Goal: Task Accomplishment & Management: Manage account settings

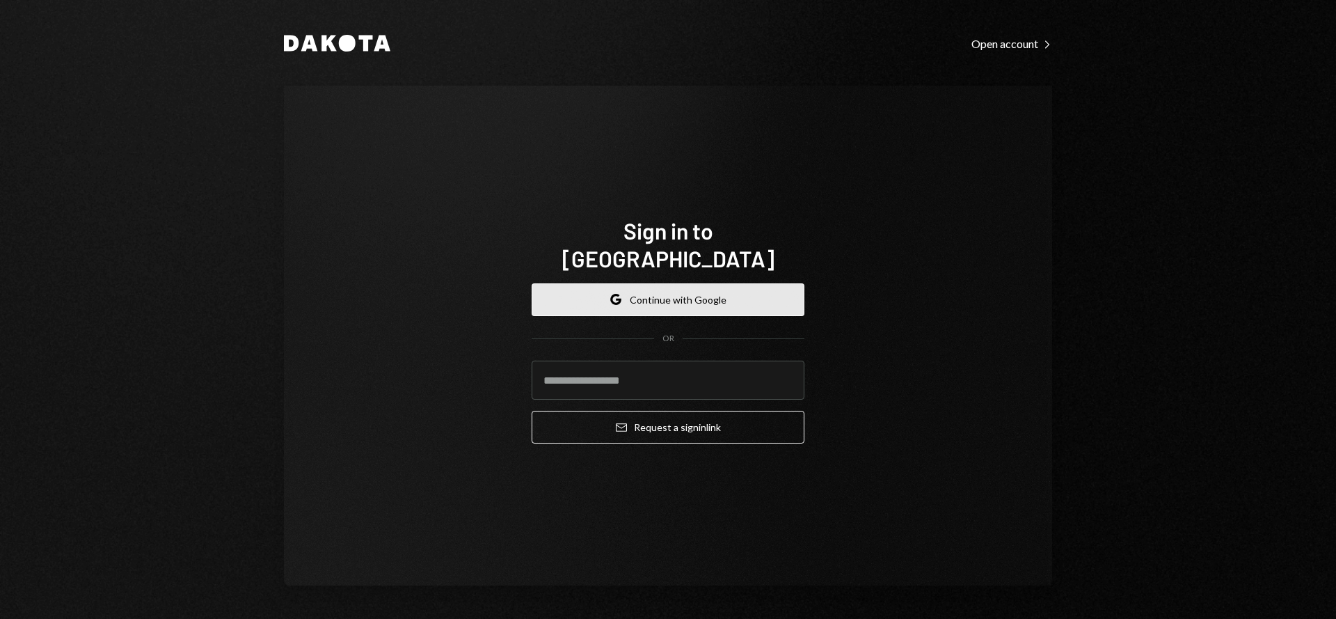
click at [645, 284] on button "Google Continue with Google" at bounding box center [668, 299] width 273 height 33
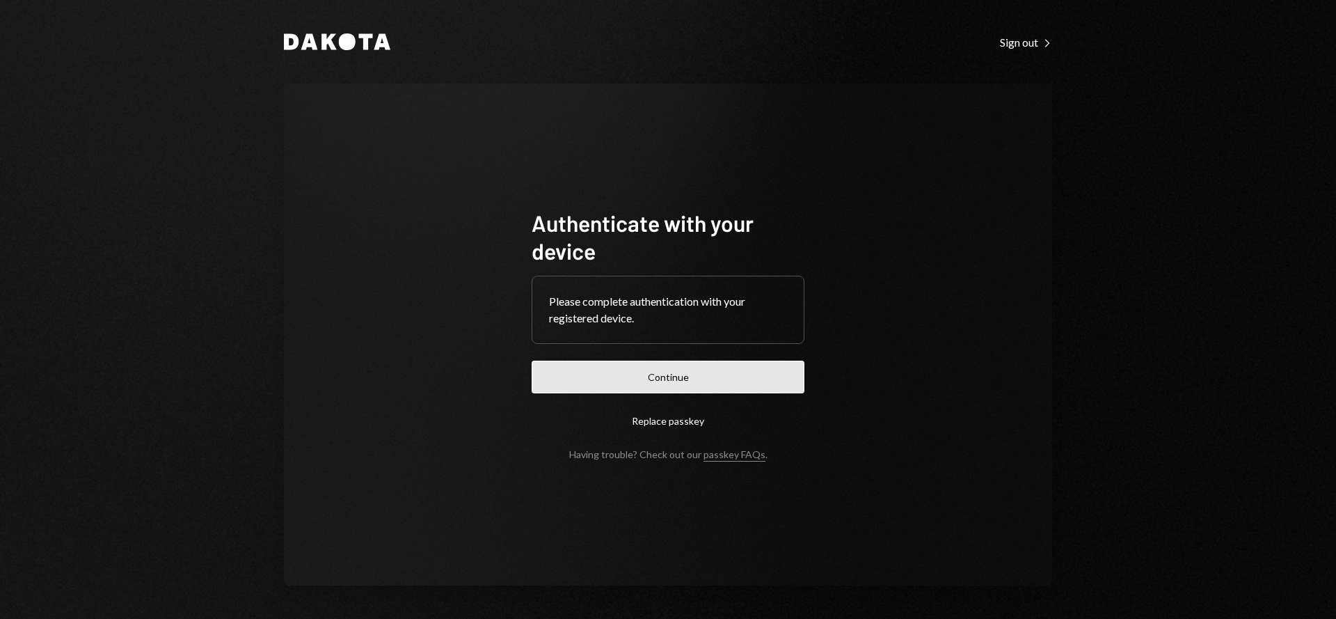
click at [683, 381] on button "Continue" at bounding box center [668, 377] width 273 height 33
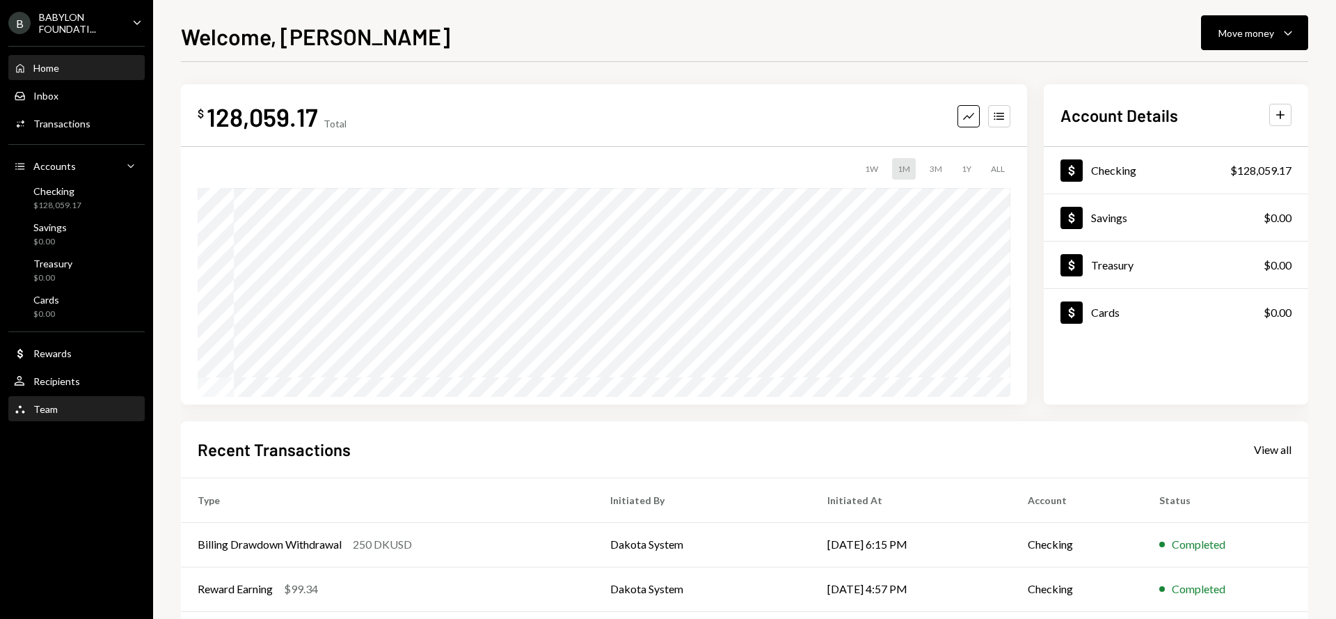
click at [81, 415] on div "Team Team" at bounding box center [76, 409] width 125 height 24
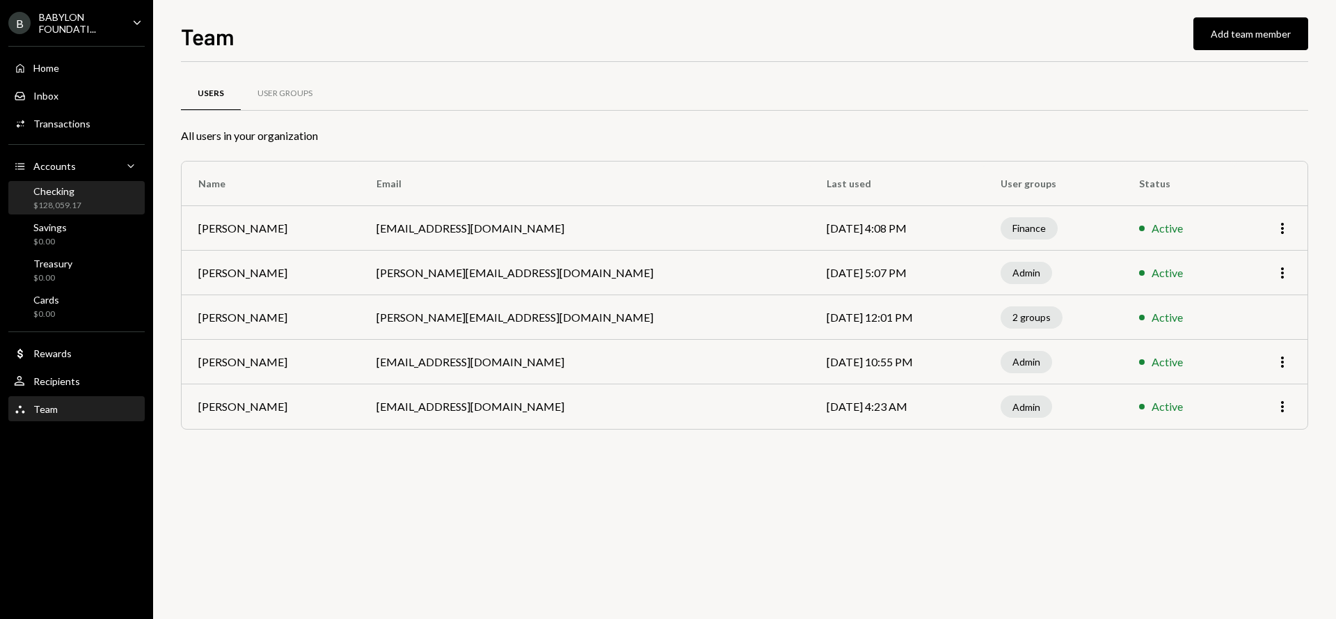
click at [86, 189] on div "Checking $128,059.17" at bounding box center [76, 198] width 125 height 26
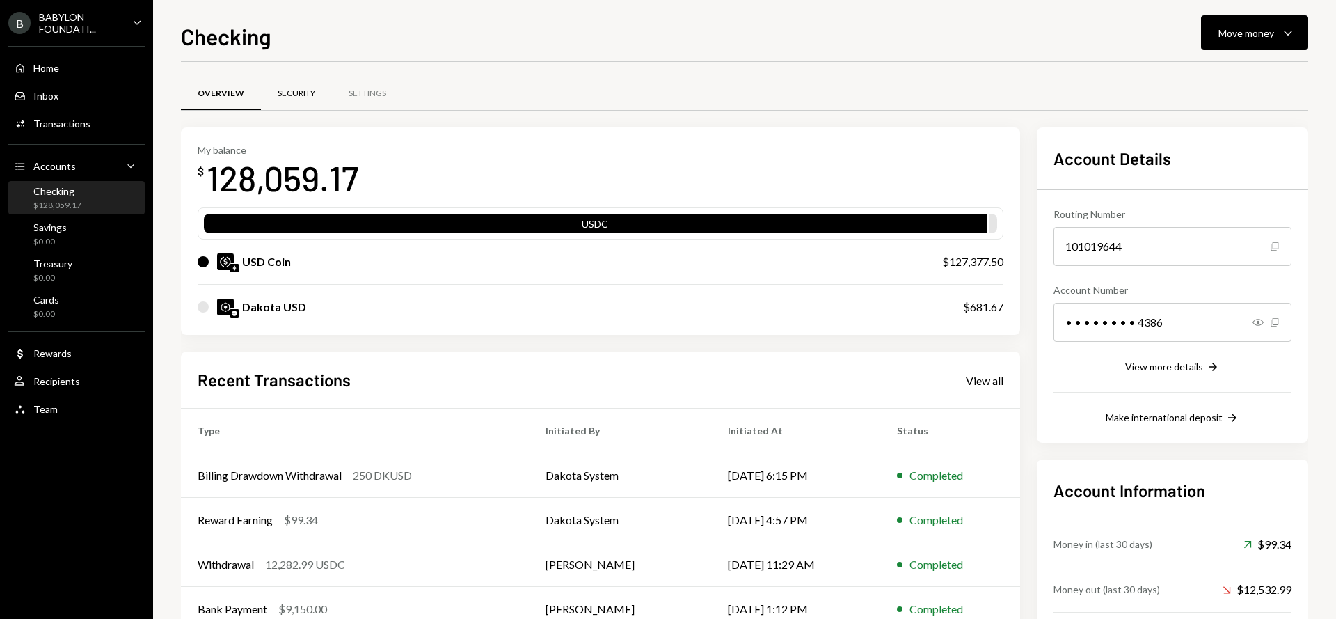
click at [299, 96] on div "Security" at bounding box center [297, 94] width 38 height 12
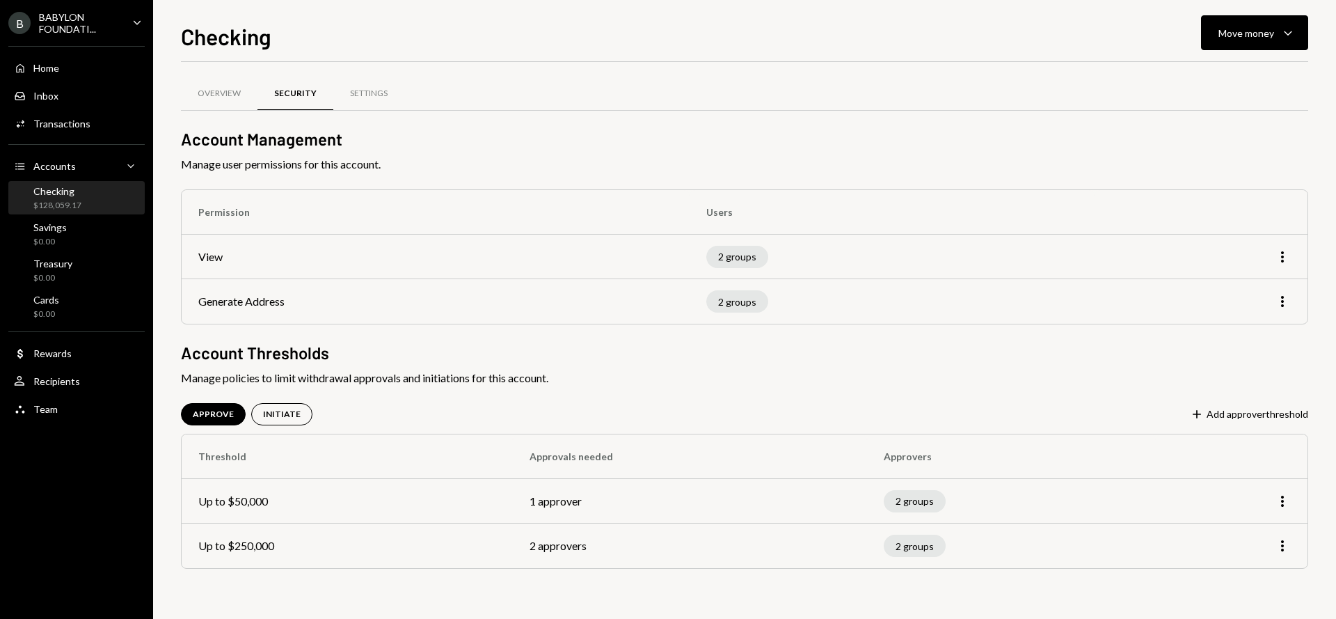
click at [1224, 406] on div "APPROVE INITIATE Plus Add approver threshold" at bounding box center [745, 414] width 1128 height 22
click at [1221, 416] on button "Plus Add approver threshold" at bounding box center [1249, 414] width 118 height 15
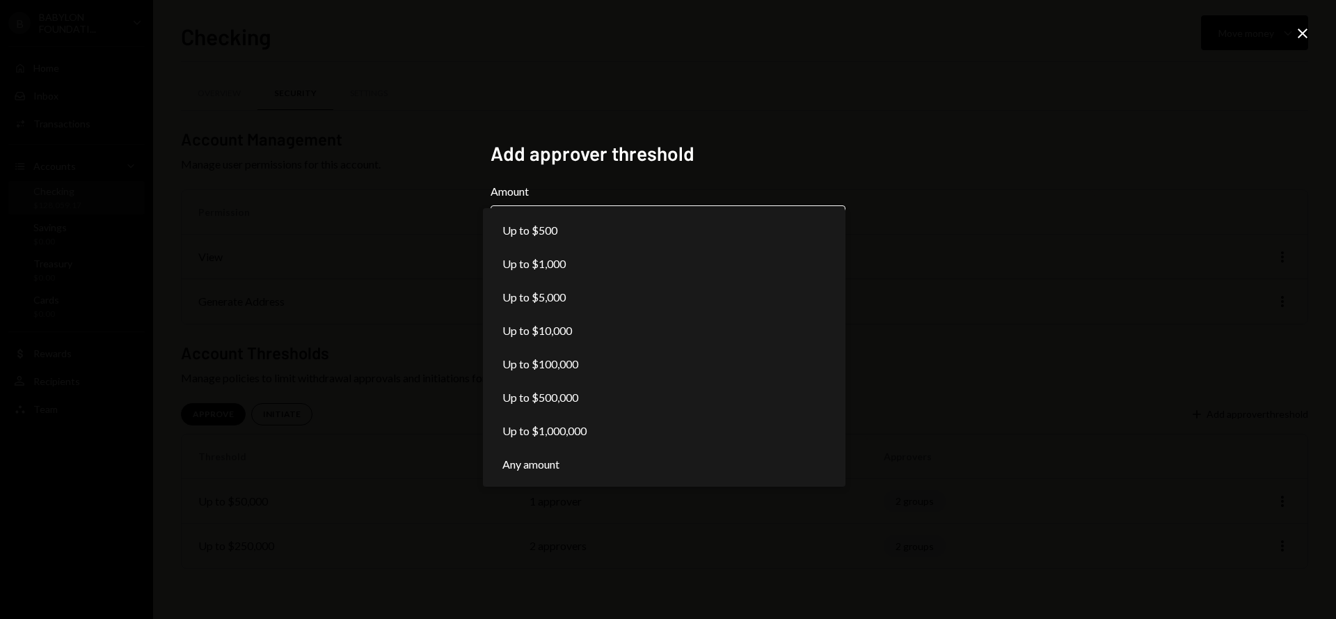
click at [592, 230] on body "**********" at bounding box center [668, 309] width 1336 height 619
select select "*******"
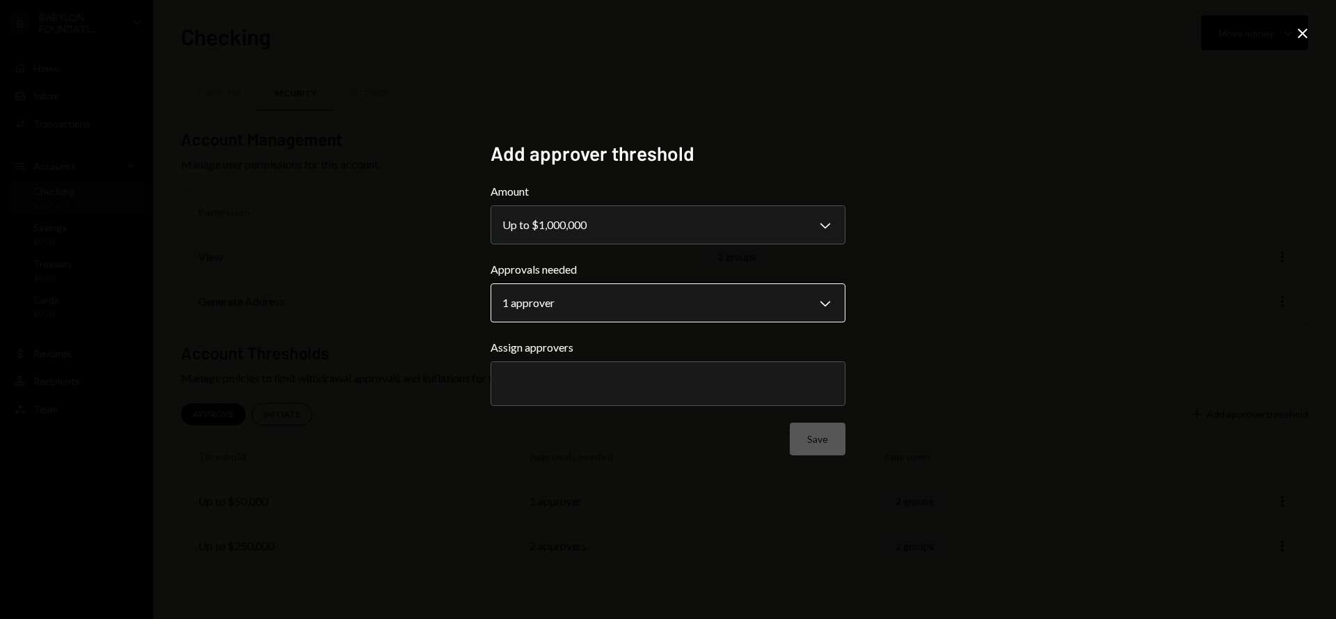
click at [567, 315] on body "**********" at bounding box center [668, 309] width 1336 height 619
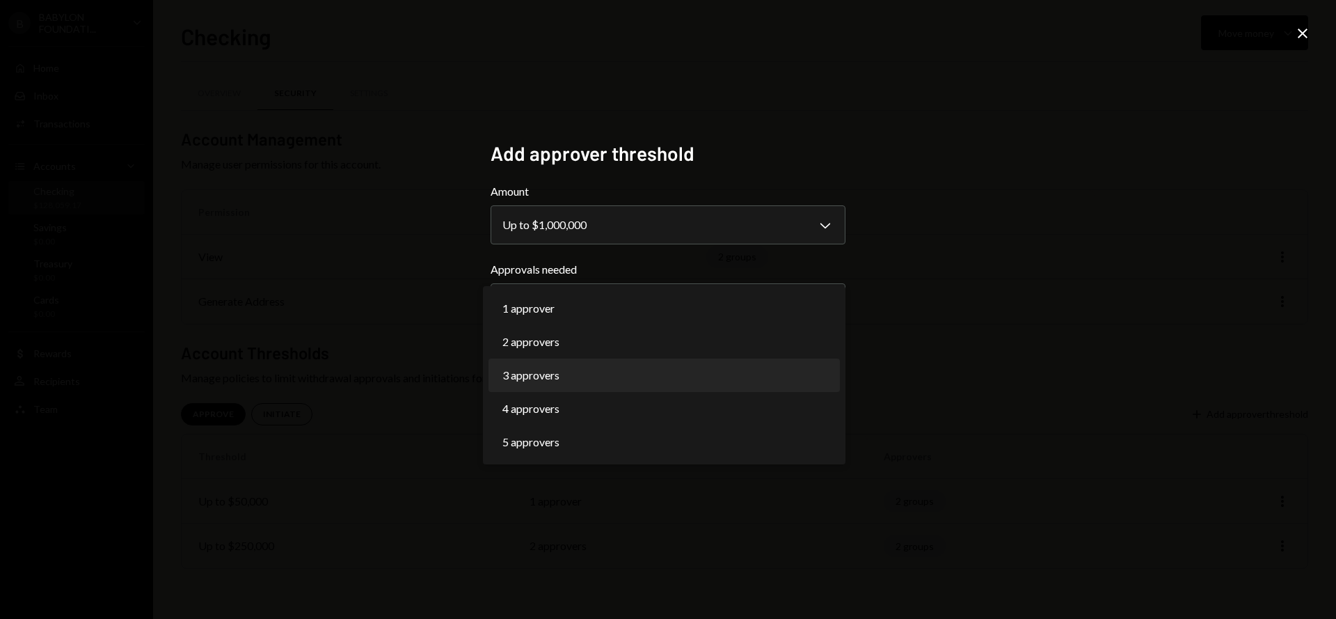
select select "*"
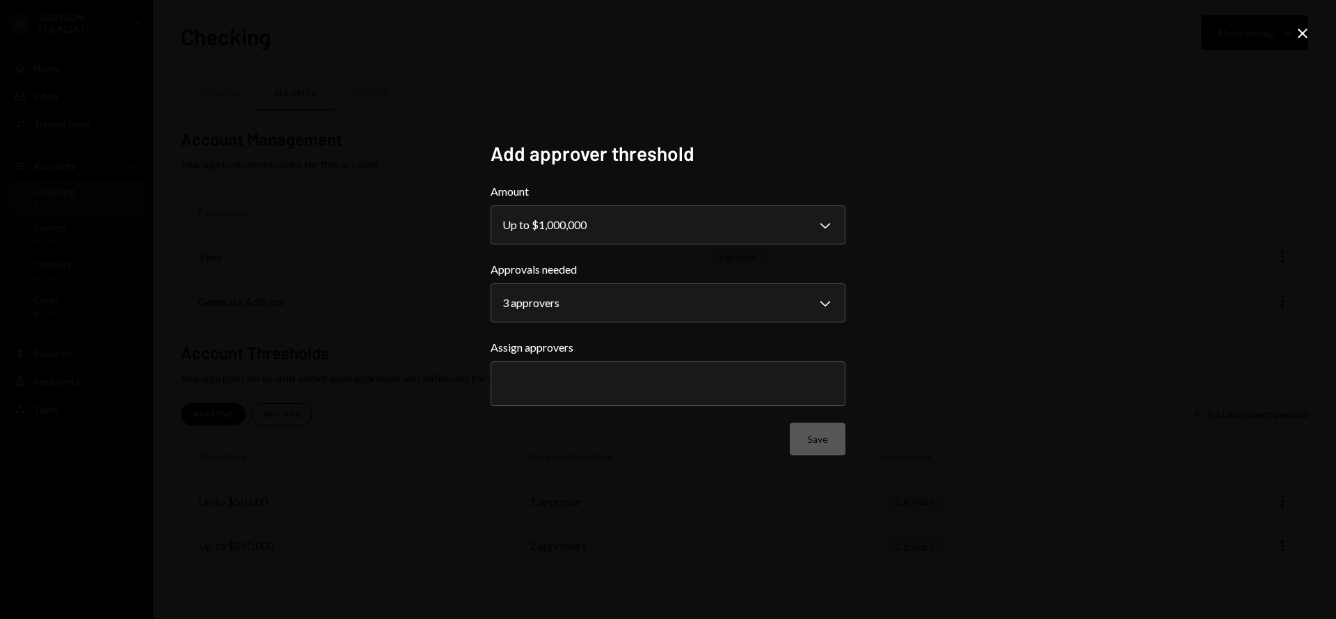
click at [602, 375] on div at bounding box center [668, 383] width 331 height 35
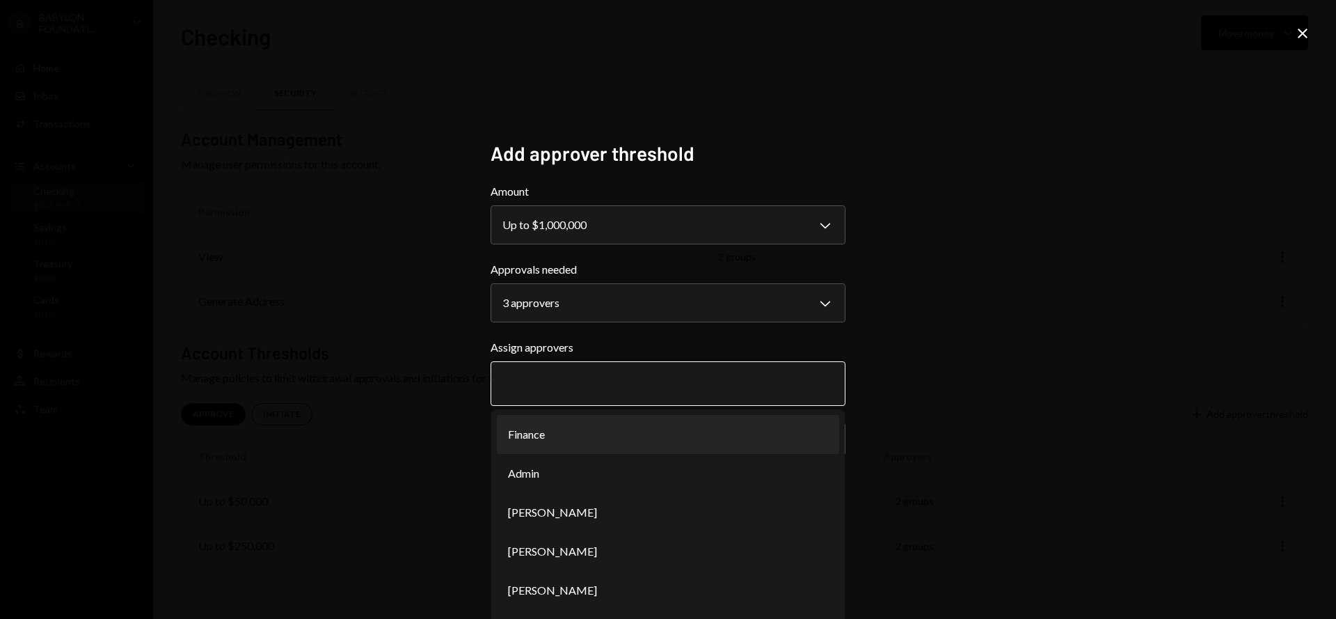
click at [567, 435] on li "Finance" at bounding box center [668, 434] width 342 height 39
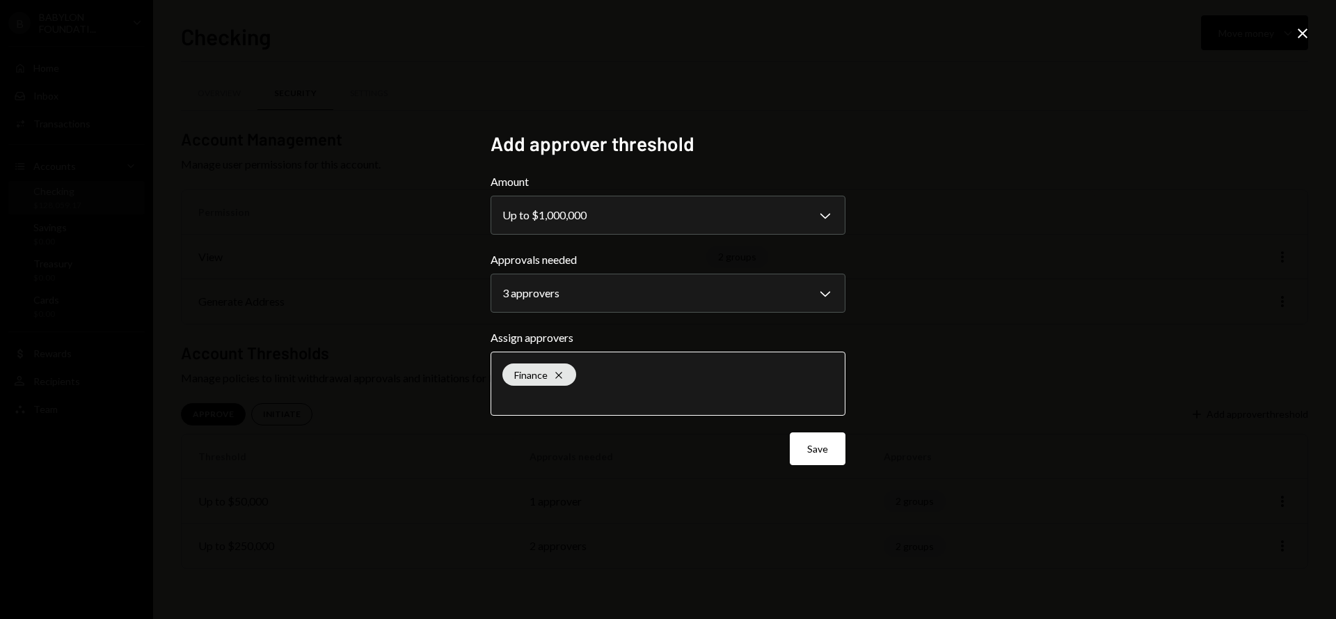
click at [579, 397] on input "text" at bounding box center [668, 397] width 331 height 13
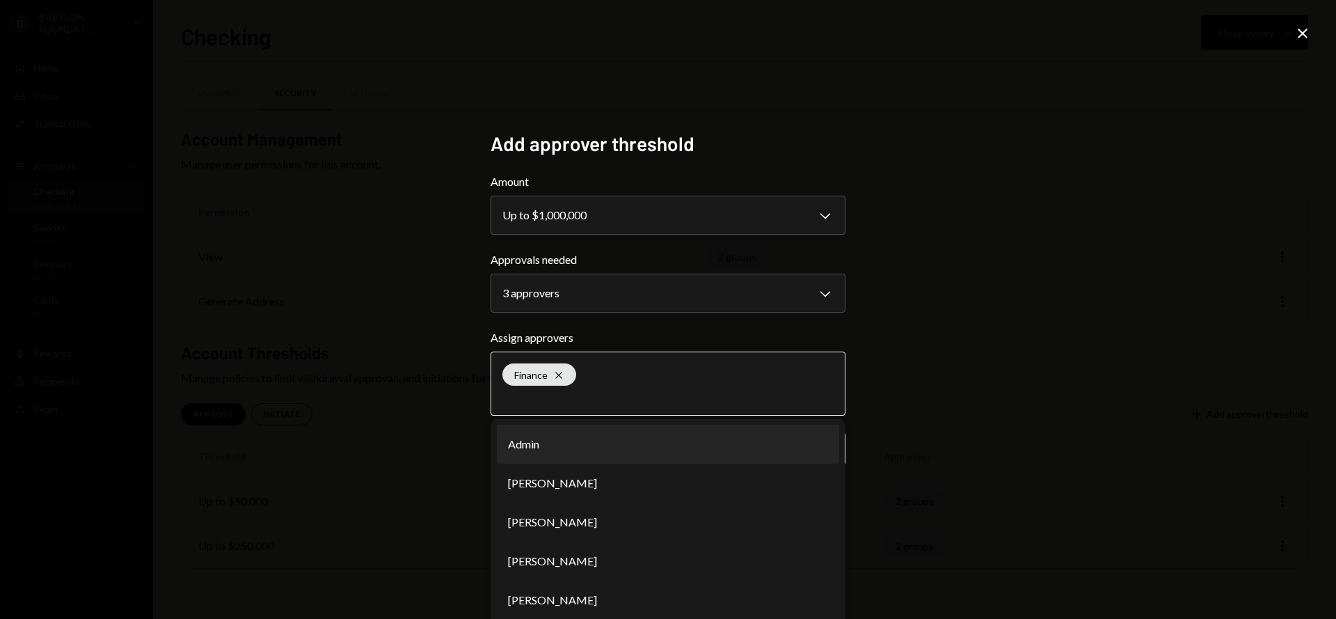
click at [562, 441] on li "Admin" at bounding box center [668, 444] width 342 height 39
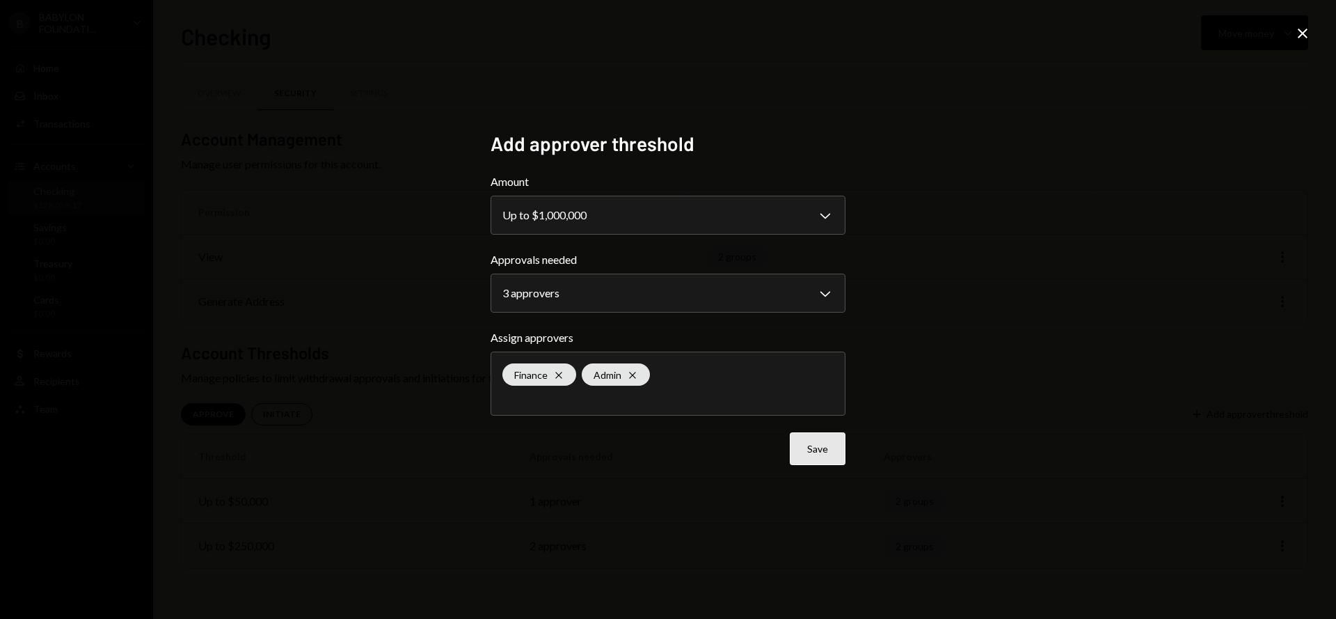
click at [822, 454] on button "Save" at bounding box center [818, 448] width 56 height 33
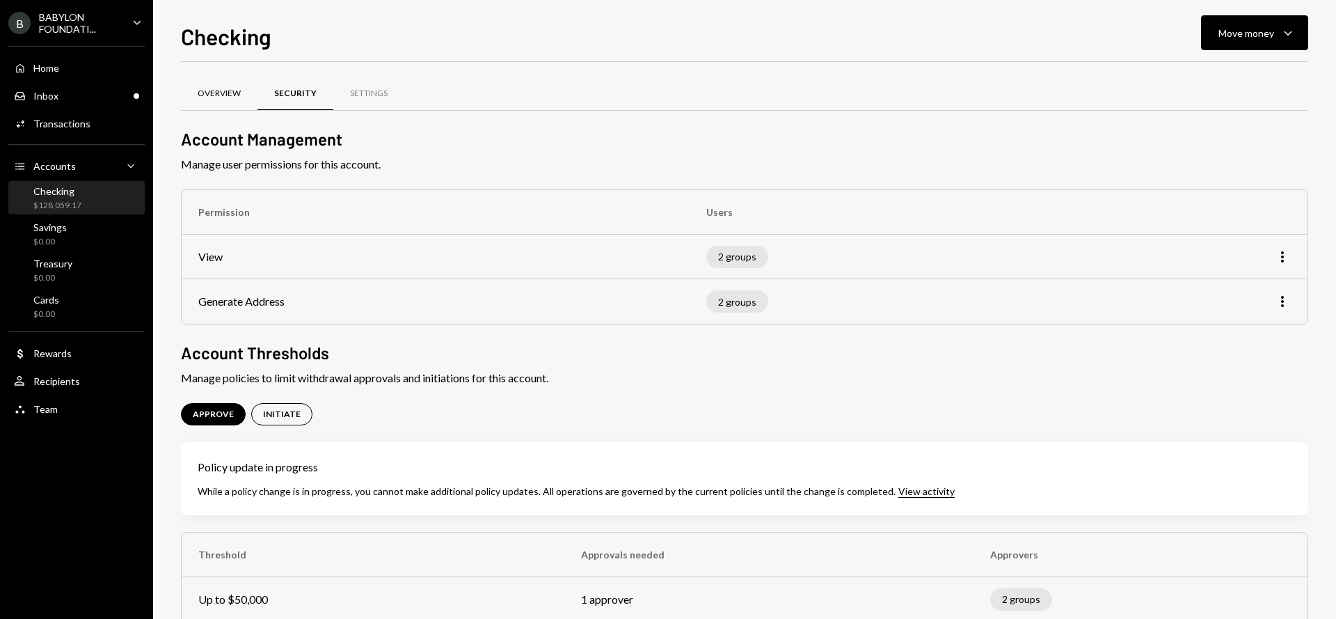
click at [232, 93] on div "Overview" at bounding box center [219, 94] width 43 height 12
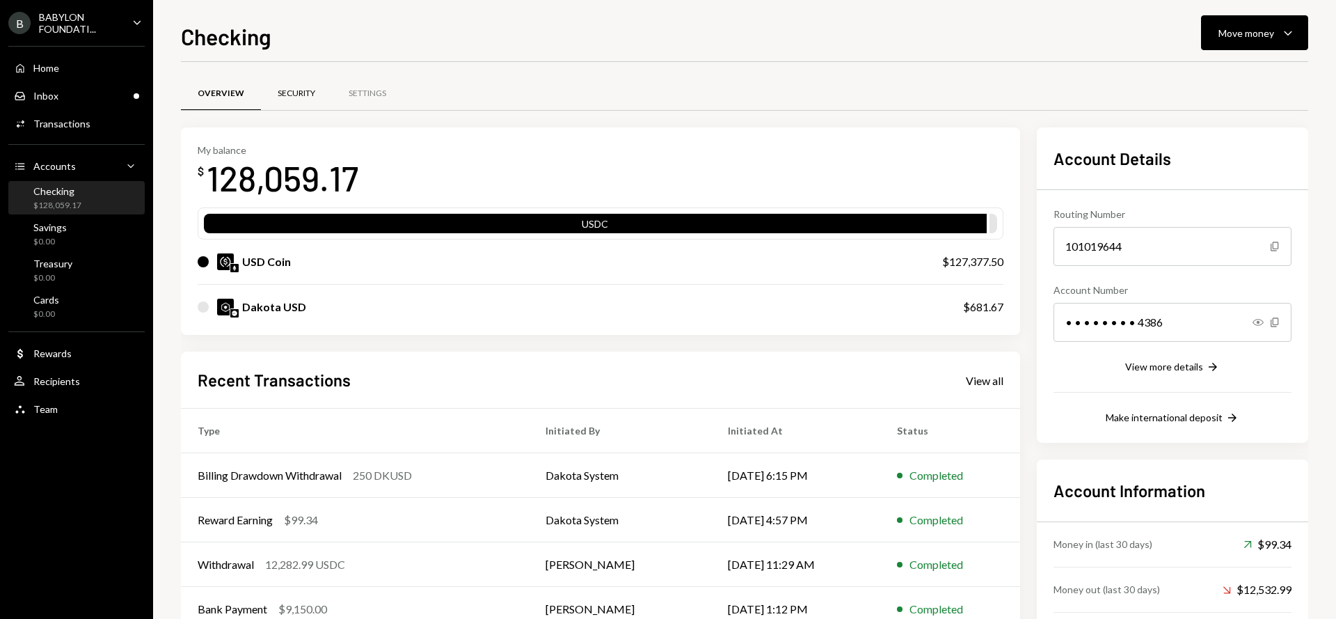
click at [293, 93] on div "Security" at bounding box center [297, 94] width 38 height 12
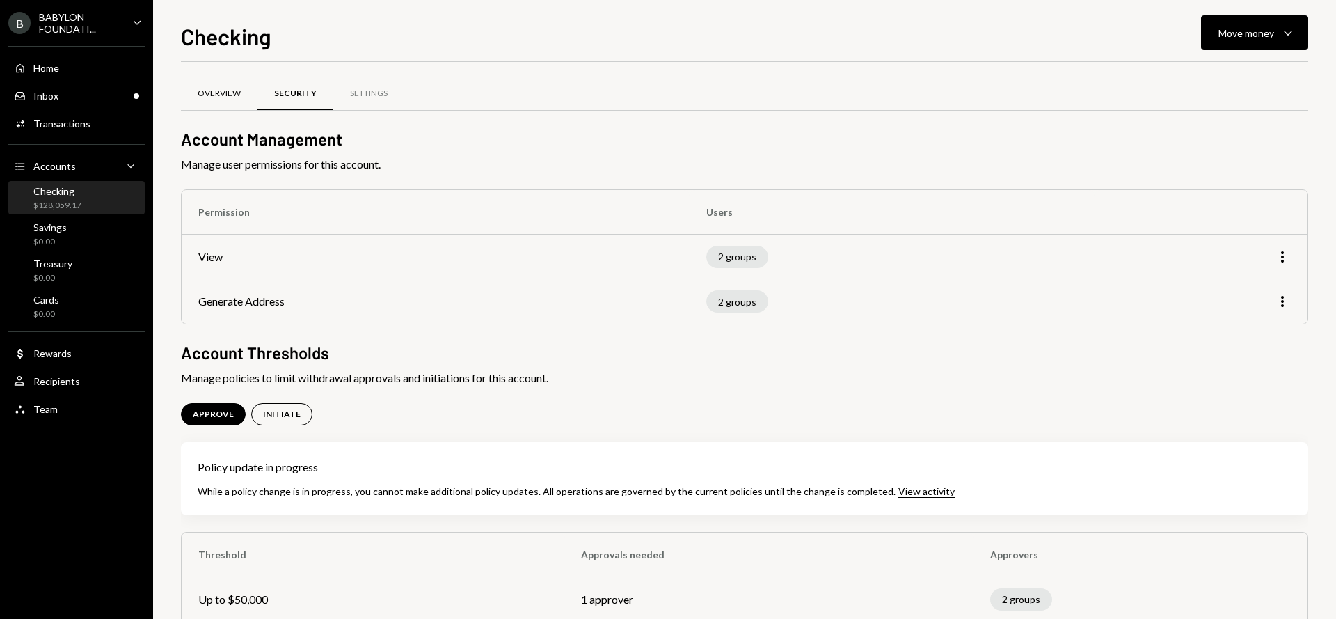
click at [205, 90] on div "Overview" at bounding box center [219, 94] width 43 height 12
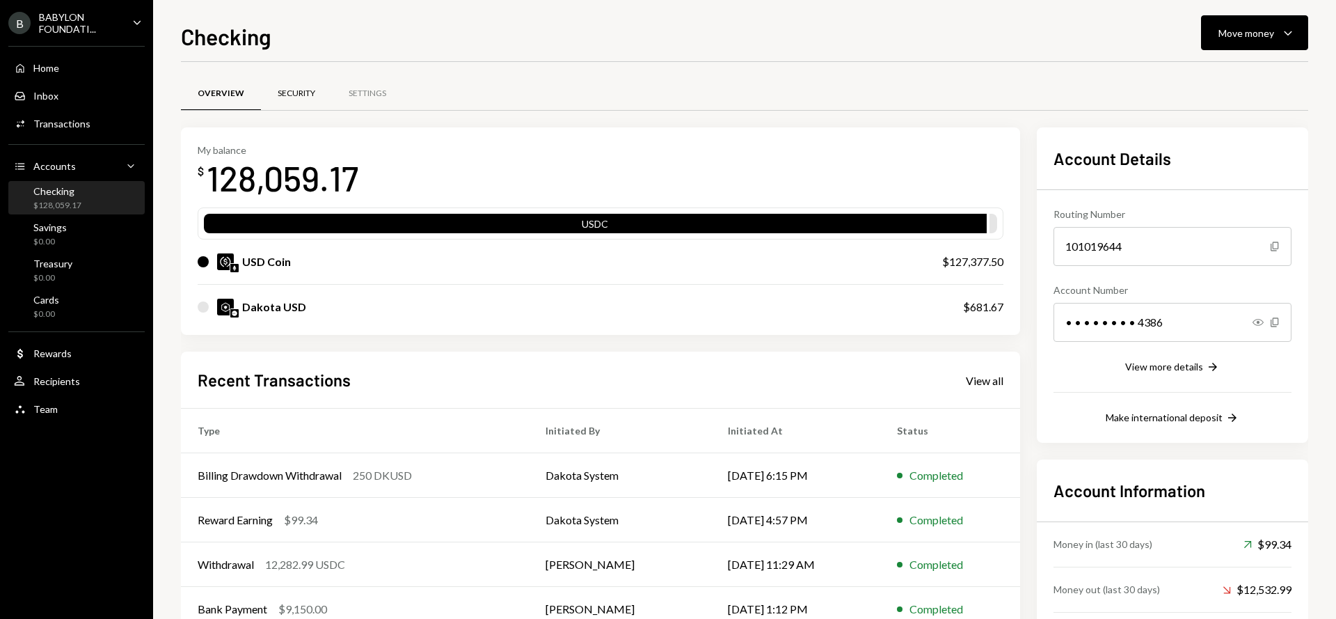
click at [304, 92] on div "Security" at bounding box center [297, 94] width 38 height 12
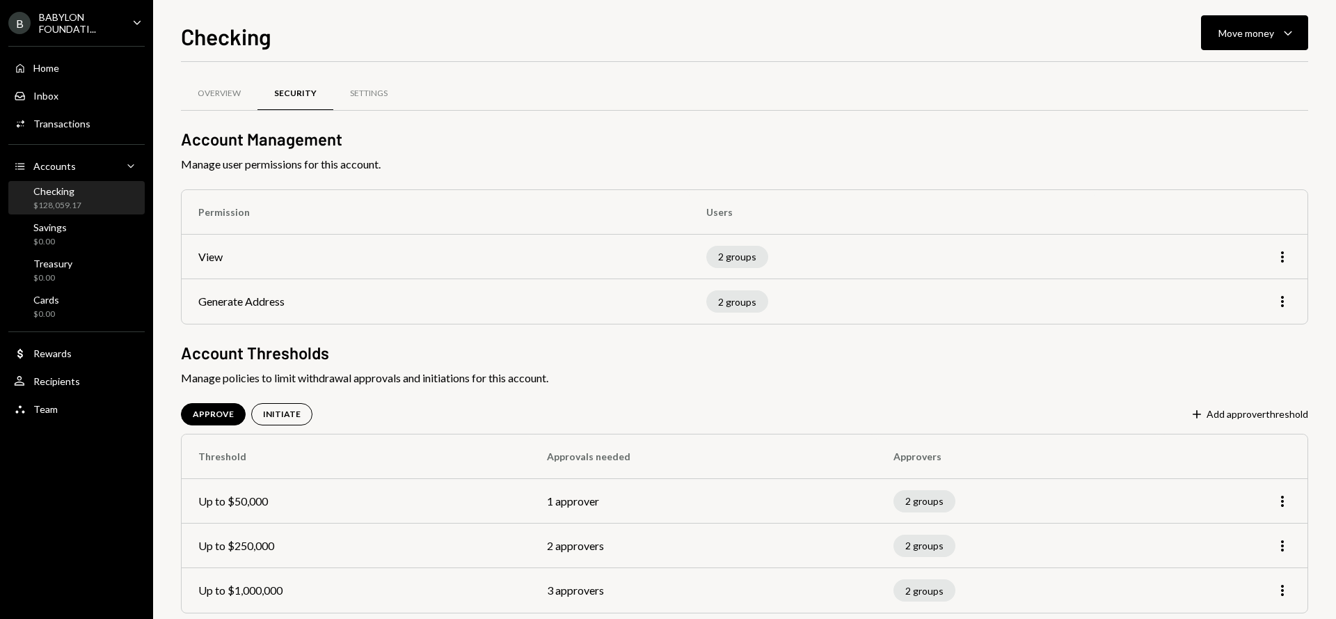
scroll to position [22, 0]
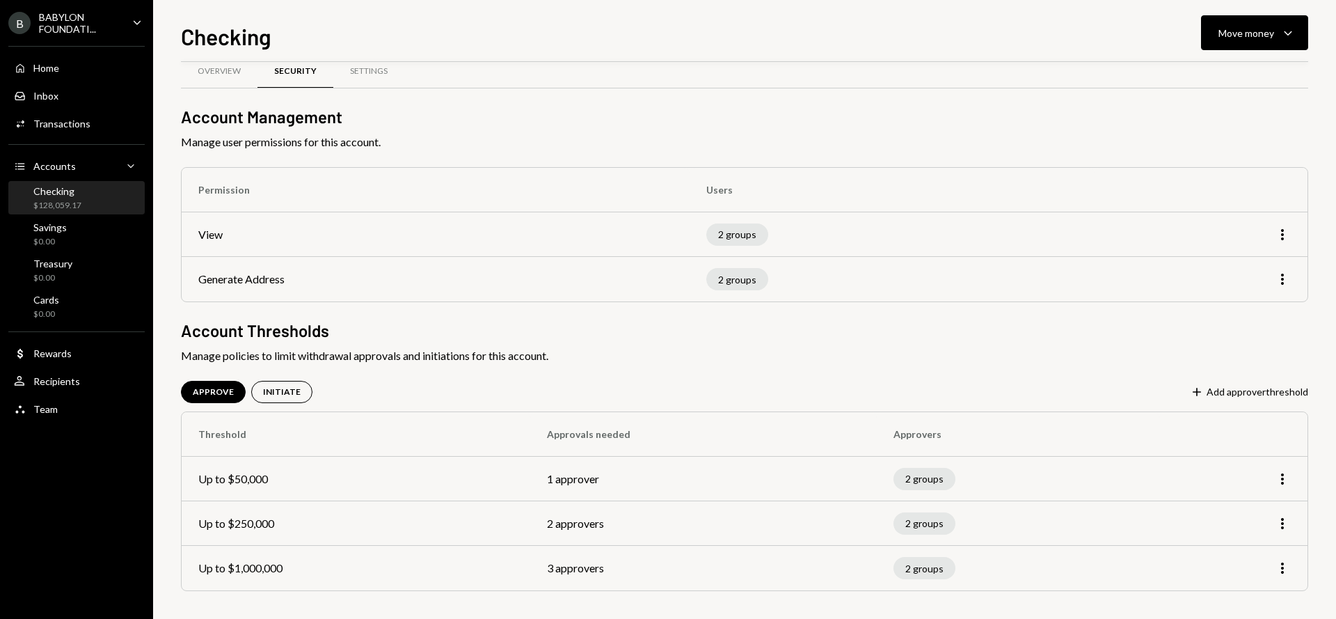
click at [72, 22] on div "BABYLON FOUNDATI..." at bounding box center [80, 23] width 82 height 24
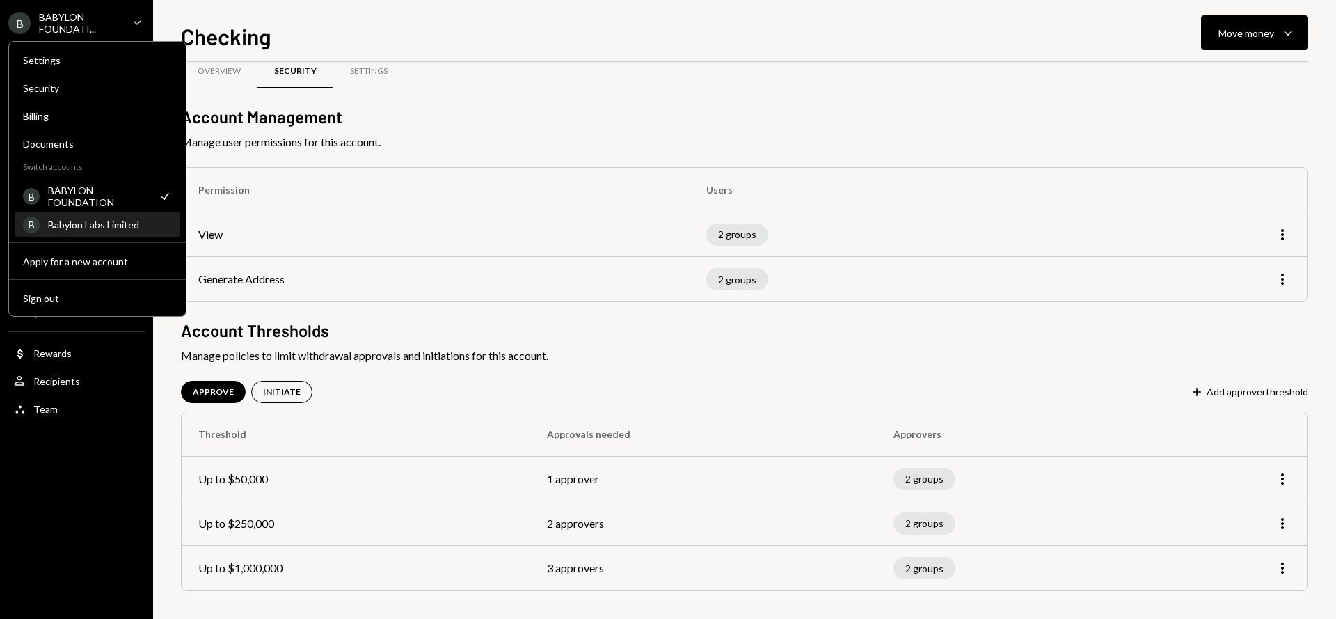
click at [103, 223] on div "Babylon Labs Limited" at bounding box center [110, 225] width 124 height 12
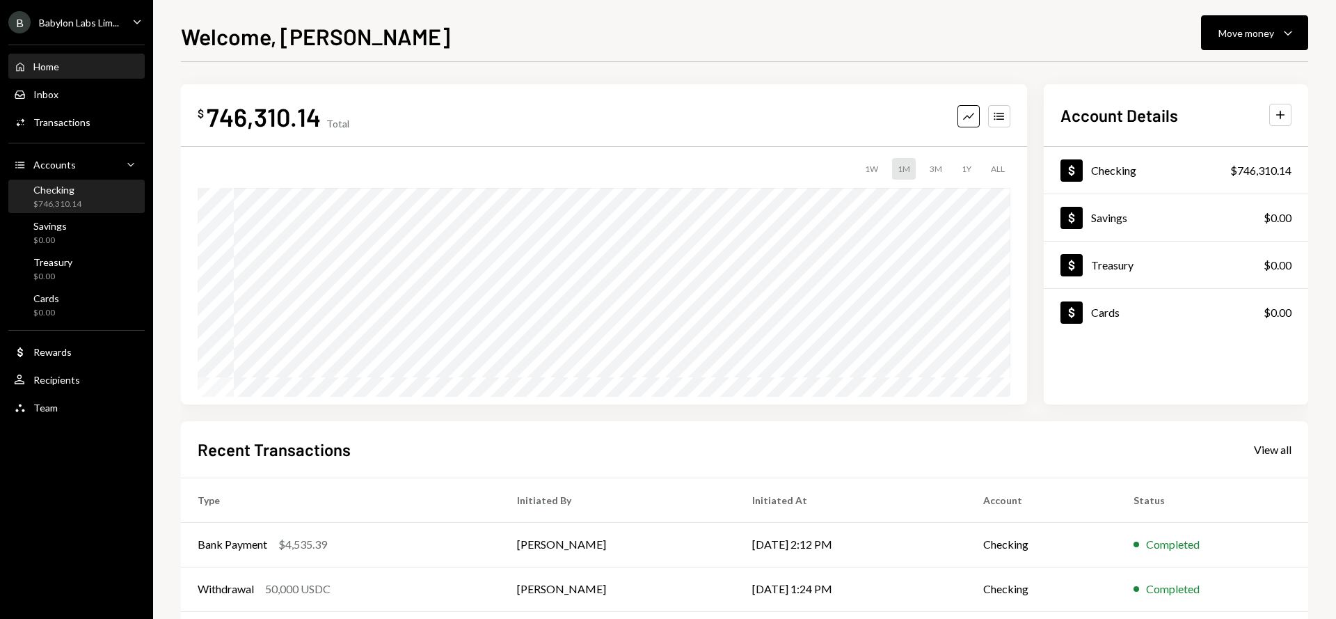
click at [72, 204] on div "$746,310.14" at bounding box center [57, 204] width 48 height 12
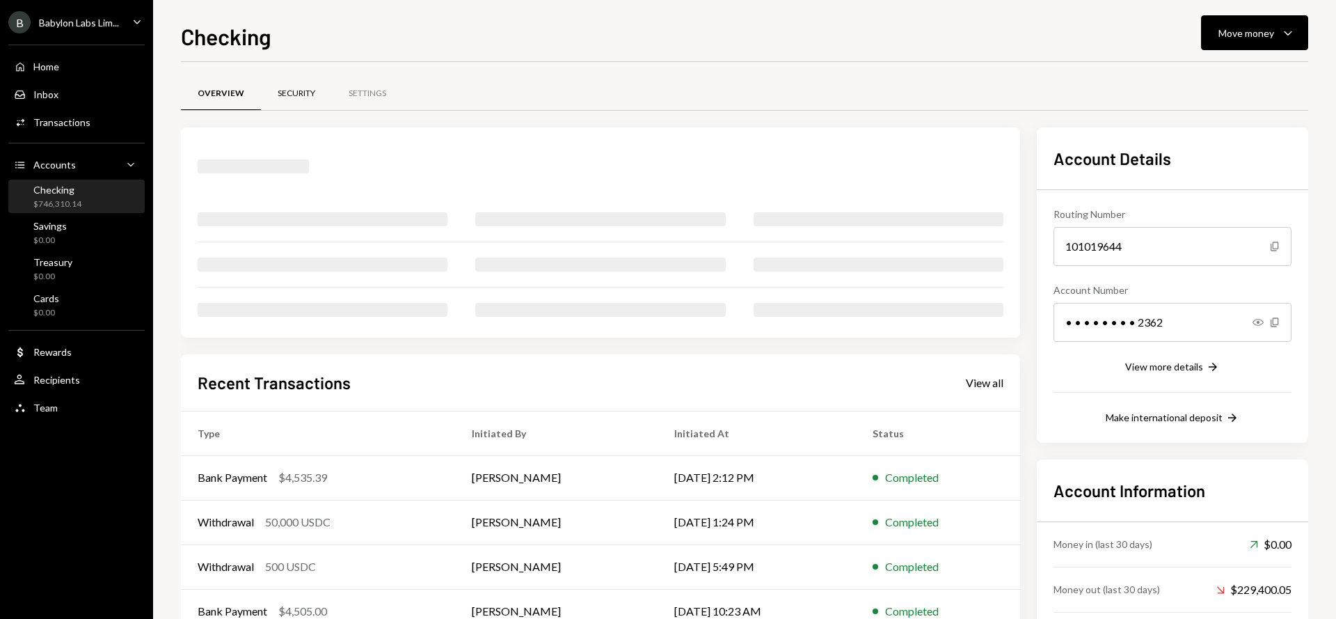
click at [287, 91] on div "Security" at bounding box center [297, 94] width 38 height 12
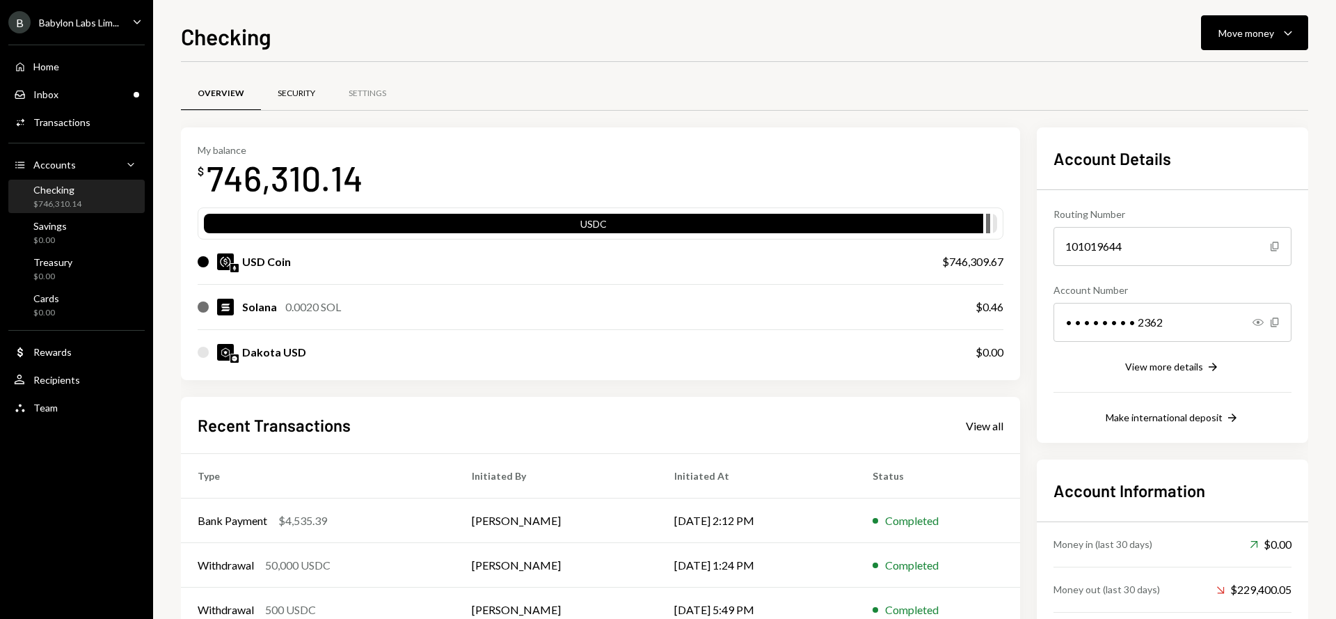
click at [297, 96] on div "Security" at bounding box center [297, 94] width 38 height 12
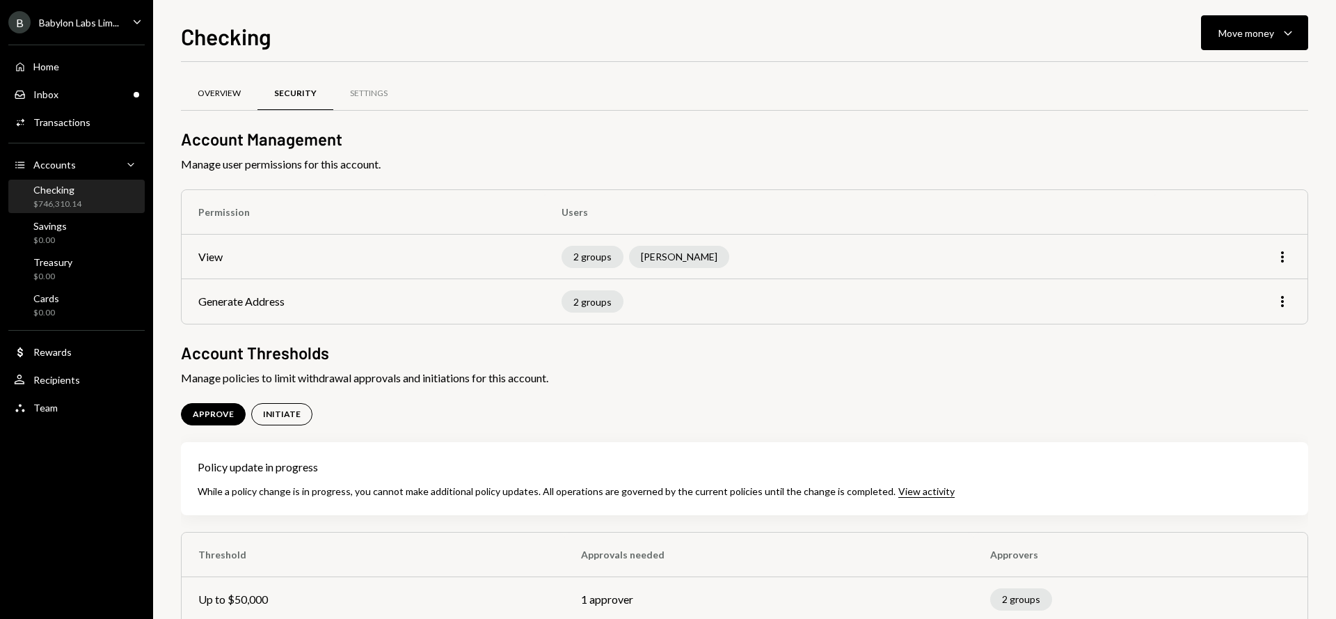
click at [211, 93] on div "Overview" at bounding box center [219, 94] width 43 height 12
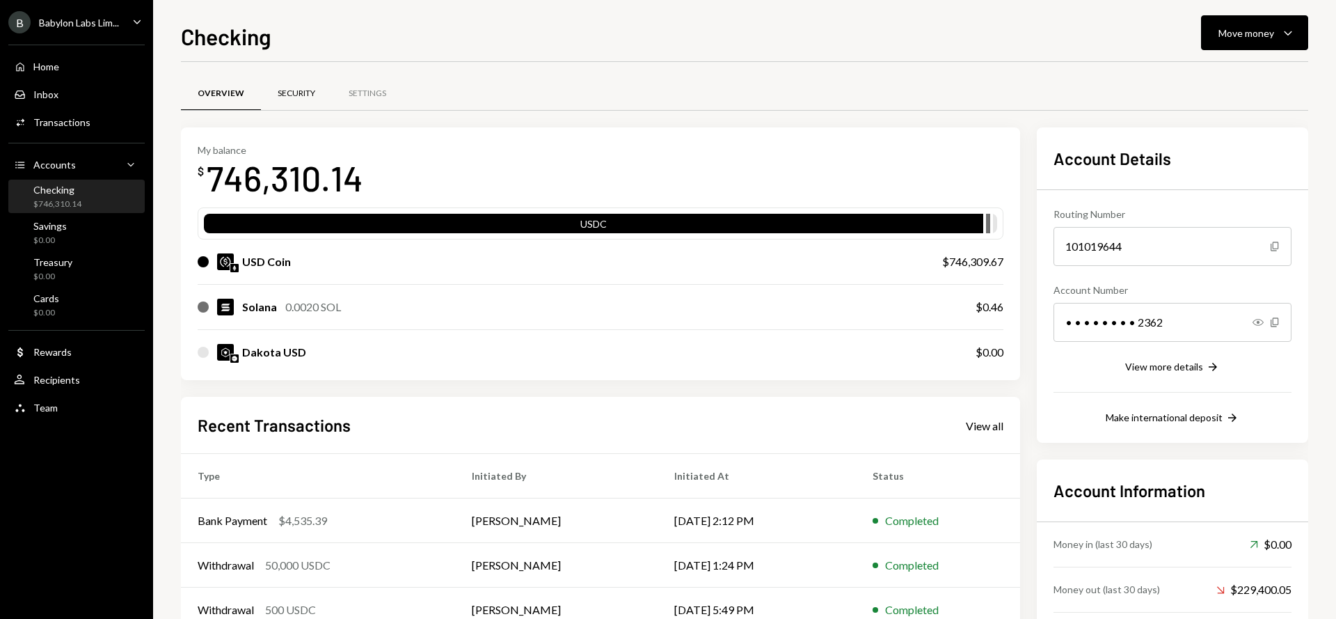
click at [283, 93] on div "Security" at bounding box center [297, 94] width 38 height 12
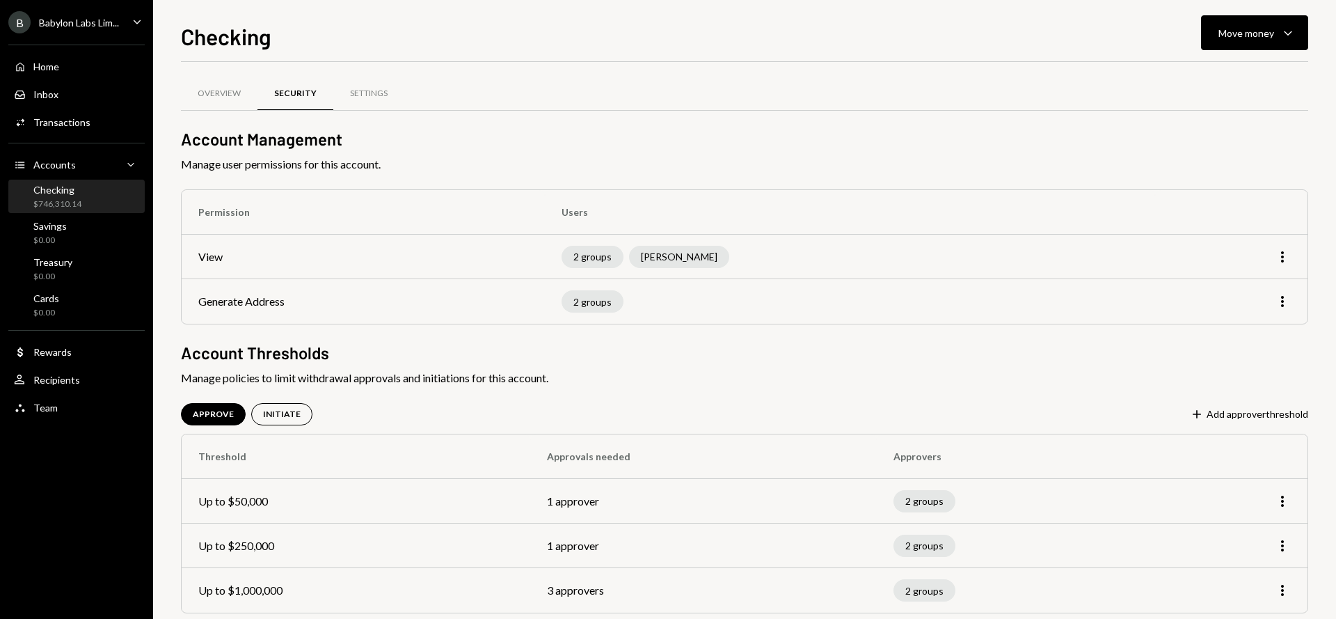
scroll to position [22, 0]
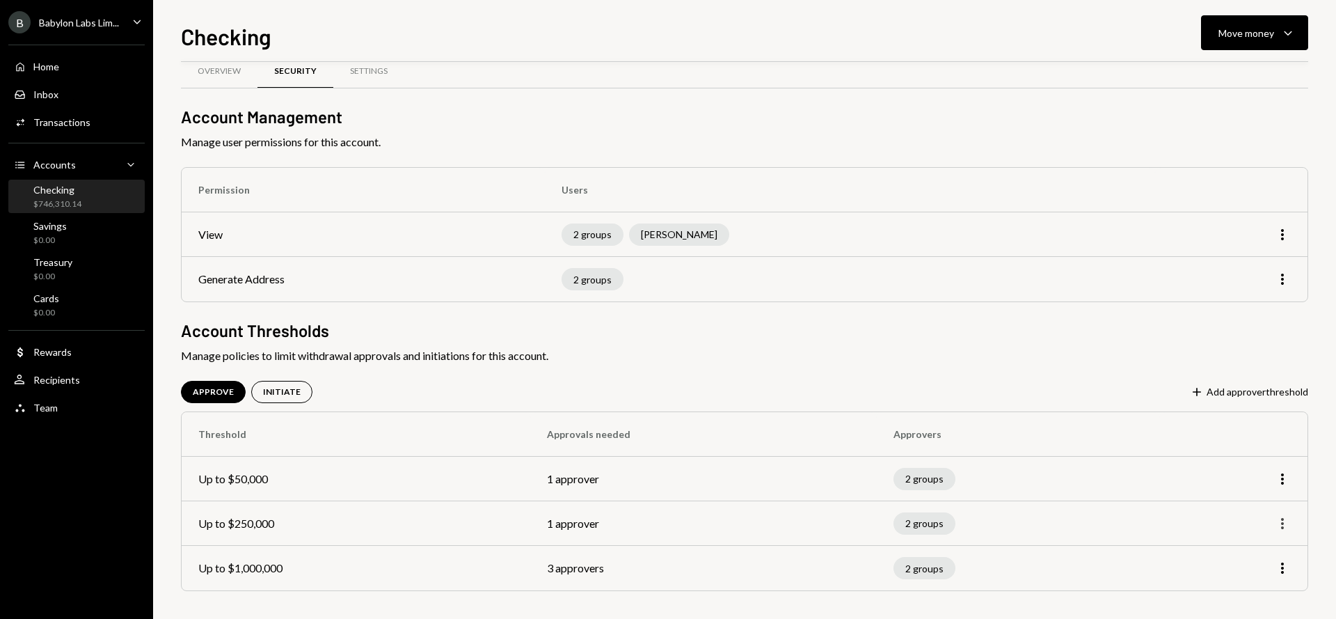
click at [1280, 530] on icon "More" at bounding box center [1282, 523] width 17 height 17
click at [1244, 553] on div "Edit" at bounding box center [1251, 553] width 70 height 24
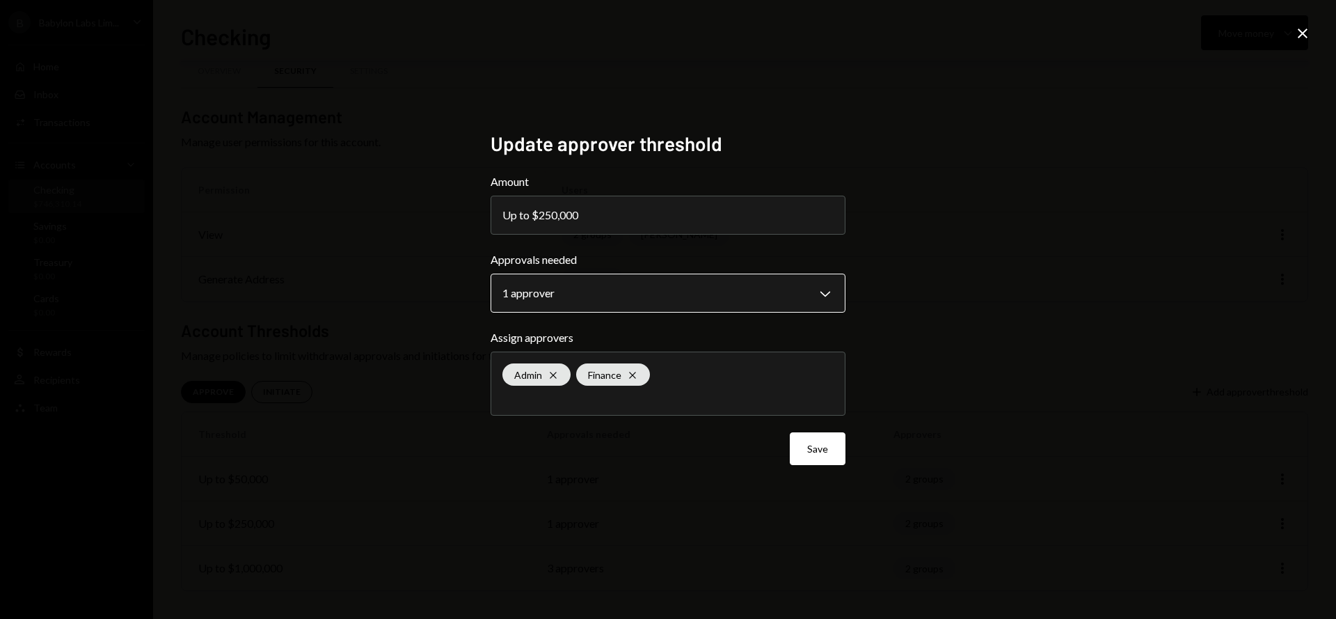
click at [603, 282] on body "**********" at bounding box center [668, 309] width 1336 height 619
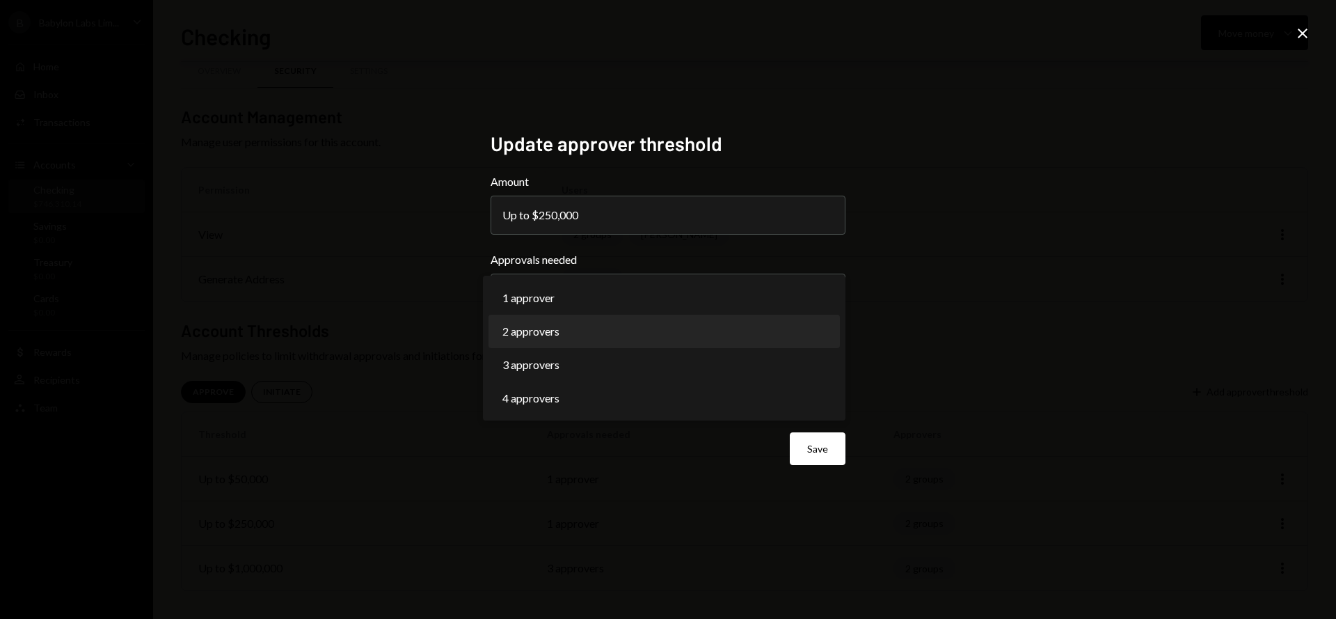
select select "*"
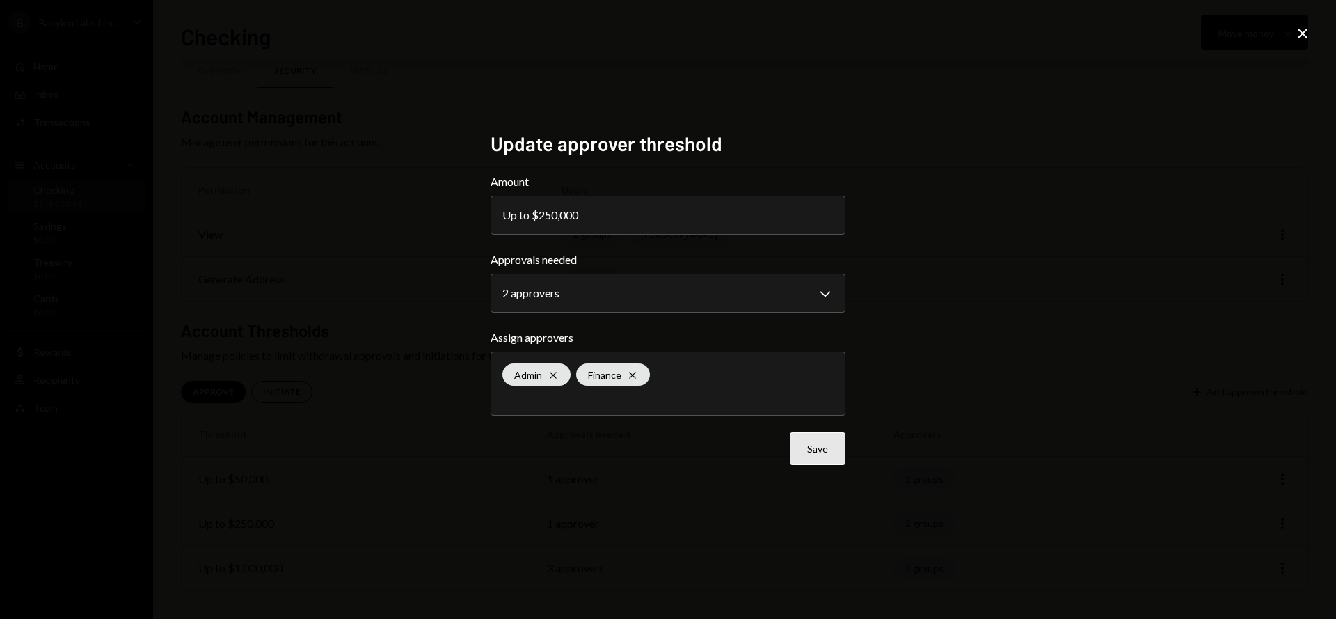
click at [810, 443] on button "Save" at bounding box center [818, 448] width 56 height 33
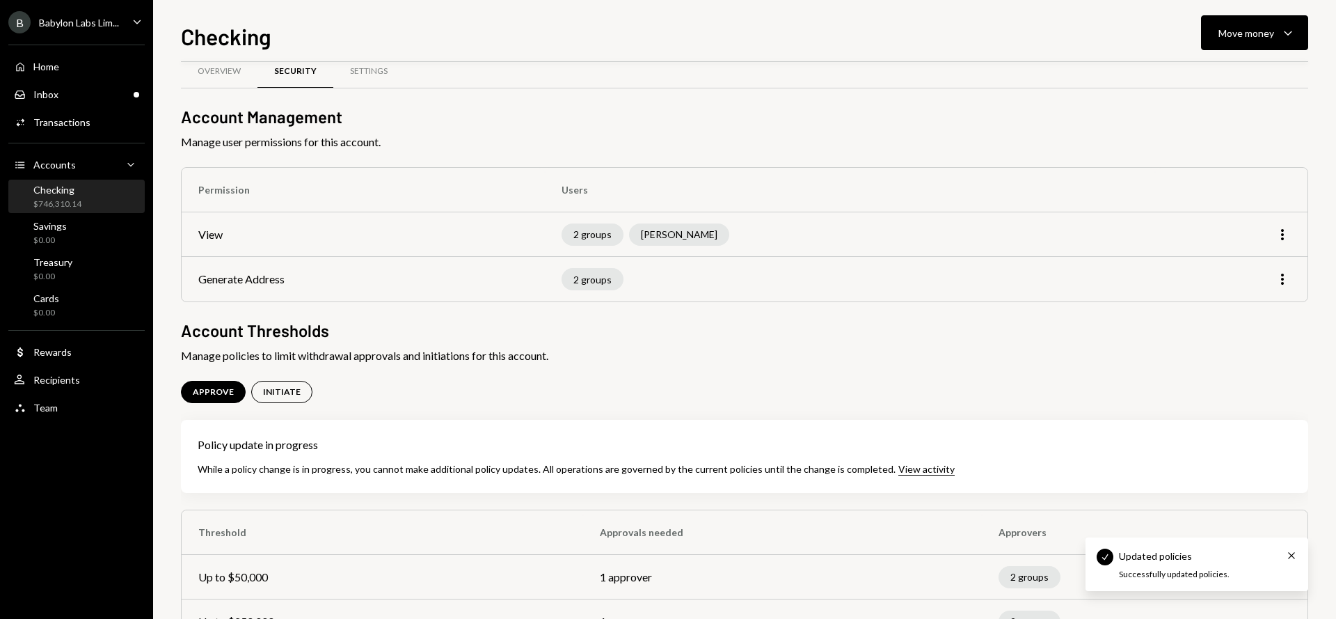
scroll to position [120, 0]
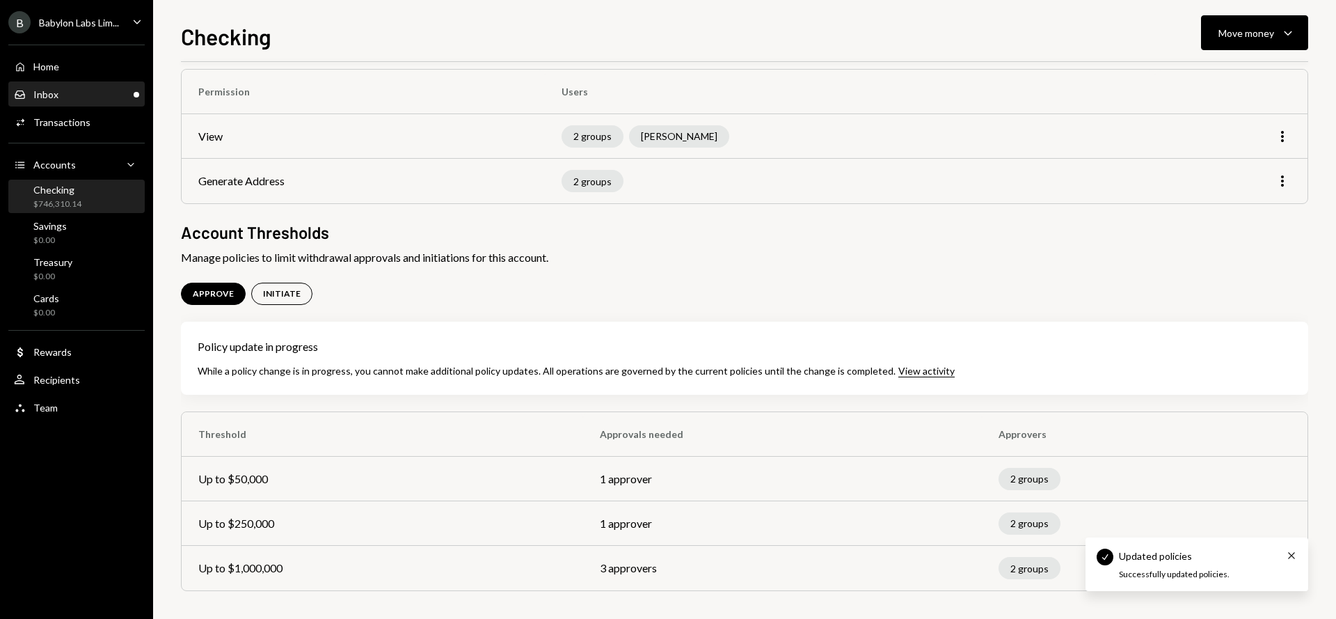
click at [84, 97] on div "Inbox Inbox" at bounding box center [76, 94] width 125 height 13
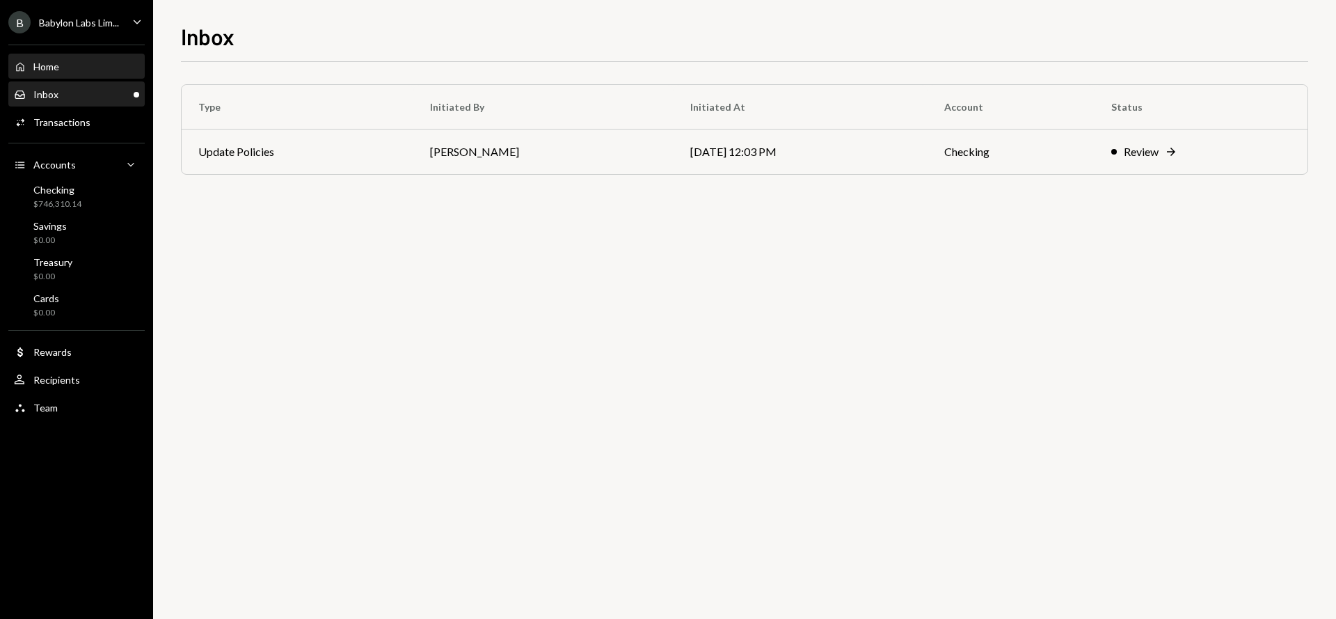
click at [84, 72] on div "Home Home" at bounding box center [76, 67] width 125 height 13
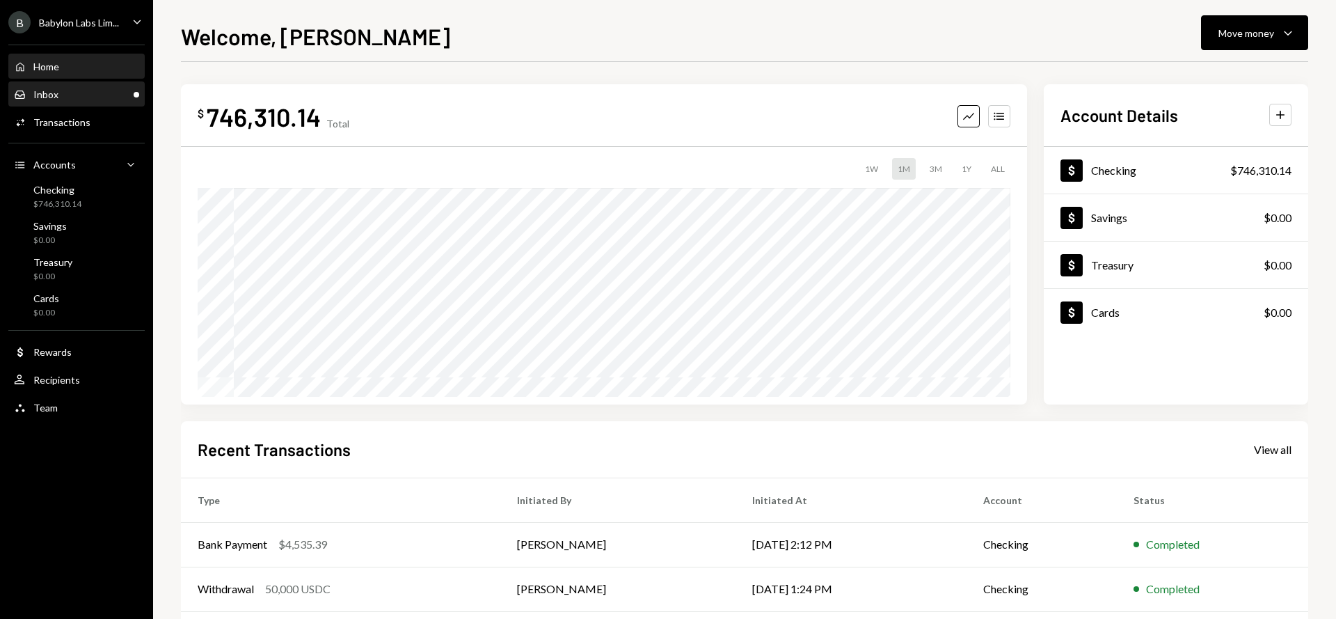
click at [81, 92] on div "Inbox Inbox" at bounding box center [76, 94] width 125 height 13
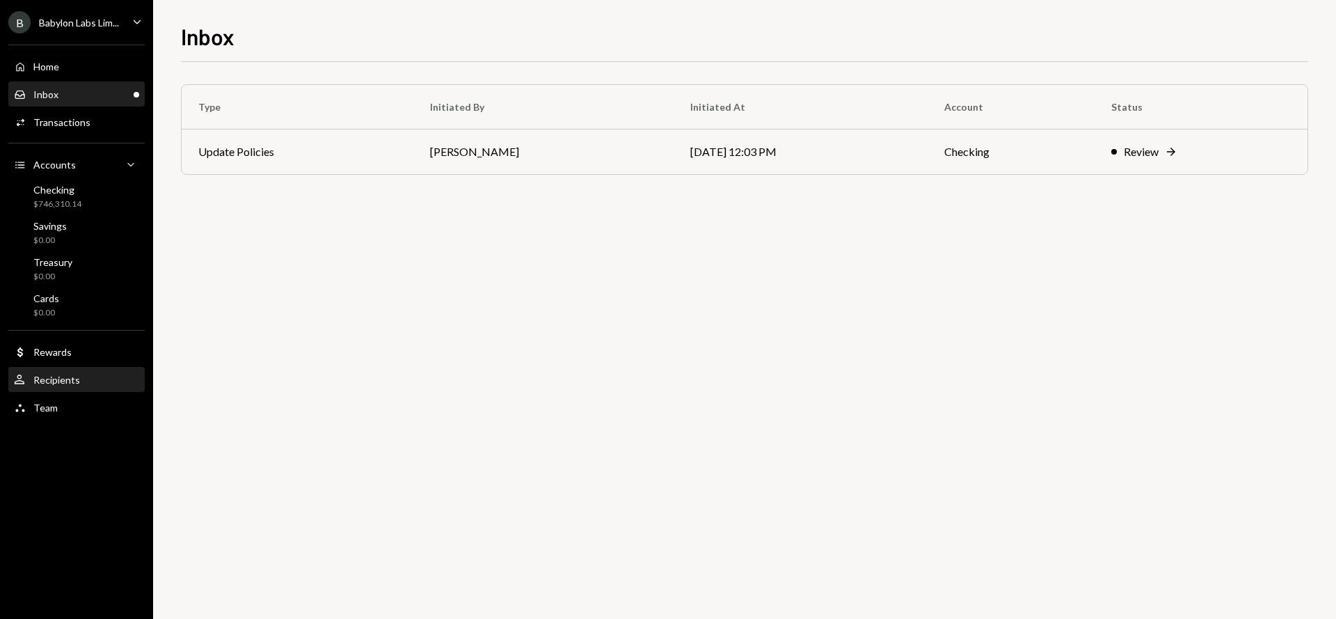
click at [76, 383] on div "Recipients" at bounding box center [56, 380] width 47 height 12
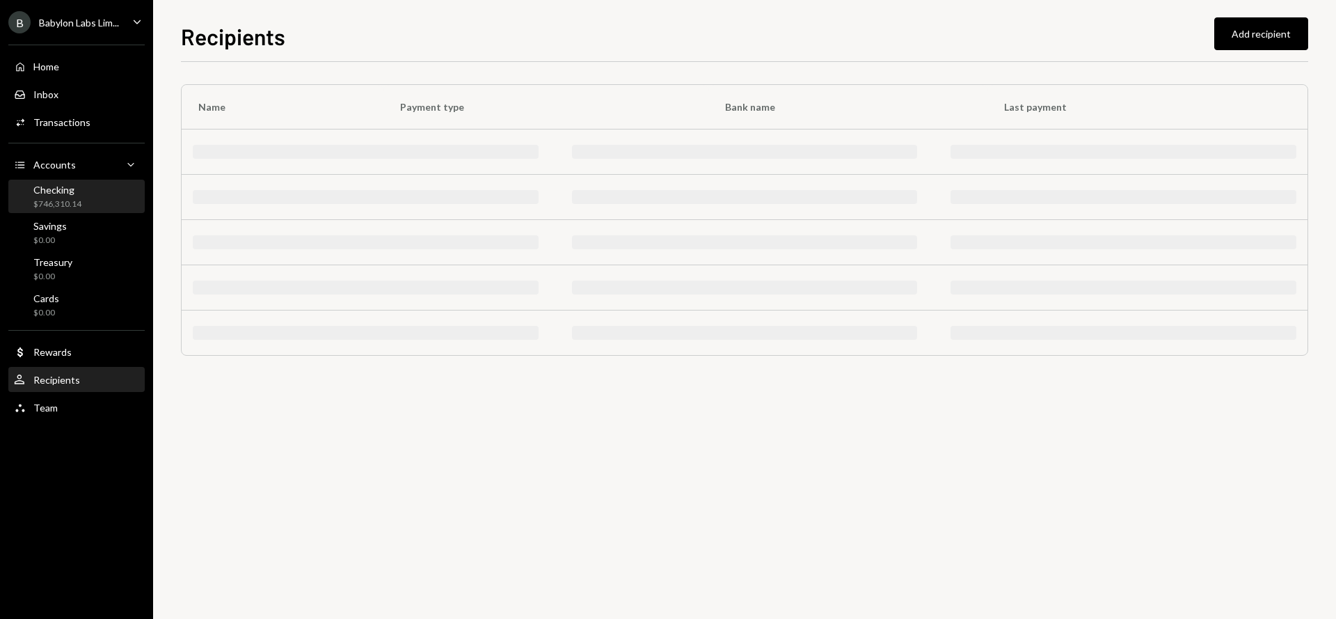
click at [78, 191] on div "Checking" at bounding box center [57, 190] width 48 height 12
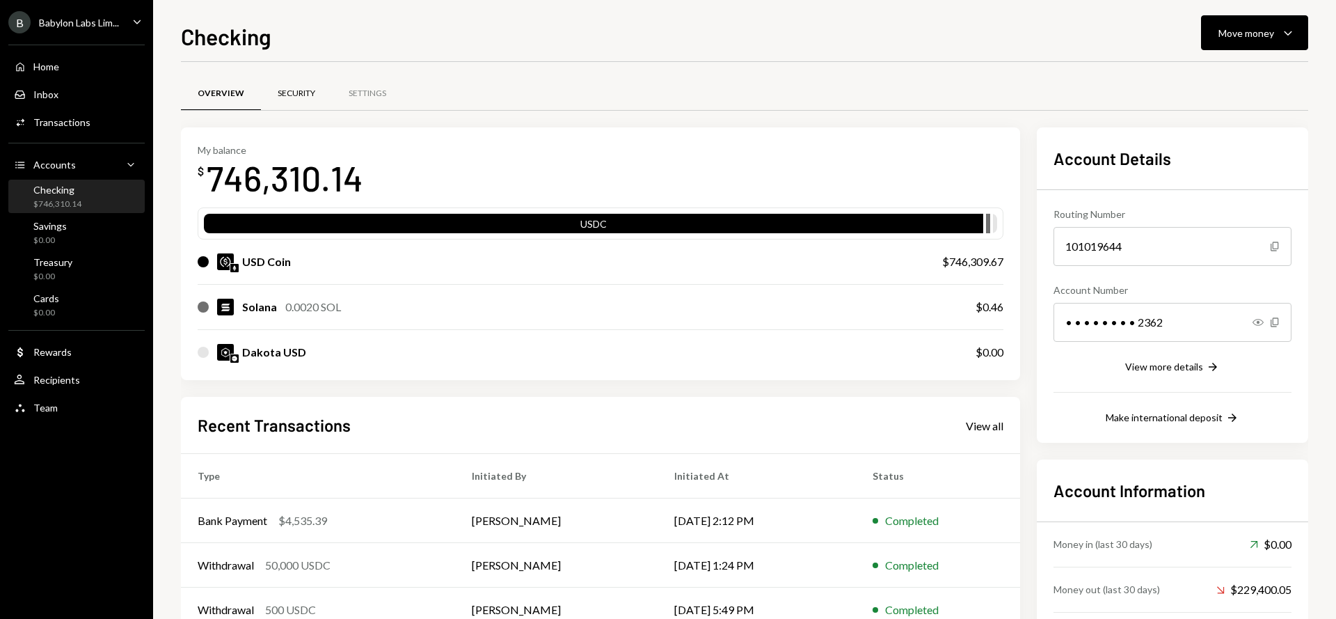
click at [309, 88] on div "Security" at bounding box center [297, 94] width 38 height 12
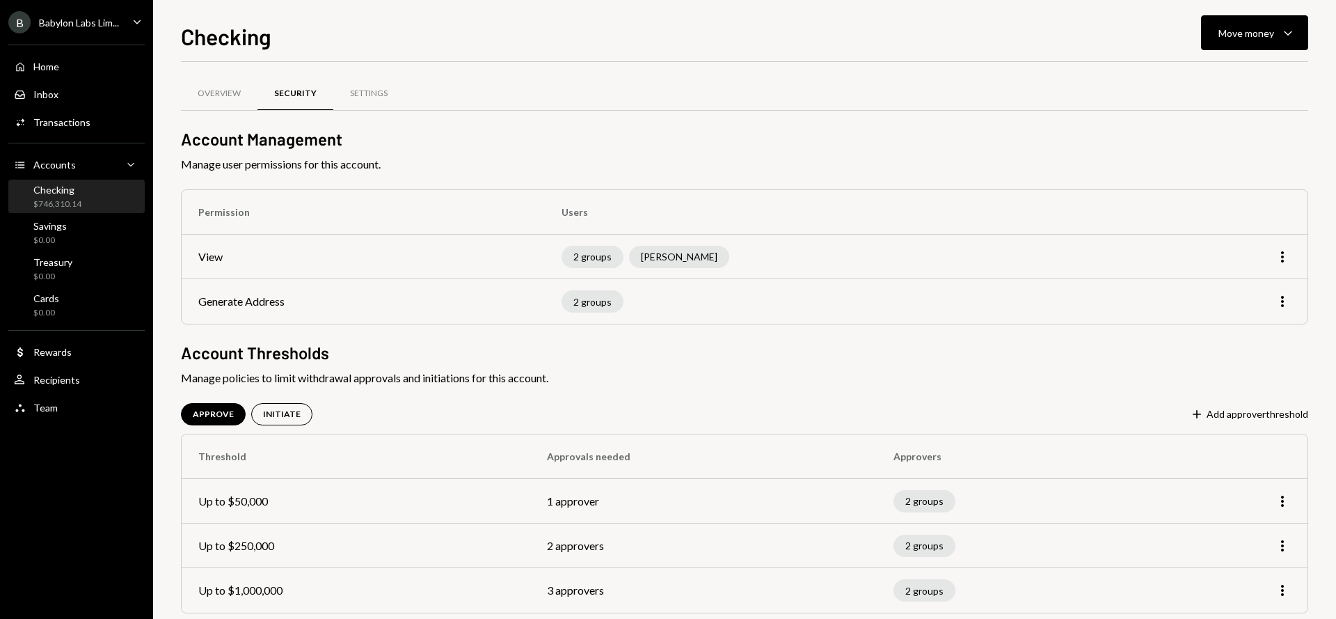
scroll to position [22, 0]
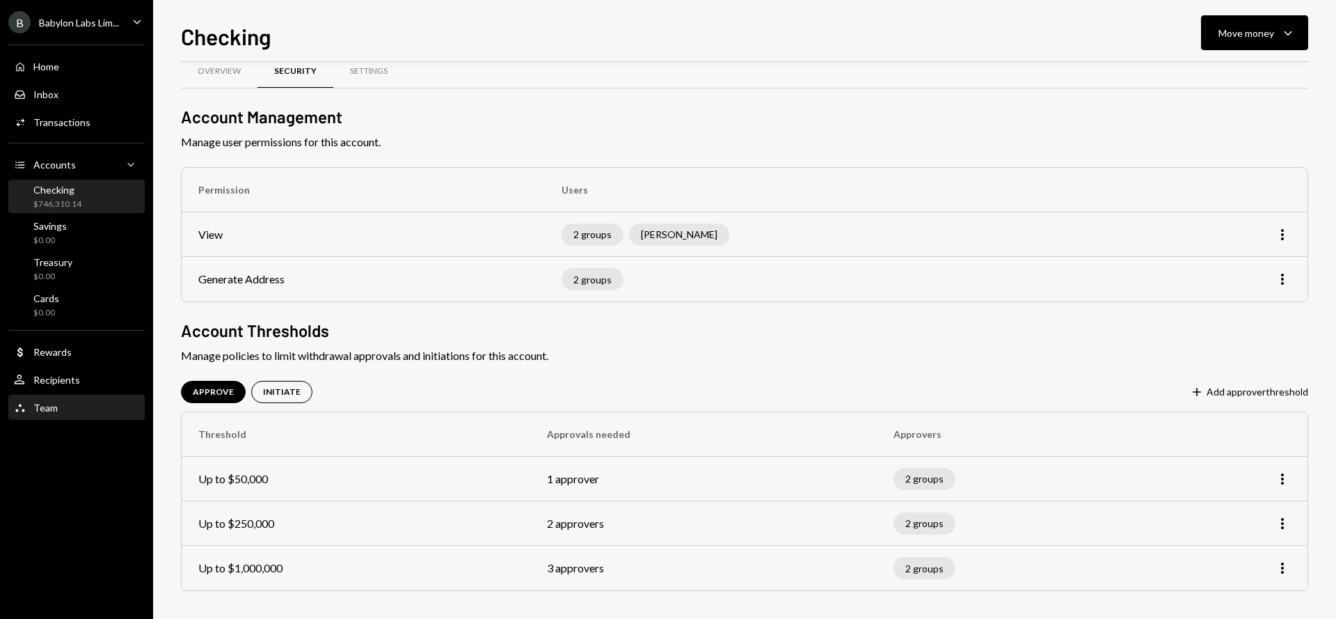
click at [56, 411] on div "Team" at bounding box center [45, 408] width 24 height 12
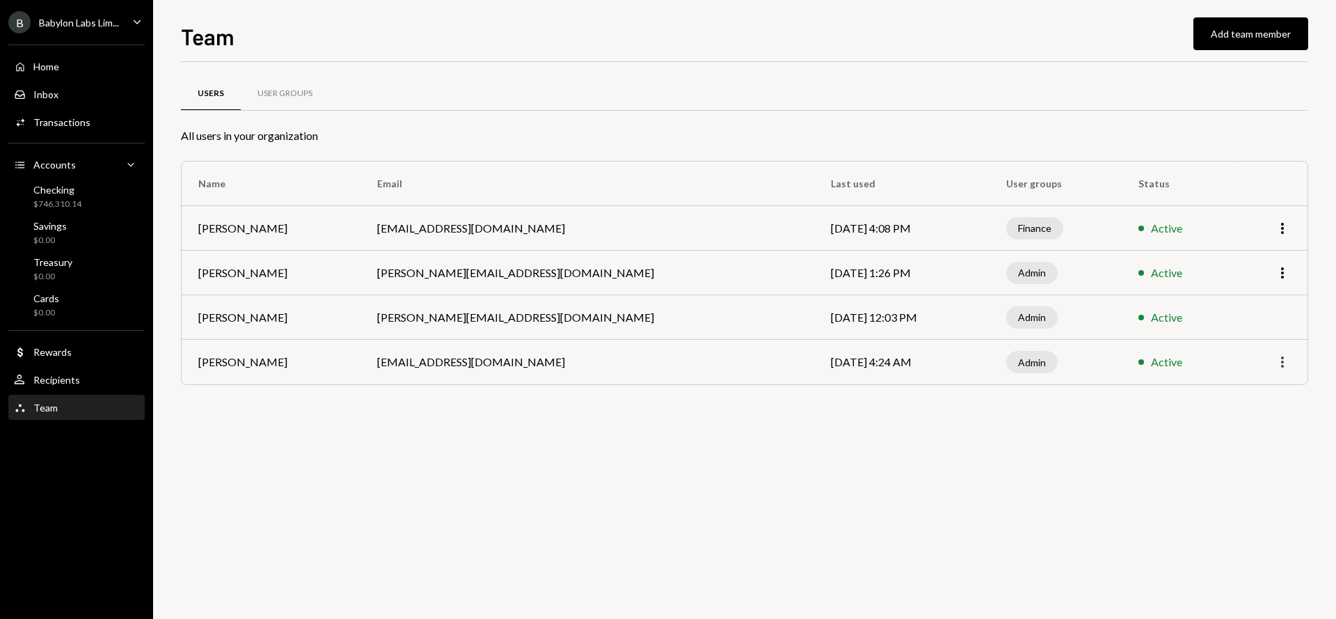
click at [1279, 366] on icon "More" at bounding box center [1282, 362] width 17 height 17
click at [1249, 418] on div "Remove" at bounding box center [1251, 416] width 70 height 24
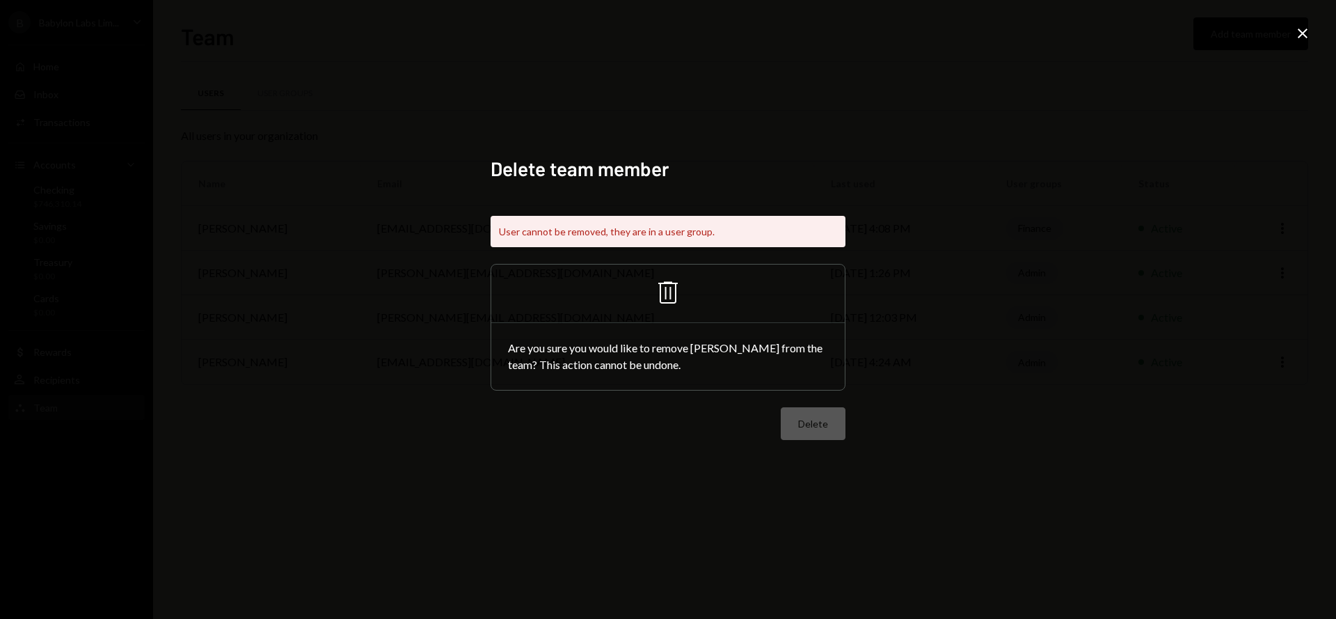
click at [1299, 29] on icon "Close" at bounding box center [1303, 33] width 17 height 17
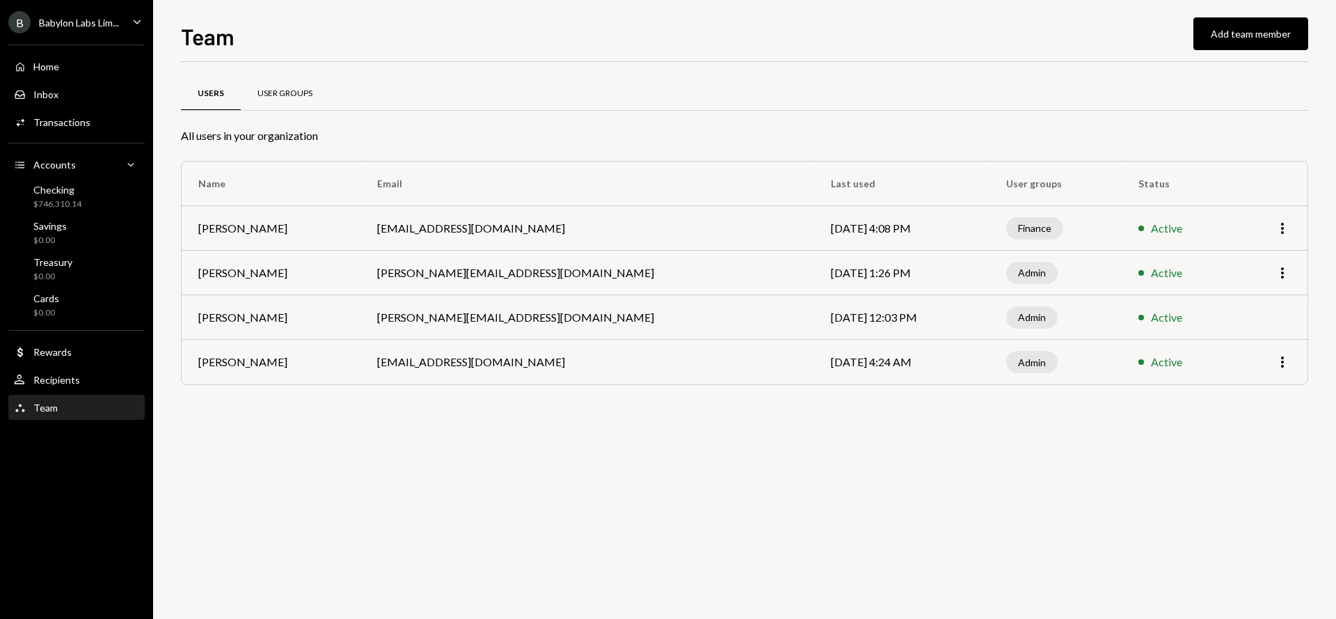
click at [281, 91] on div "User Groups" at bounding box center [285, 94] width 55 height 12
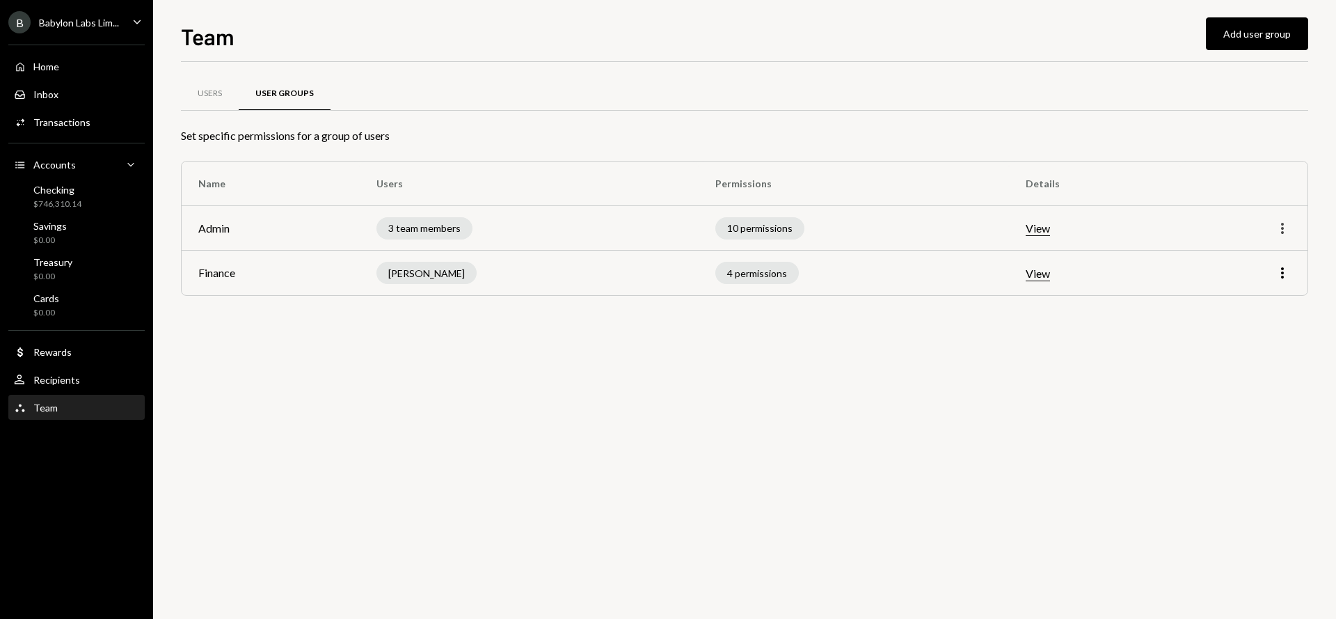
click at [1281, 230] on icon "More" at bounding box center [1282, 228] width 17 height 17
click at [1240, 255] on div "Edit" at bounding box center [1251, 258] width 70 height 24
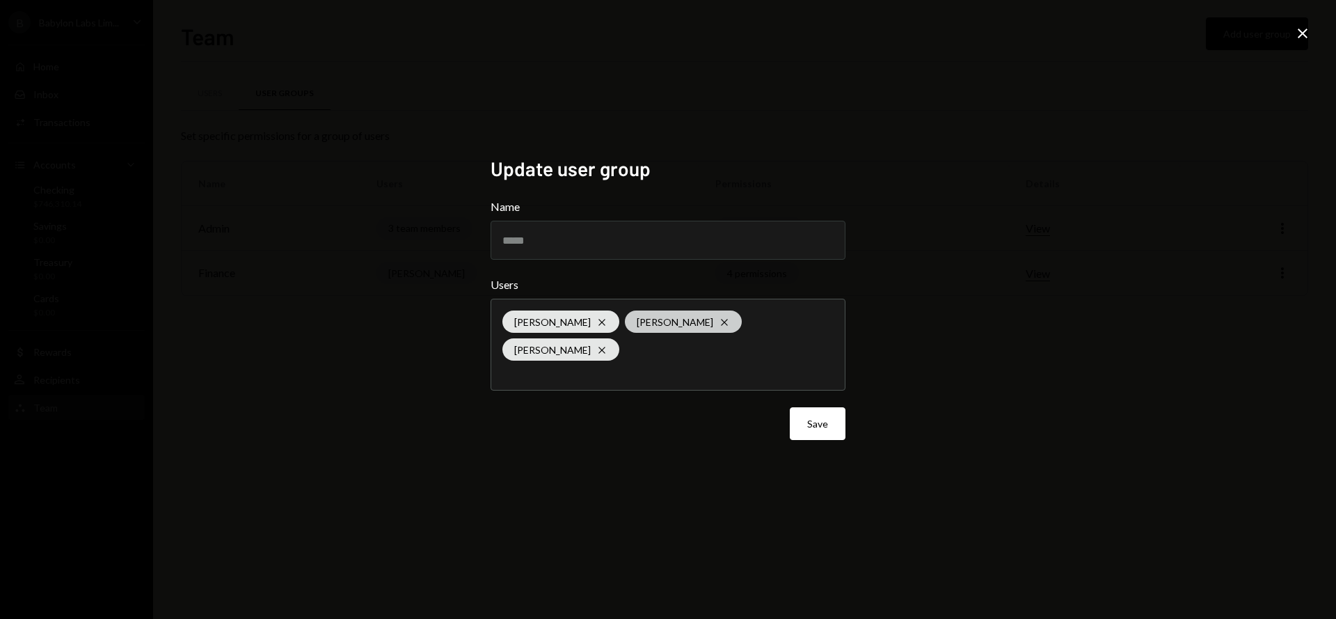
click at [719, 328] on icon "Cross" at bounding box center [724, 322] width 11 height 11
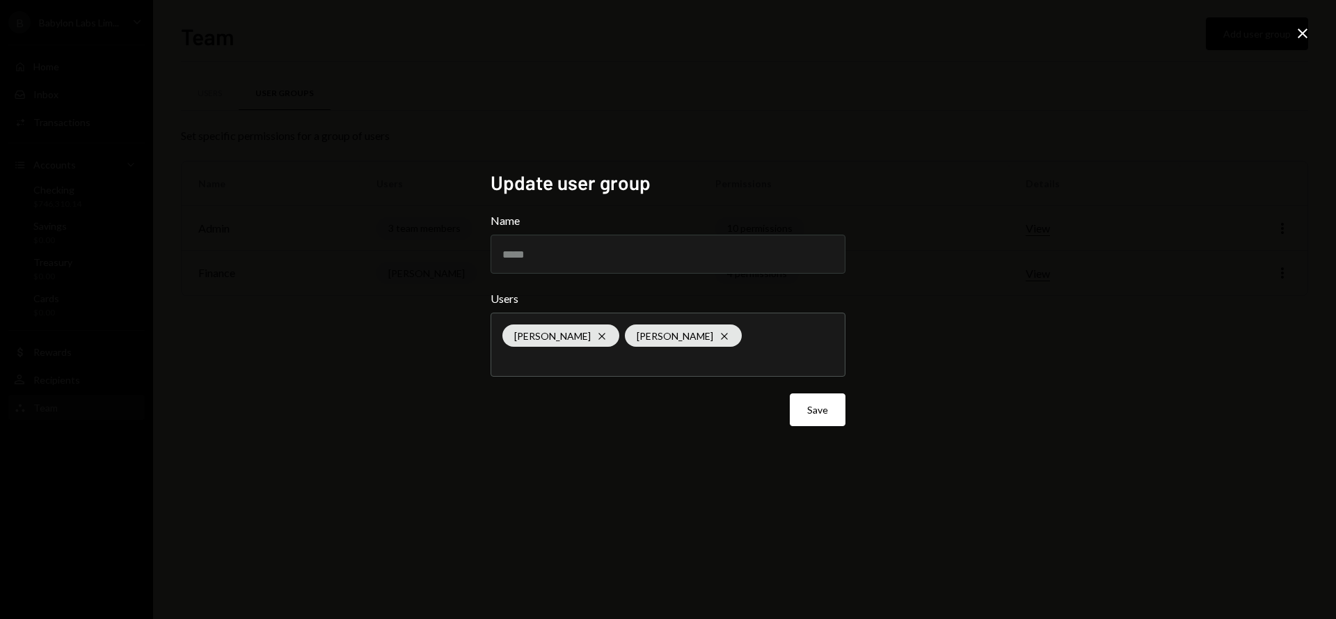
click at [928, 333] on div "Update user group Name ***** Users Gregor Mocnik Cross Mingchao Yu Cross Save C…" at bounding box center [668, 309] width 1336 height 619
click at [825, 416] on button "Save" at bounding box center [818, 409] width 56 height 33
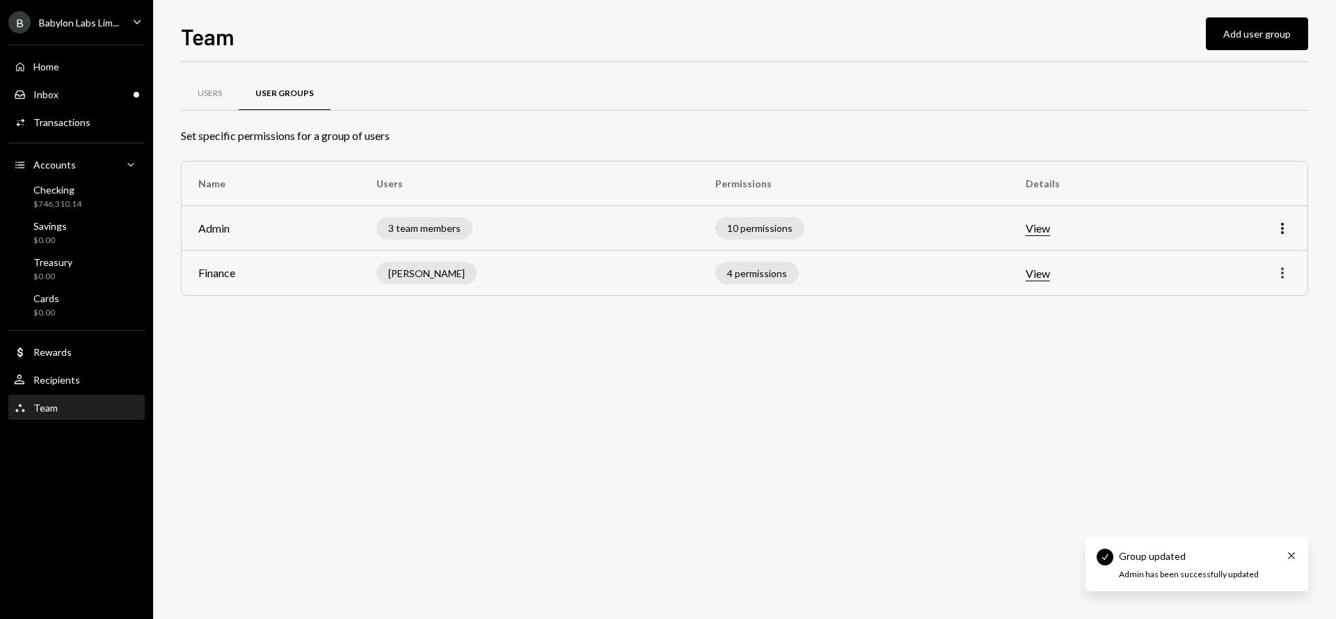
click at [1286, 275] on icon "More" at bounding box center [1282, 272] width 17 height 17
click at [1287, 231] on icon "More" at bounding box center [1282, 228] width 17 height 17
click at [1240, 260] on div "Edit" at bounding box center [1251, 258] width 70 height 24
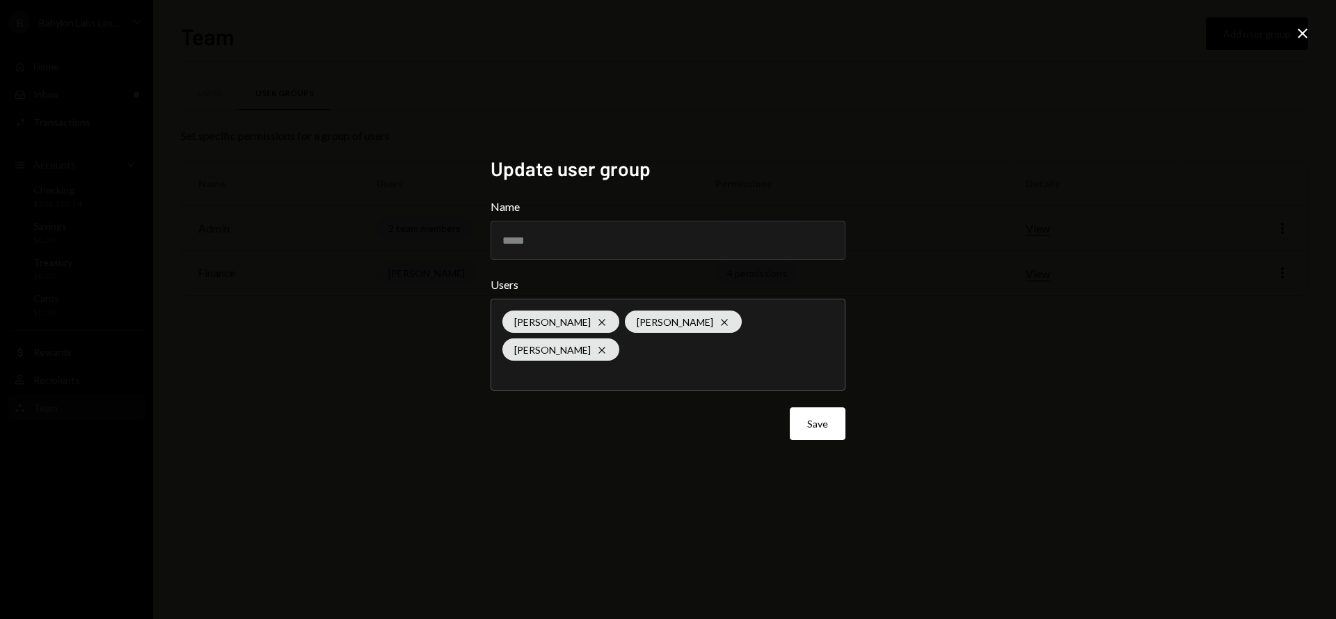
click at [1304, 33] on icon "Close" at bounding box center [1303, 33] width 17 height 17
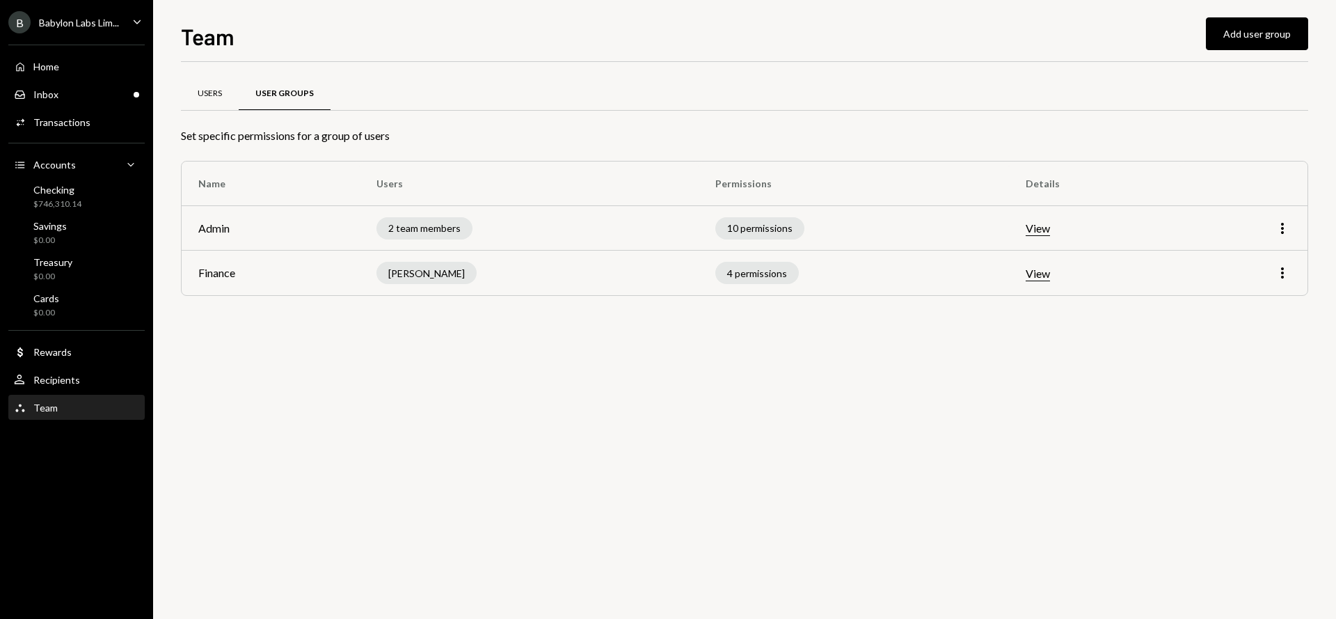
click at [209, 92] on div "Users" at bounding box center [210, 94] width 24 height 12
click at [1286, 221] on icon "More" at bounding box center [1282, 228] width 17 height 17
click at [1251, 266] on div "Edit" at bounding box center [1251, 258] width 70 height 24
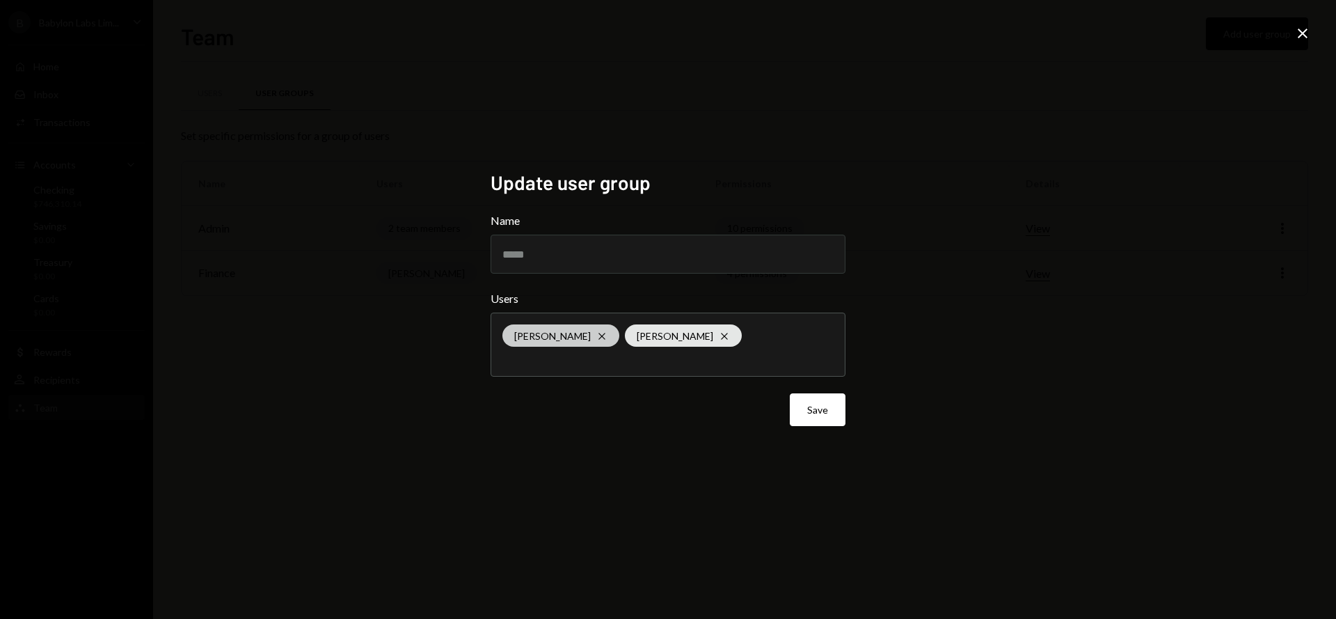
click at [596, 340] on icon "Cross" at bounding box center [601, 336] width 11 height 11
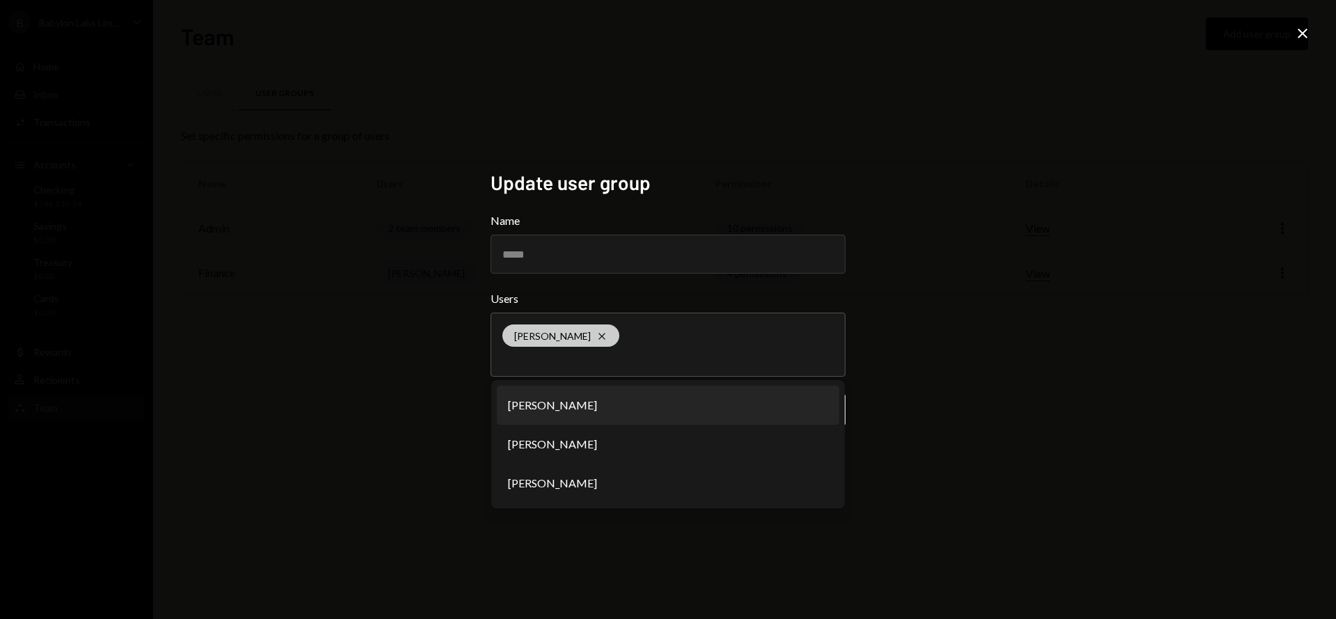
click at [596, 337] on icon "Cross" at bounding box center [601, 336] width 11 height 11
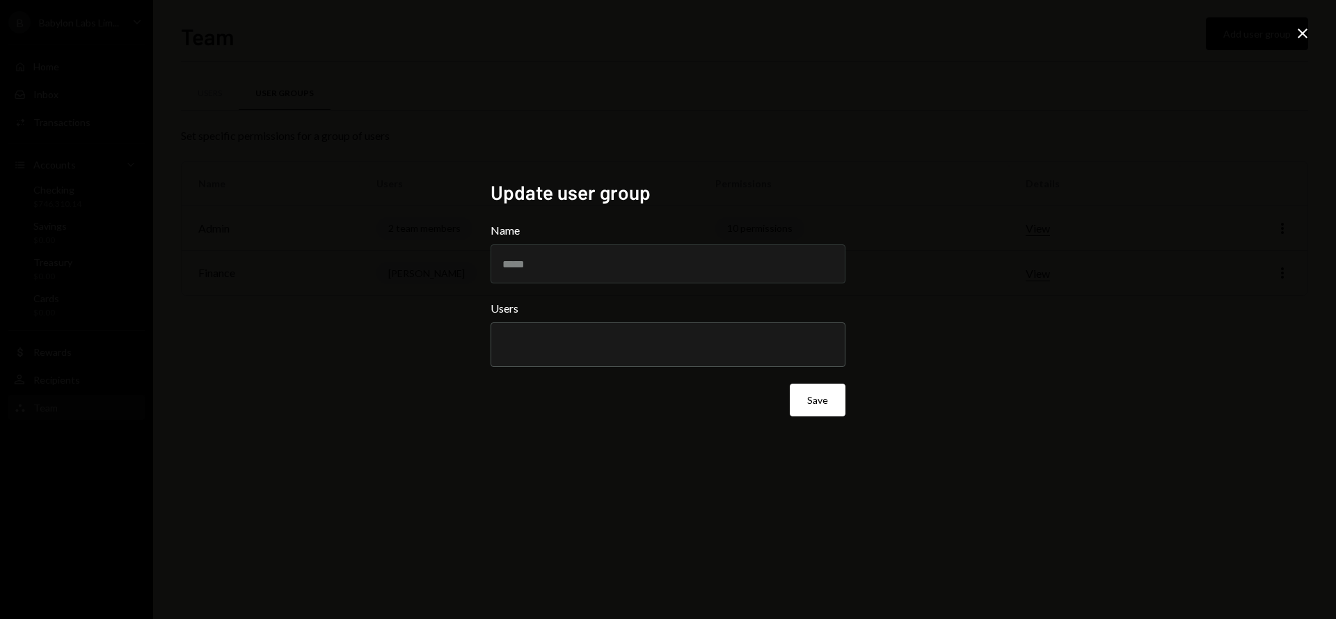
click at [1302, 28] on icon "Close" at bounding box center [1303, 33] width 17 height 17
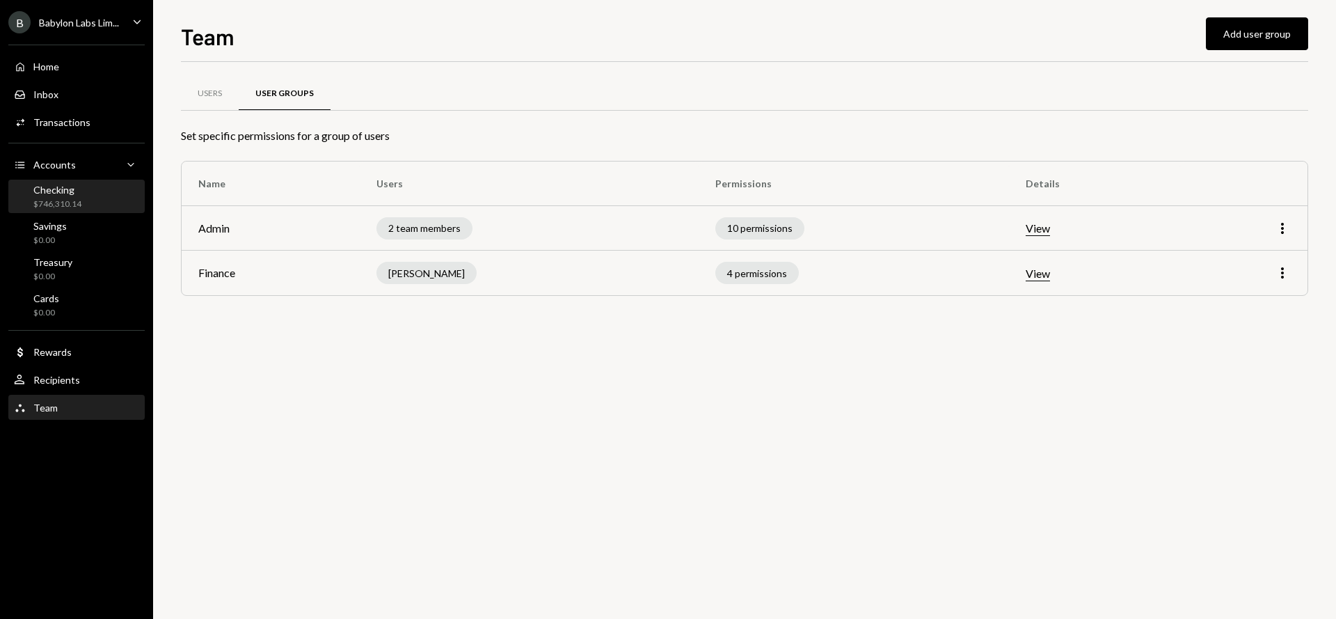
click at [78, 198] on div "$746,310.14" at bounding box center [57, 204] width 48 height 12
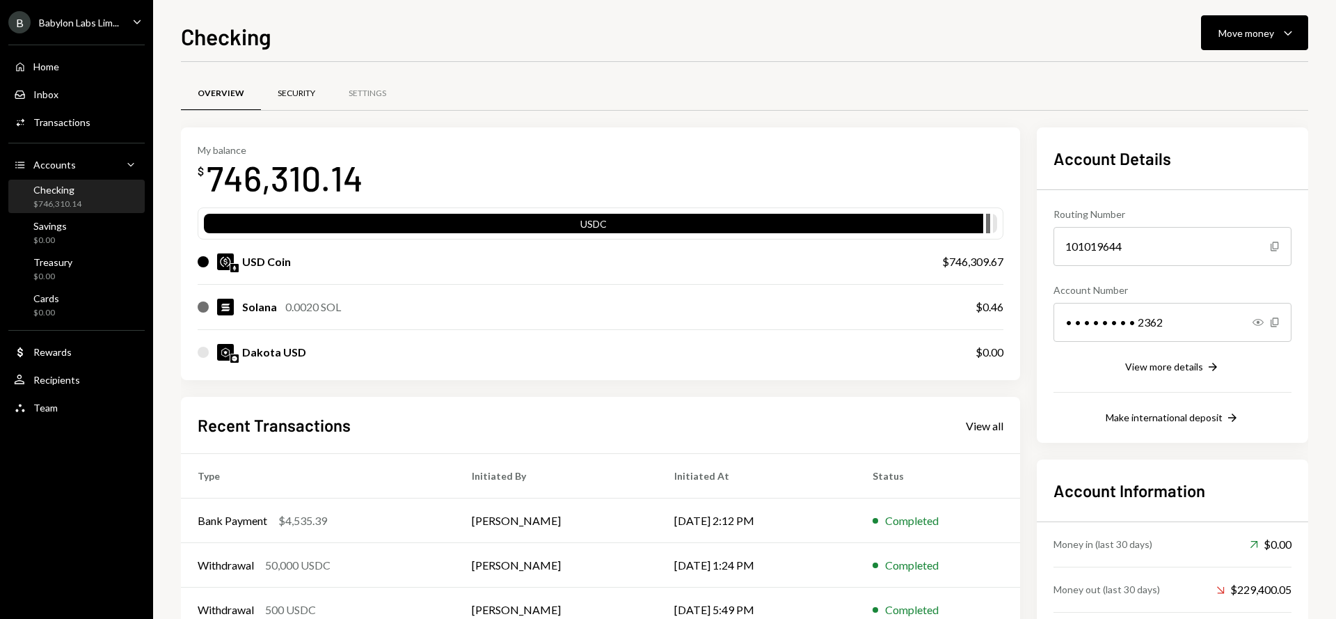
click at [287, 92] on div "Security" at bounding box center [297, 94] width 38 height 12
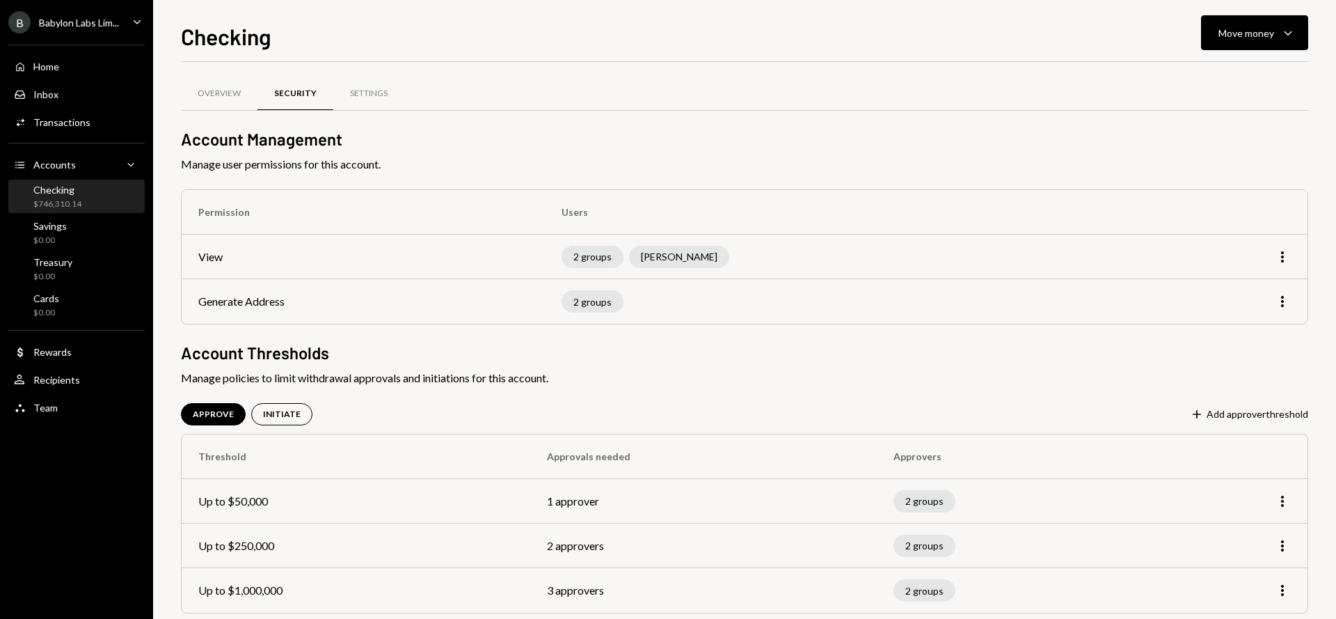
scroll to position [22, 0]
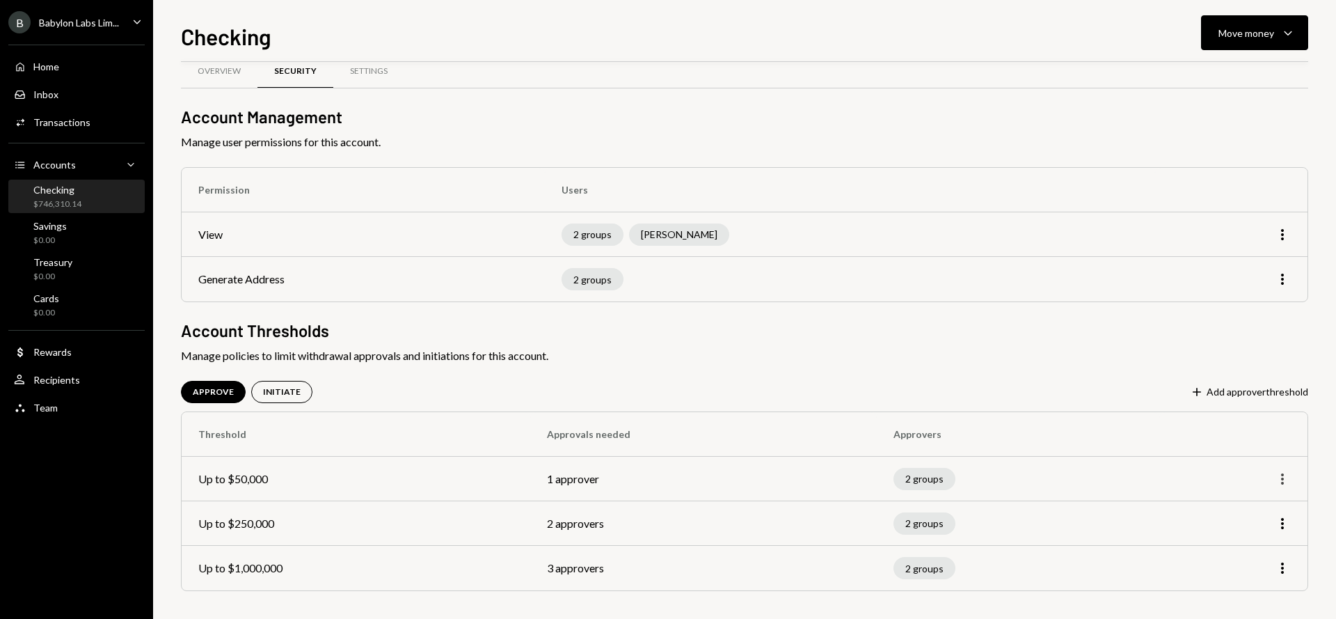
click at [1286, 472] on icon "More" at bounding box center [1282, 479] width 17 height 17
click at [1248, 502] on div "Edit" at bounding box center [1251, 508] width 70 height 24
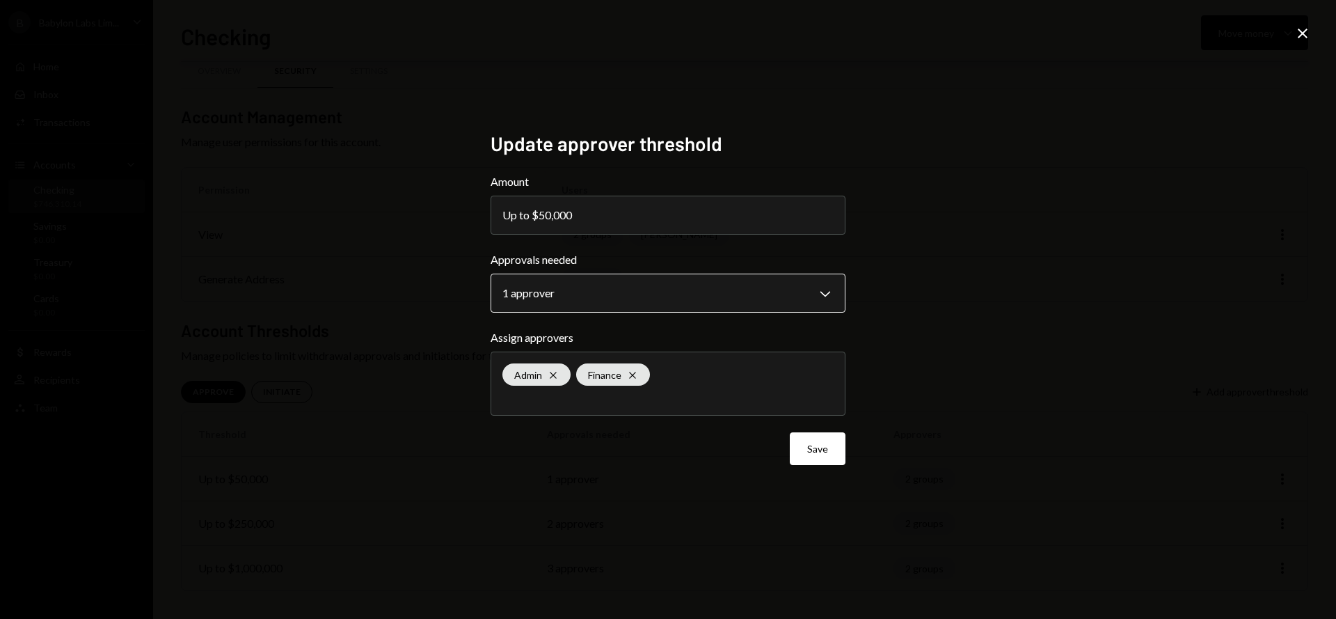
click at [575, 281] on body "**********" at bounding box center [668, 309] width 1336 height 619
click at [1302, 35] on icon "Close" at bounding box center [1303, 33] width 17 height 17
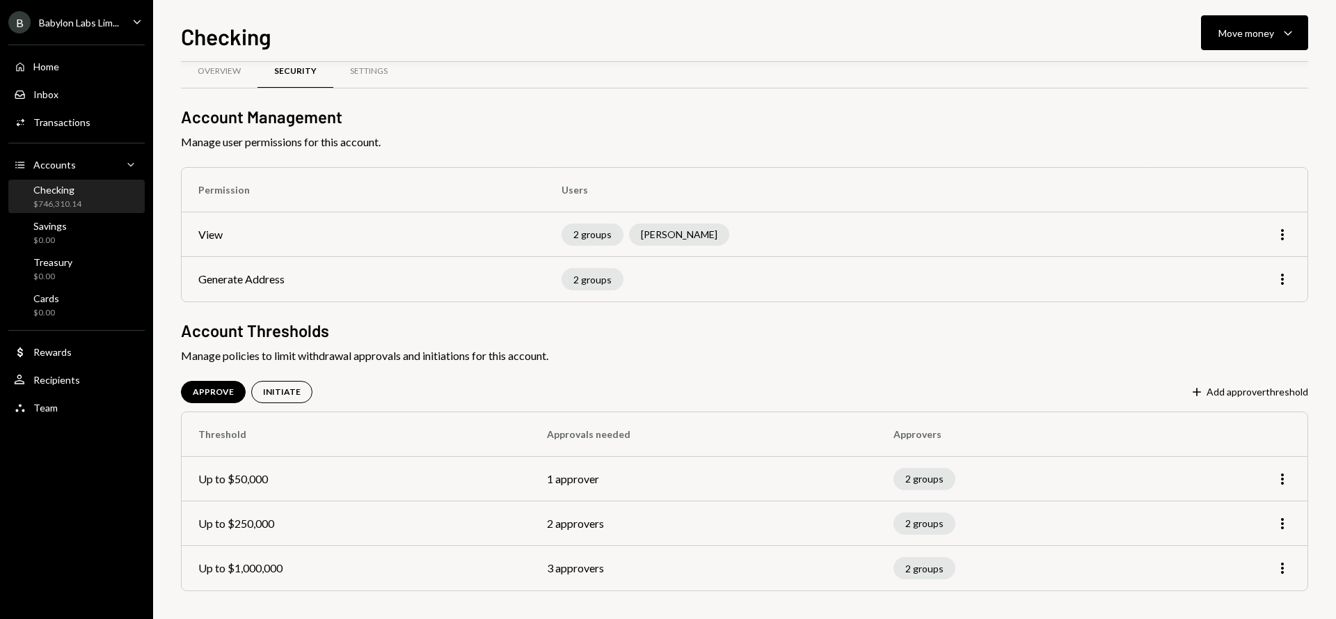
click at [91, 201] on div "Checking $746,310.14" at bounding box center [76, 197] width 125 height 26
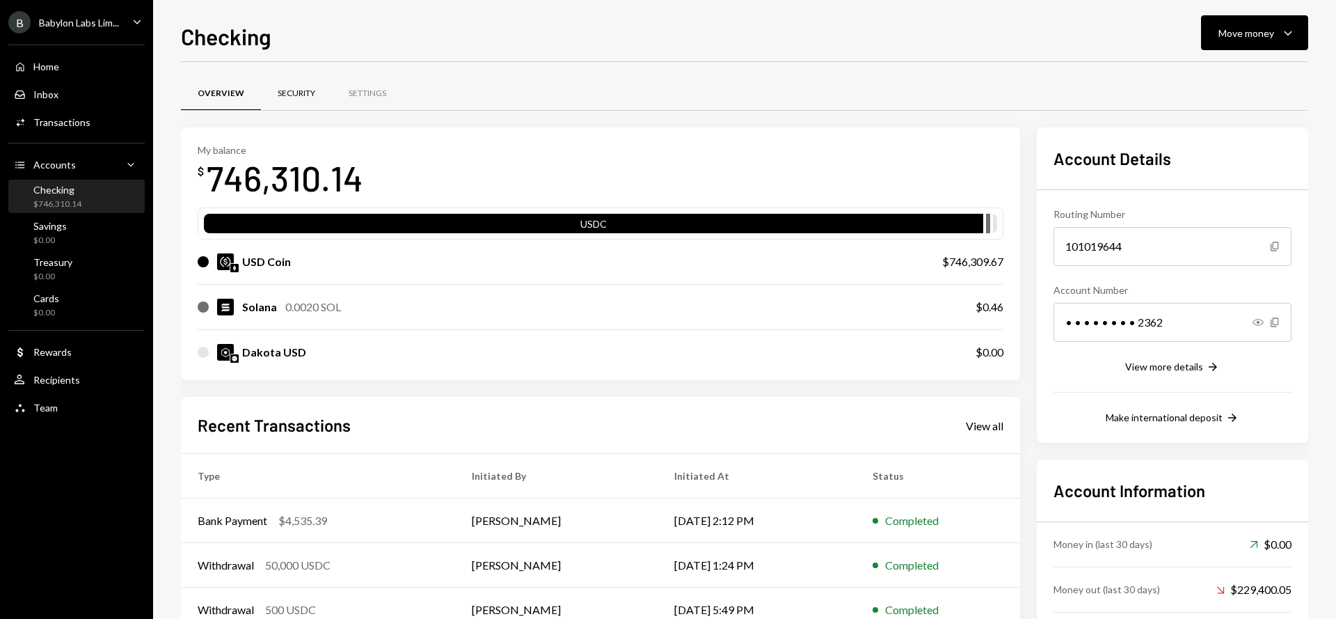
click at [297, 95] on div "Security" at bounding box center [297, 94] width 38 height 12
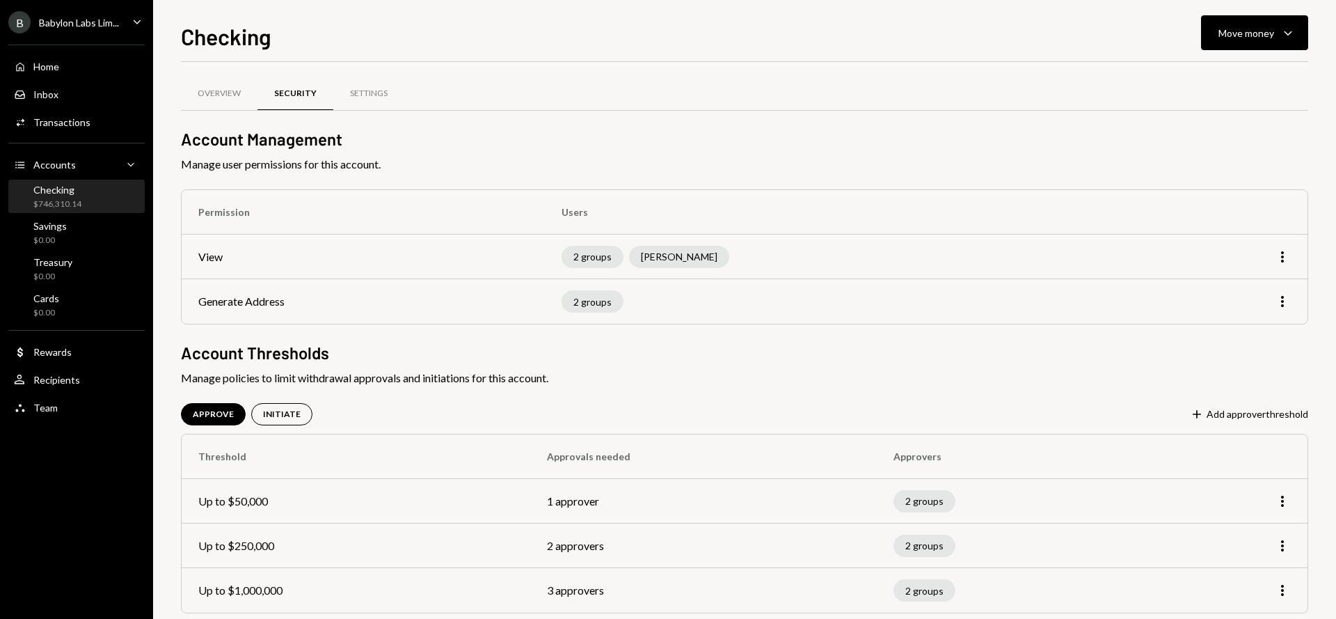
click at [95, 196] on div "Checking $746,310.14" at bounding box center [76, 197] width 125 height 26
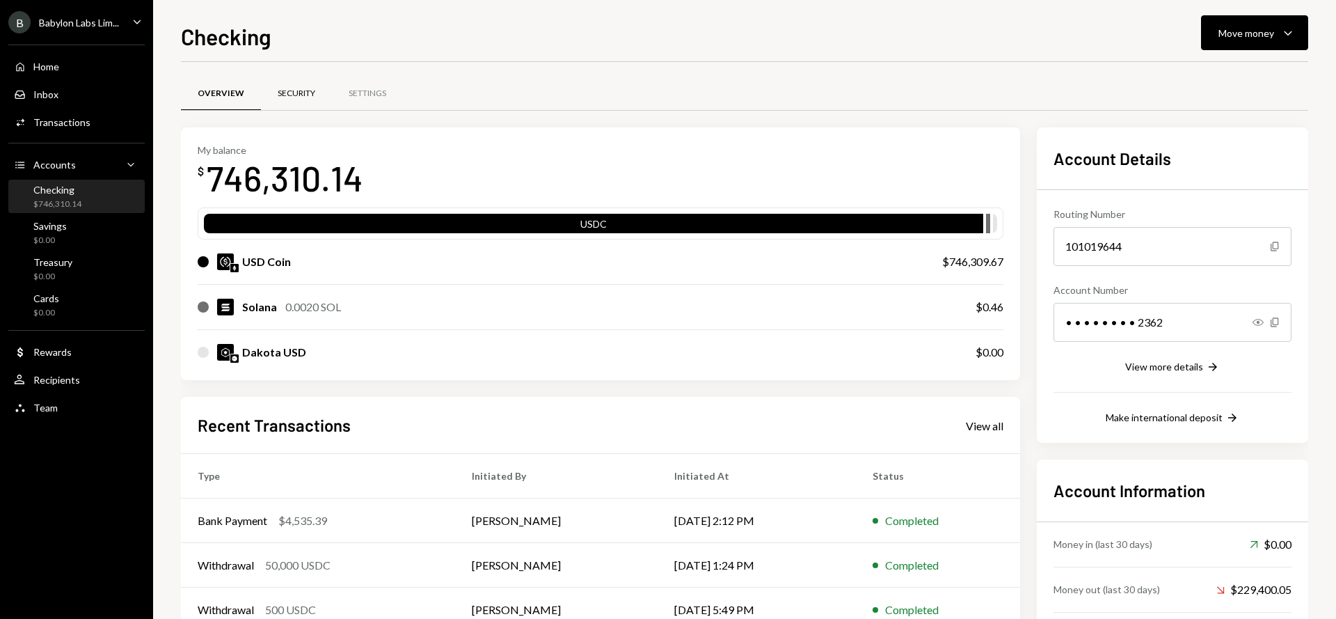
click at [296, 93] on div "Security" at bounding box center [297, 94] width 38 height 12
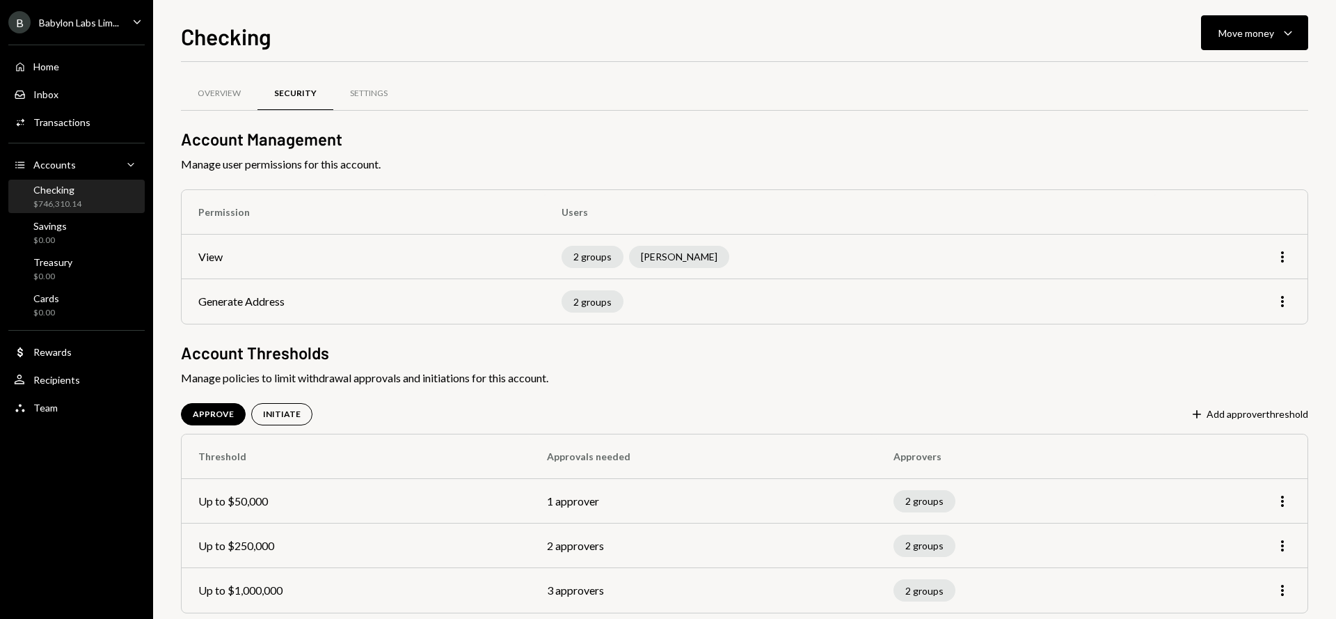
scroll to position [22, 0]
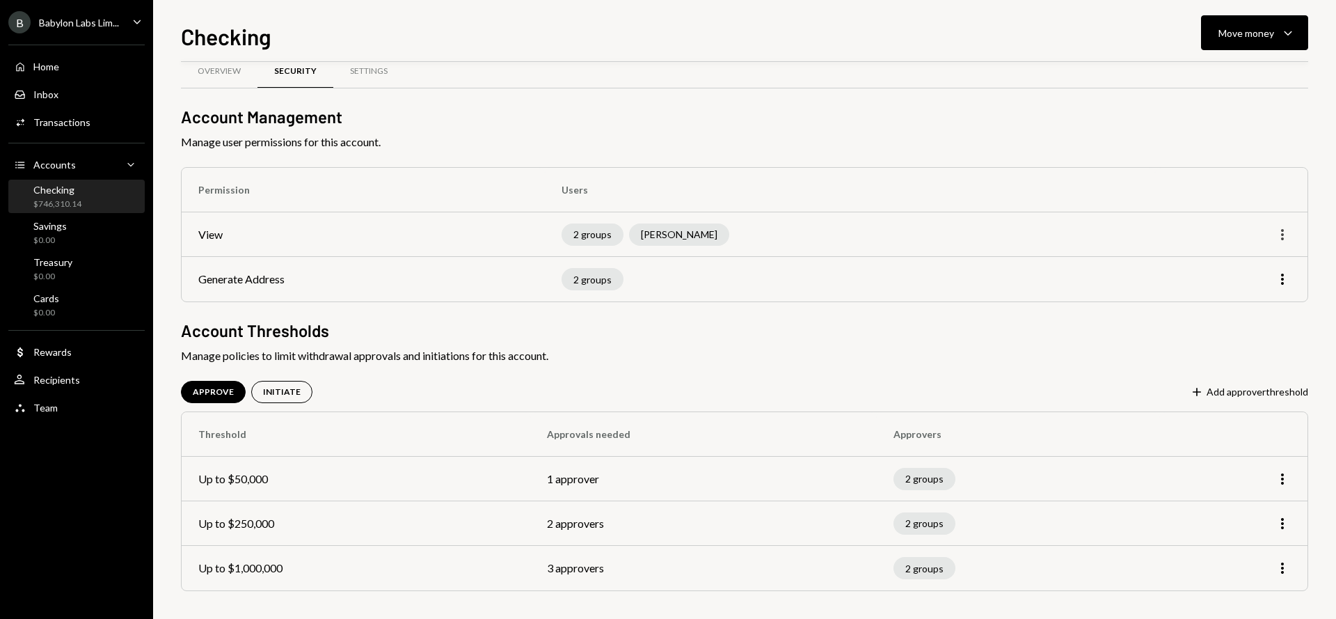
click at [1283, 238] on icon "button" at bounding box center [1282, 234] width 3 height 11
click at [1257, 258] on div "Edit" at bounding box center [1251, 264] width 70 height 24
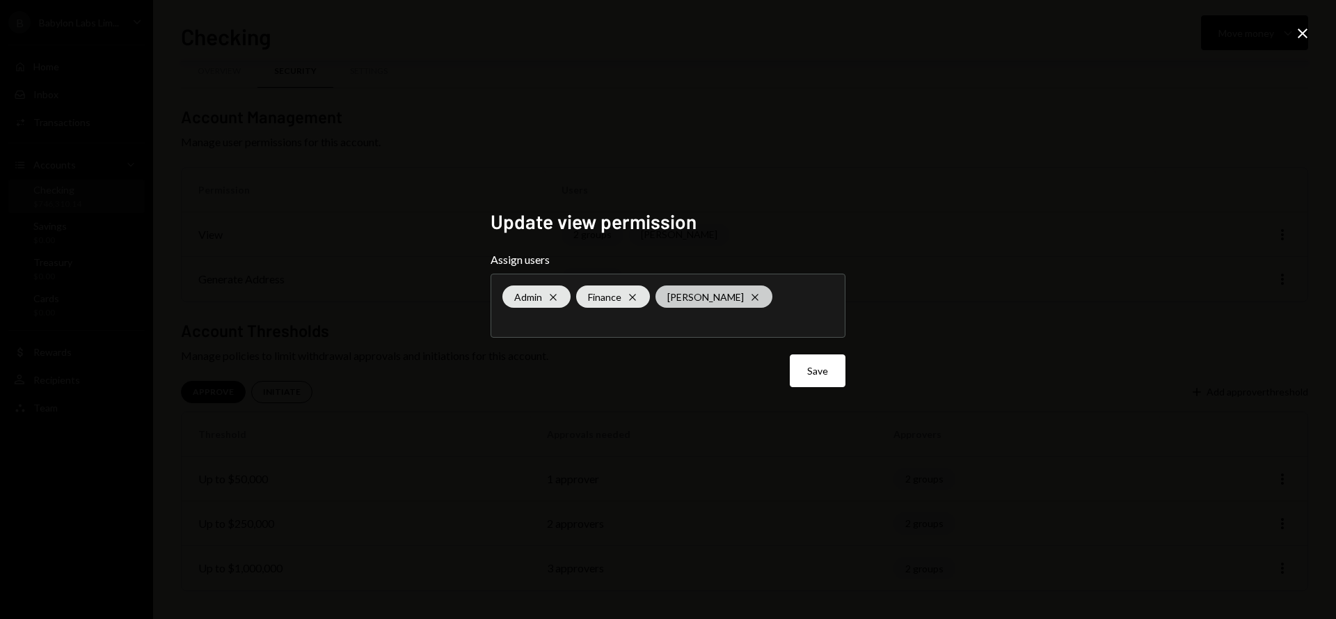
click at [750, 301] on icon "Cross" at bounding box center [755, 297] width 11 height 11
click at [926, 349] on div "Update view permission Assign users Admin Cross Finance Cross Save Close" at bounding box center [668, 309] width 1336 height 619
click at [821, 372] on button "Save" at bounding box center [818, 370] width 56 height 33
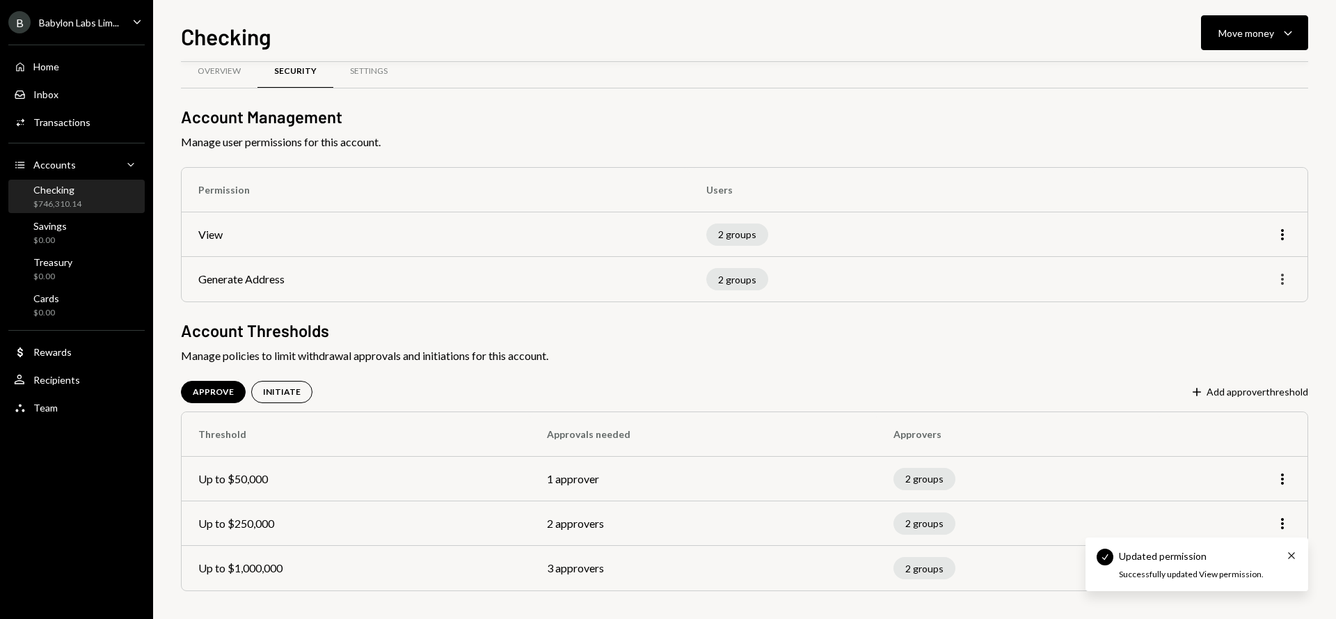
click at [1276, 280] on icon "More" at bounding box center [1282, 279] width 17 height 17
click at [1240, 308] on div "Edit" at bounding box center [1251, 309] width 70 height 24
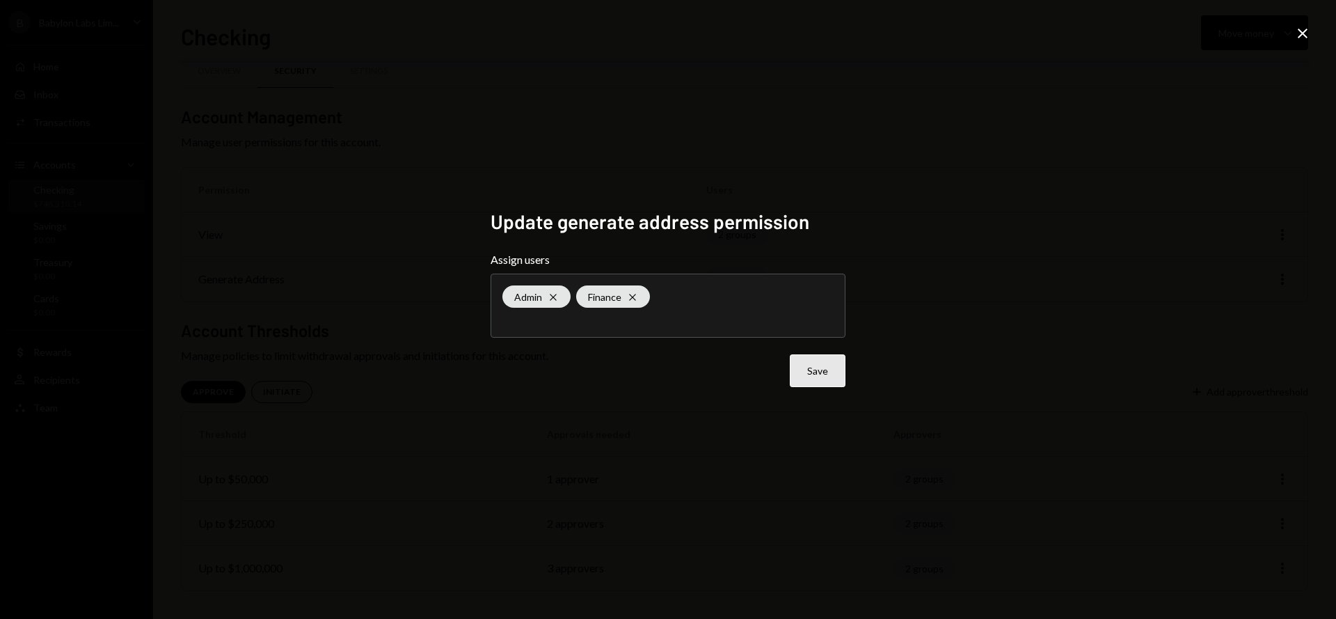
click at [811, 372] on button "Save" at bounding box center [818, 370] width 56 height 33
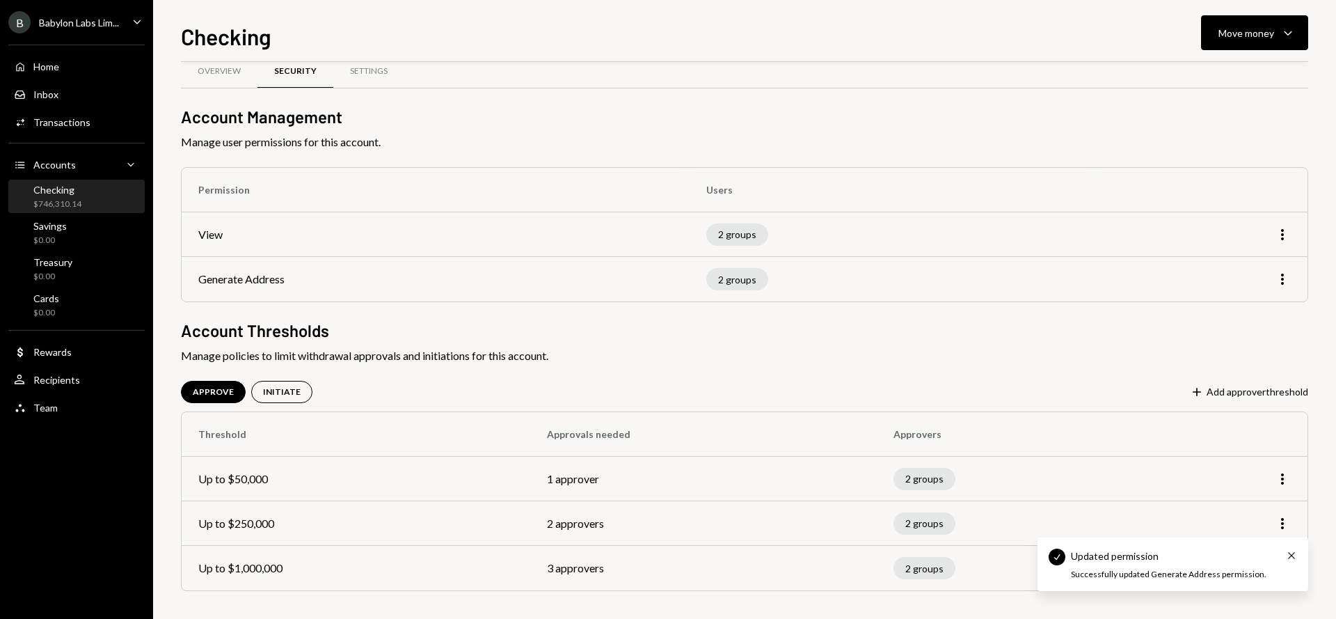
scroll to position [0, 0]
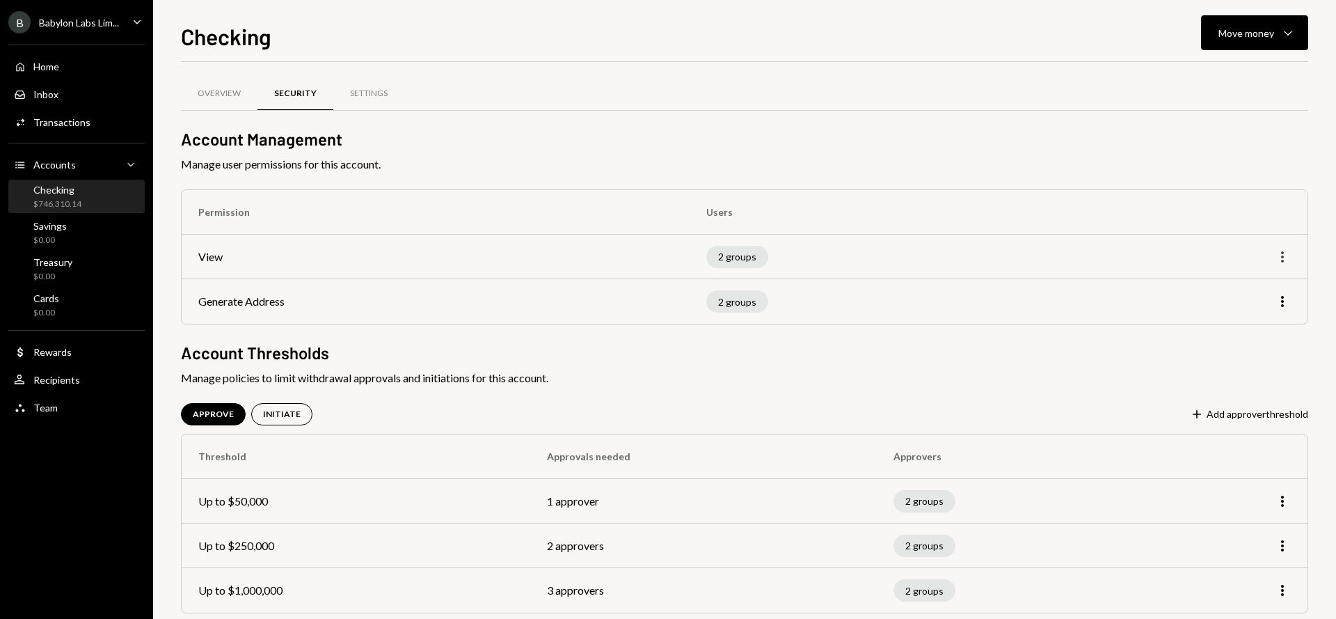
click at [1281, 256] on icon "button" at bounding box center [1282, 256] width 3 height 11
click at [1254, 282] on div "Edit" at bounding box center [1251, 286] width 70 height 24
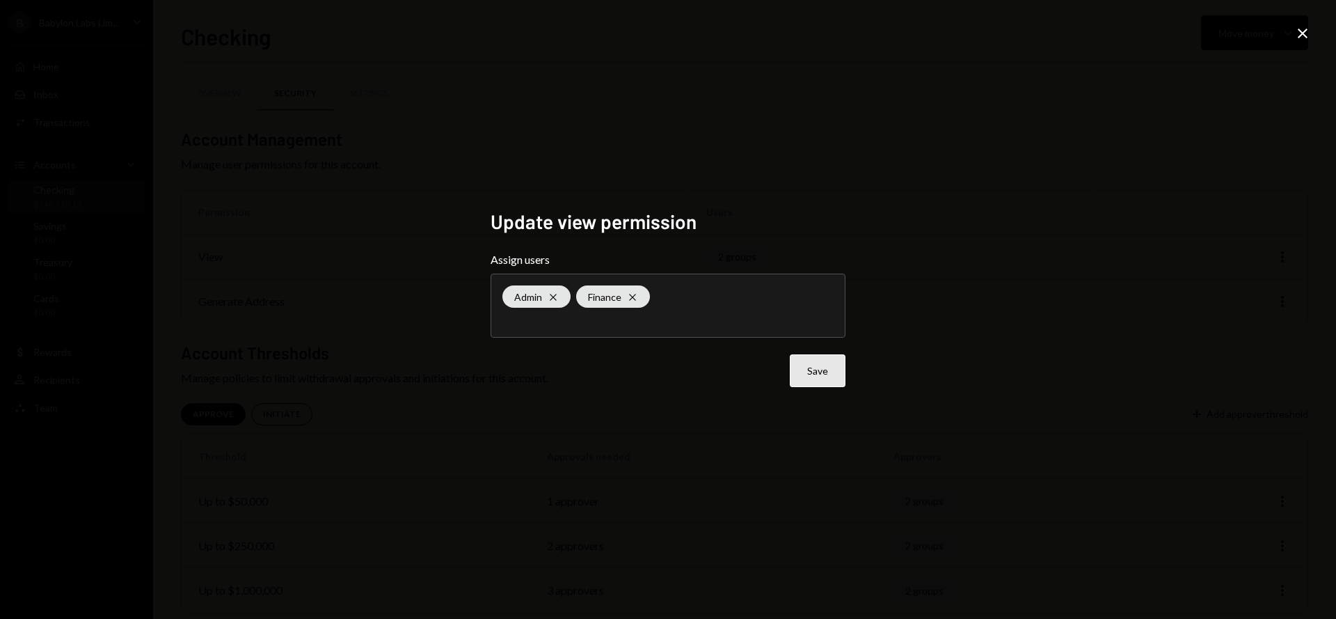
click at [811, 367] on button "Save" at bounding box center [818, 370] width 56 height 33
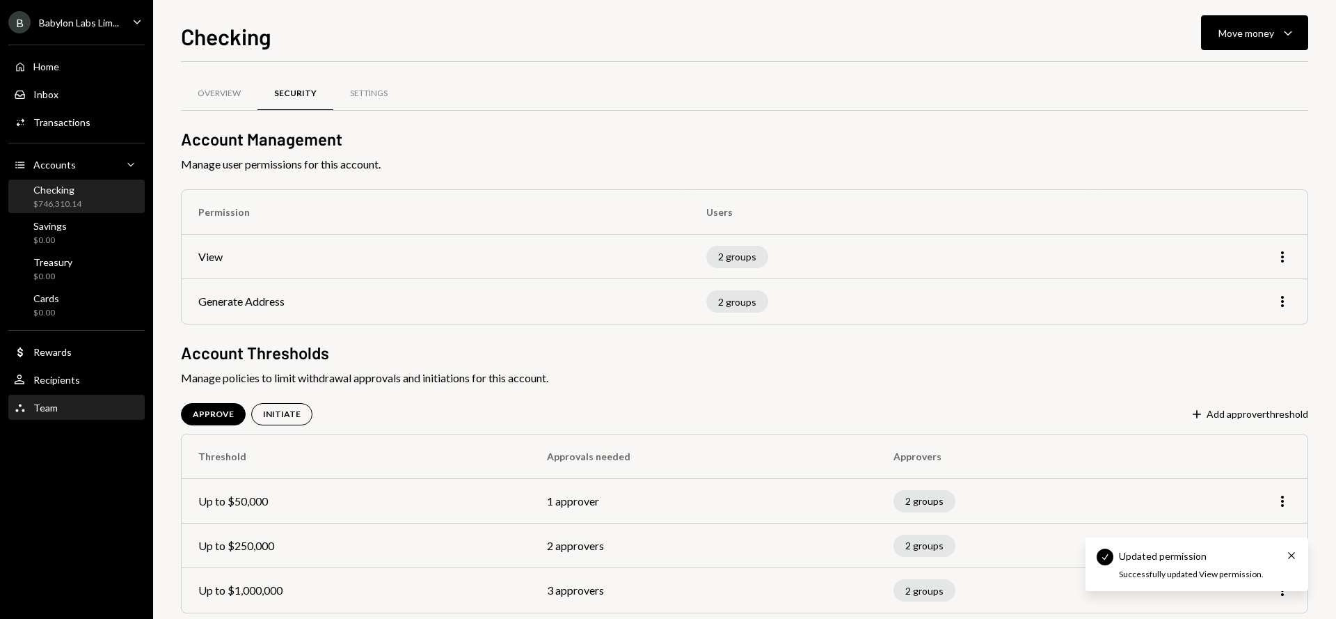
click at [60, 406] on div "Team Team" at bounding box center [76, 408] width 125 height 13
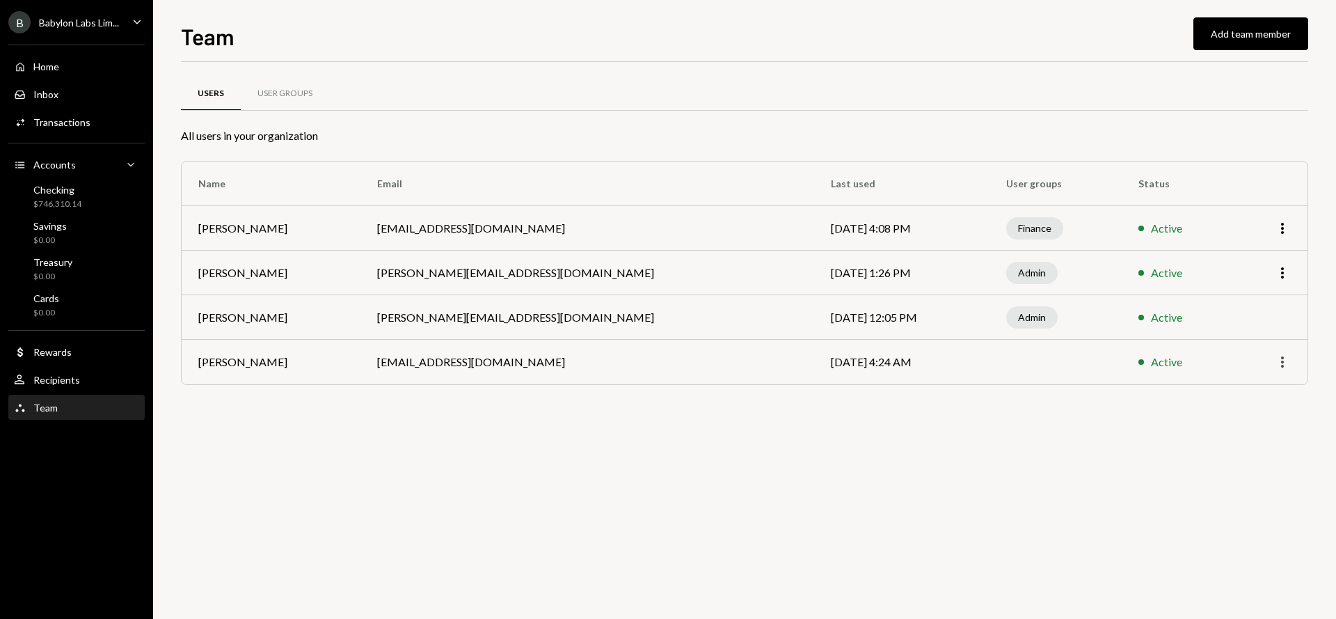
click at [1283, 363] on icon "More" at bounding box center [1282, 362] width 17 height 17
click at [1243, 415] on div "Remove" at bounding box center [1251, 416] width 70 height 24
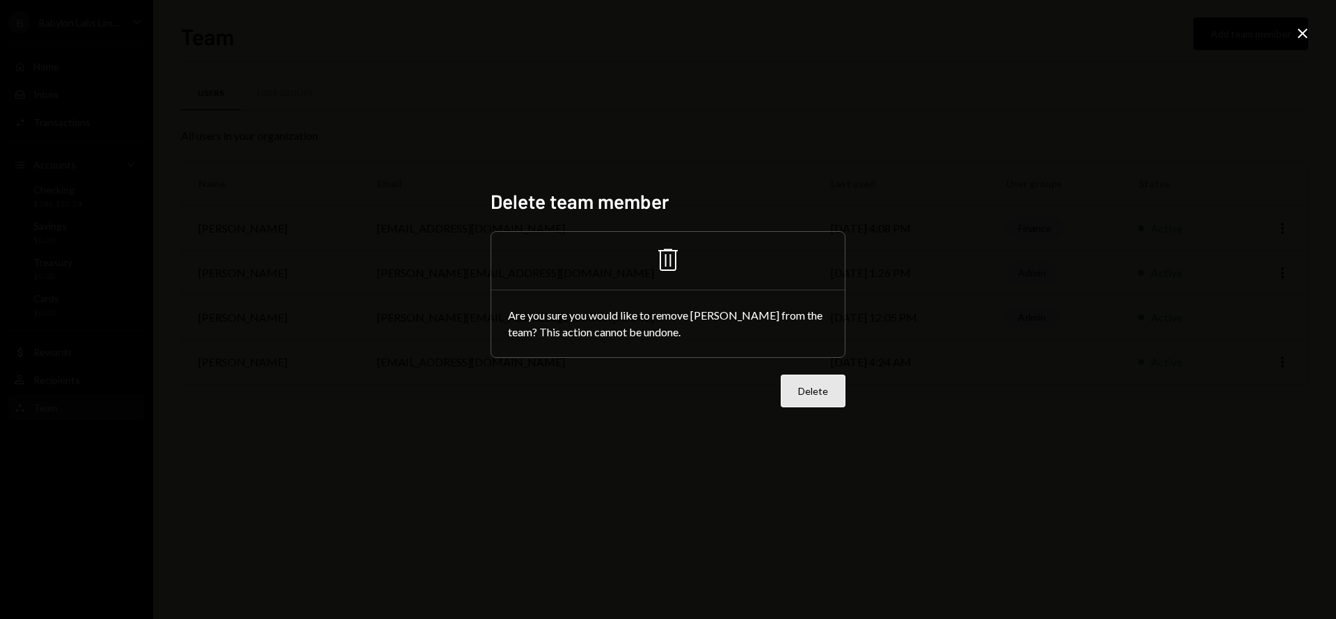
click at [823, 390] on button "Delete" at bounding box center [813, 390] width 65 height 33
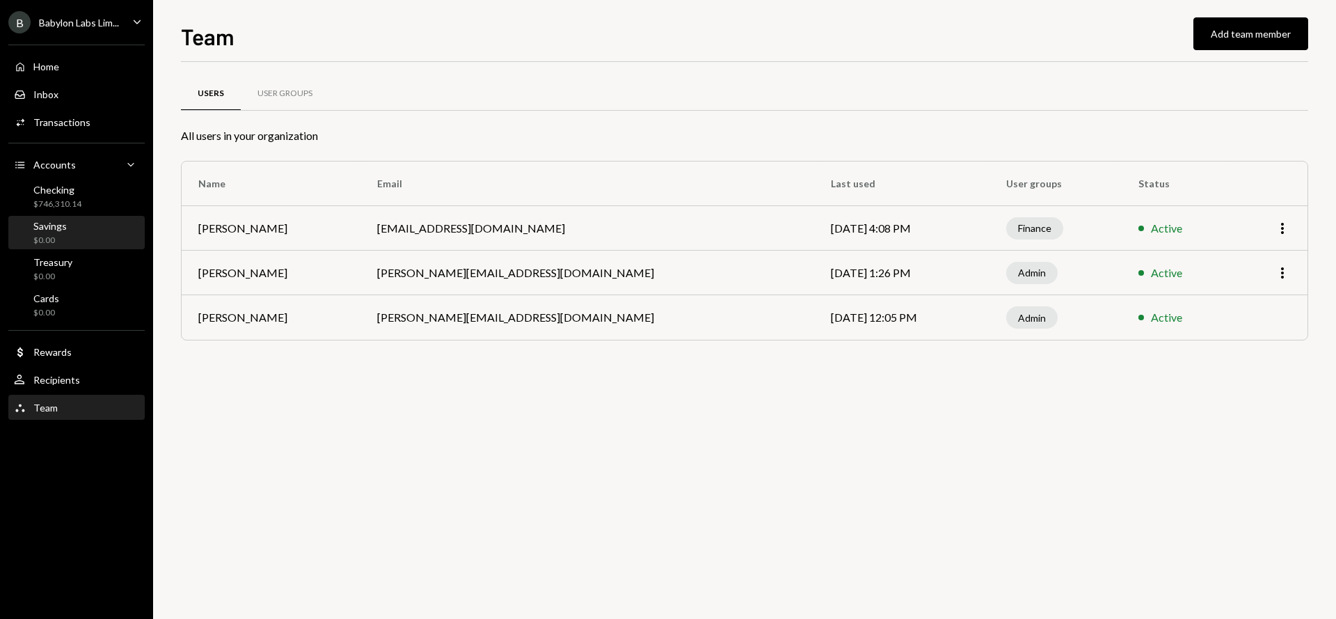
click at [88, 224] on div "Savings $0.00" at bounding box center [76, 233] width 125 height 26
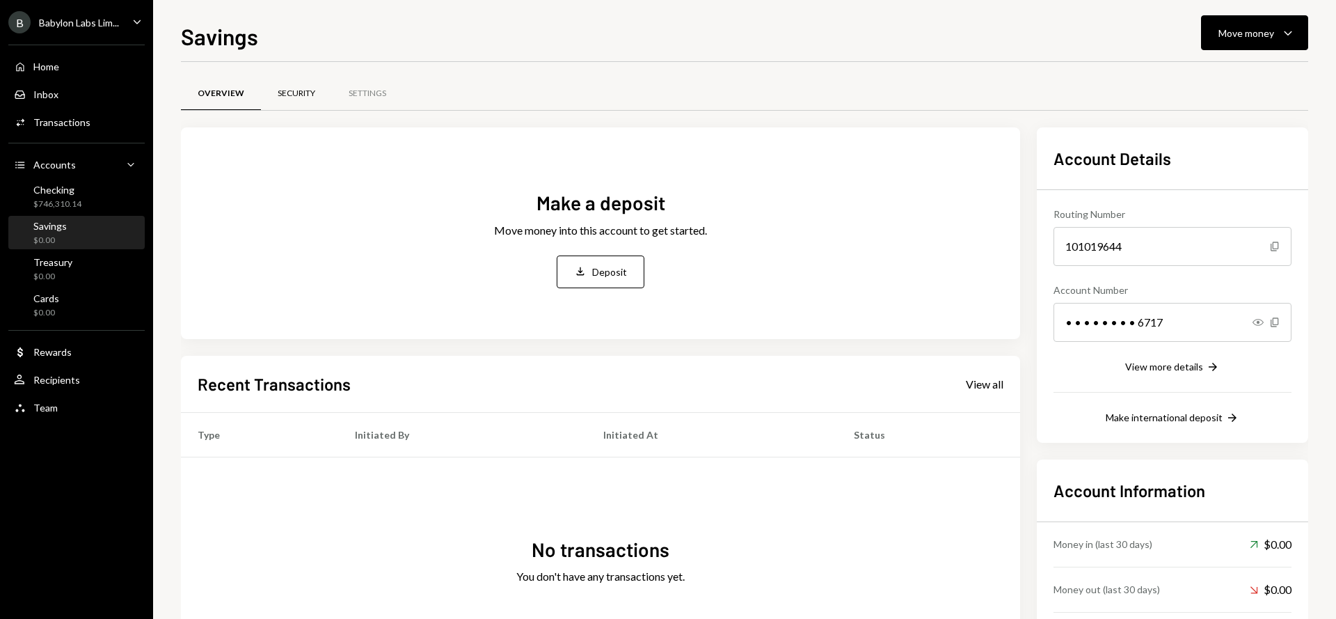
click at [297, 86] on div "Security" at bounding box center [296, 93] width 71 height 33
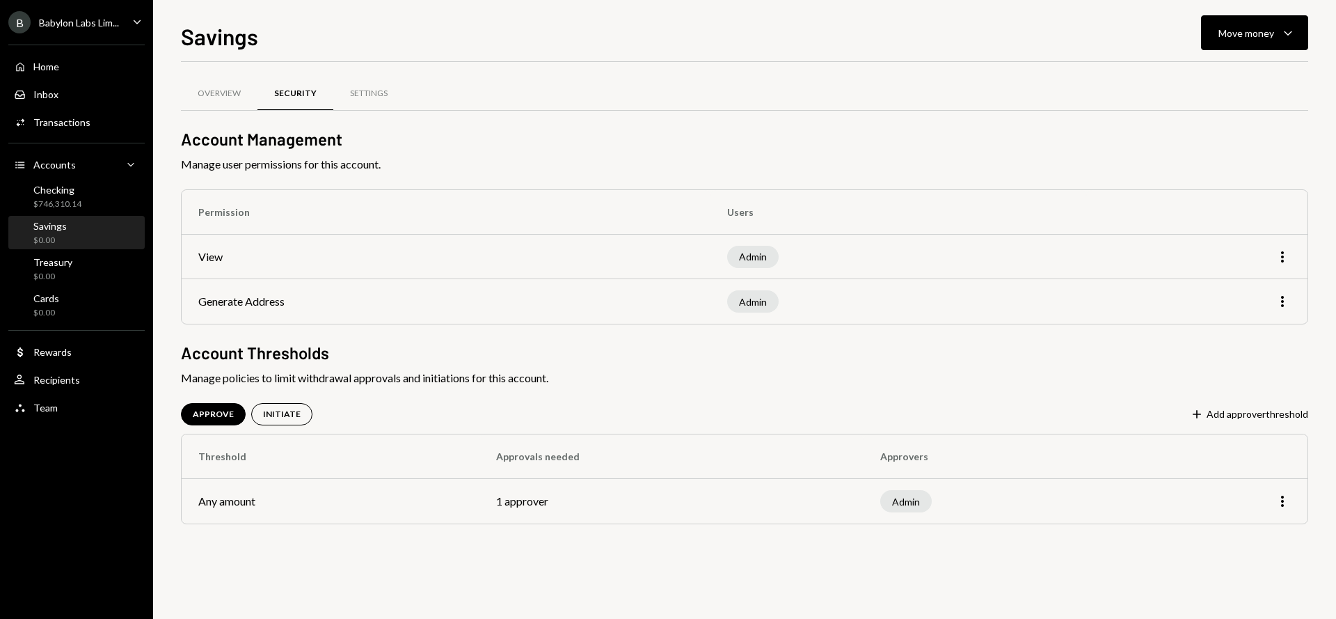
click at [1286, 511] on td "More" at bounding box center [1225, 501] width 165 height 45
click at [1283, 499] on icon "More" at bounding box center [1282, 501] width 17 height 17
click at [1244, 536] on div "Edit" at bounding box center [1251, 531] width 70 height 24
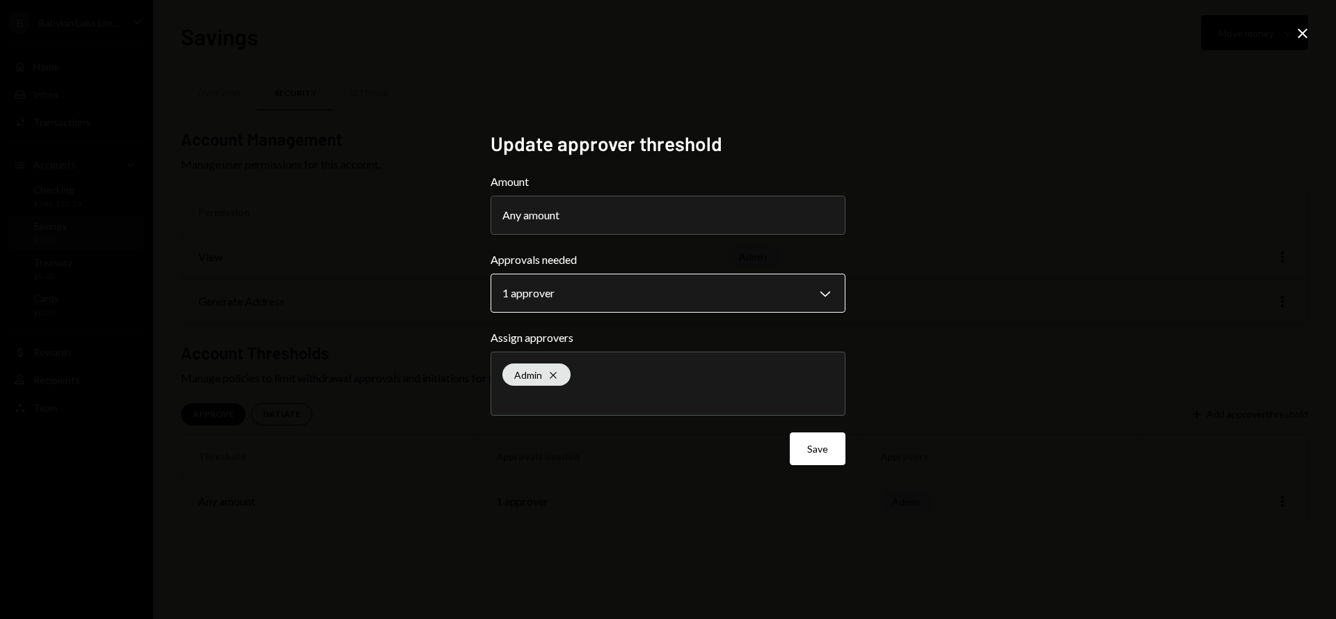
click at [561, 299] on body "**********" at bounding box center [668, 309] width 1336 height 619
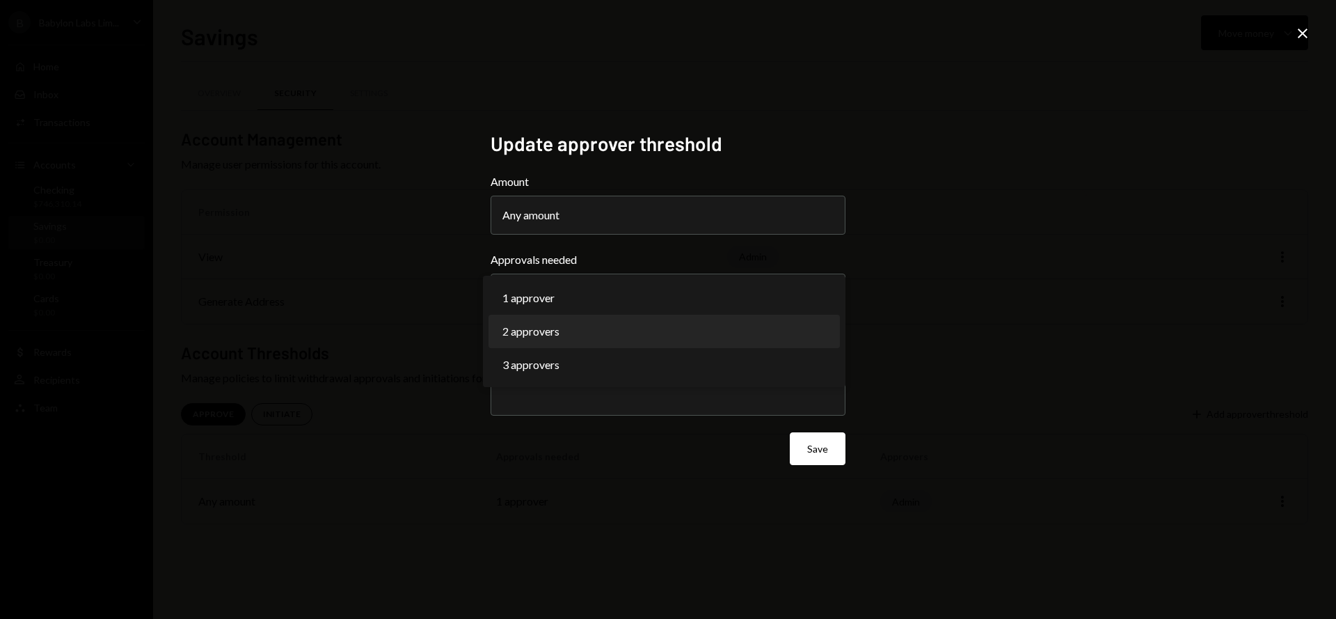
select select "*"
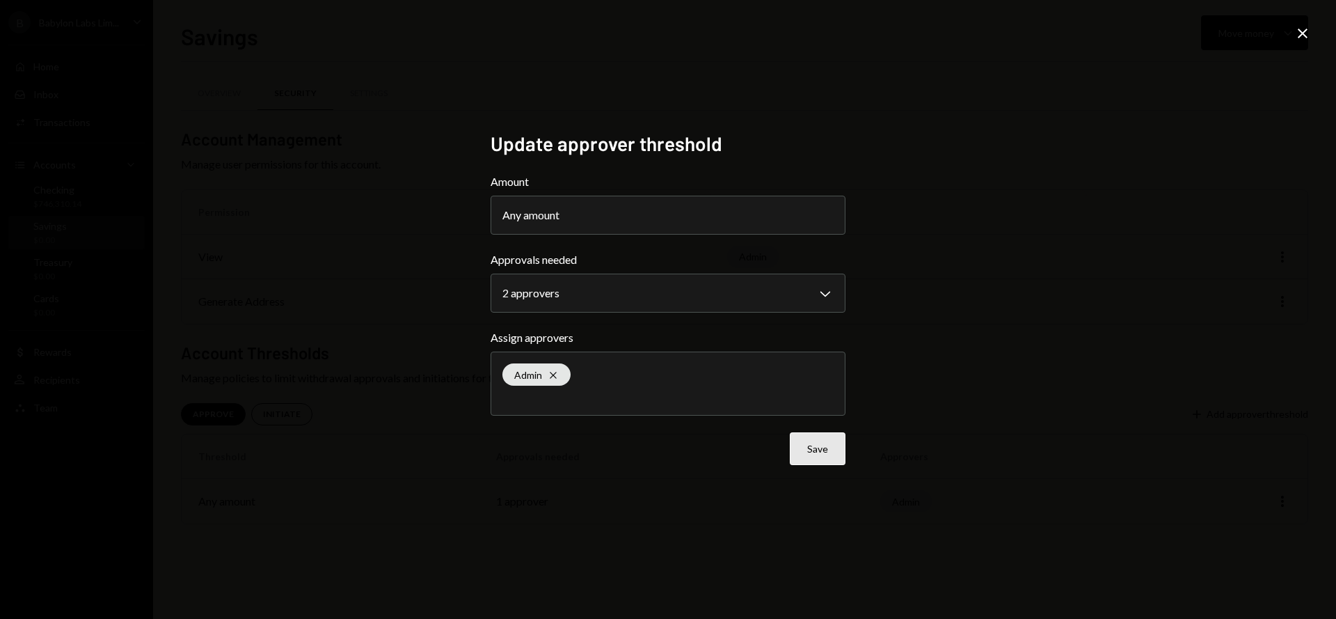
click at [818, 451] on button "Save" at bounding box center [818, 448] width 56 height 33
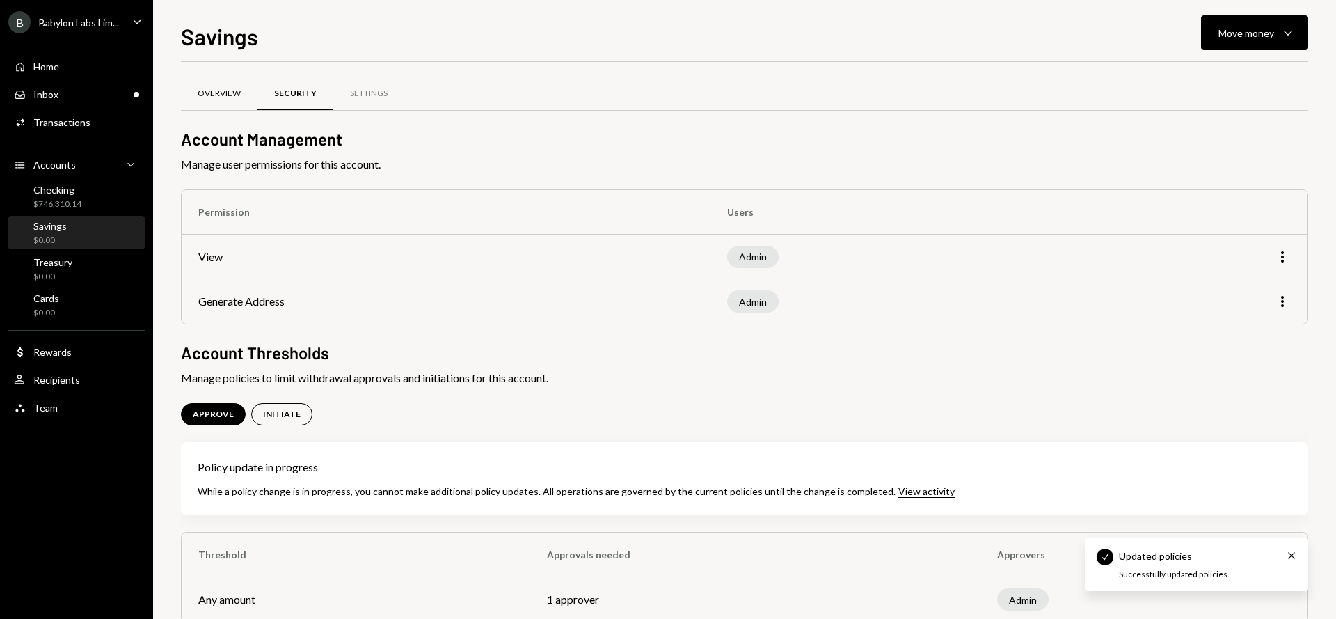
click at [234, 90] on div "Overview" at bounding box center [219, 94] width 43 height 12
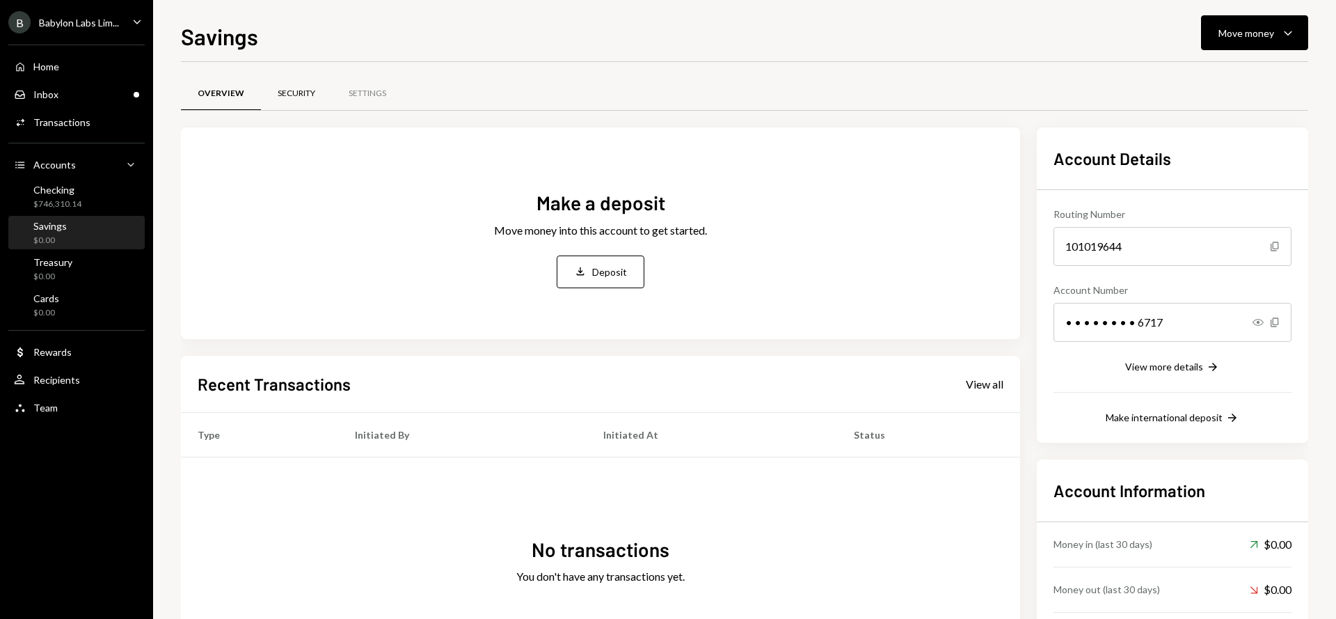
click at [291, 94] on div "Security" at bounding box center [297, 94] width 38 height 12
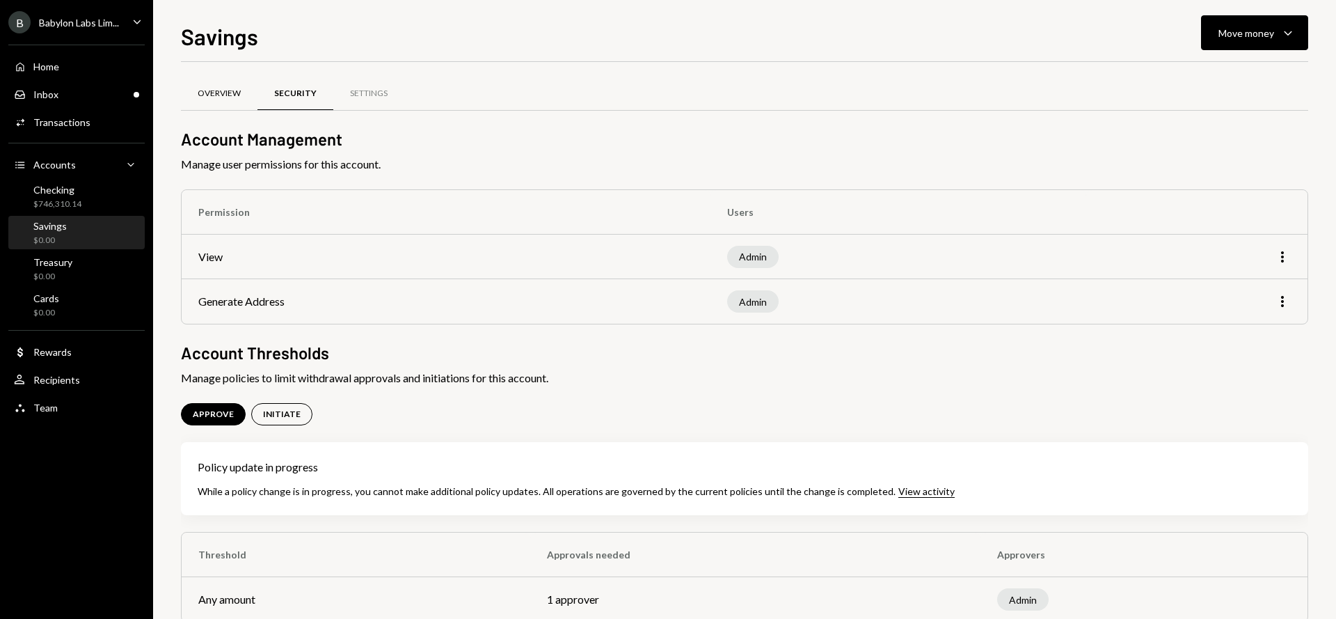
click at [235, 105] on div "Overview" at bounding box center [219, 93] width 77 height 33
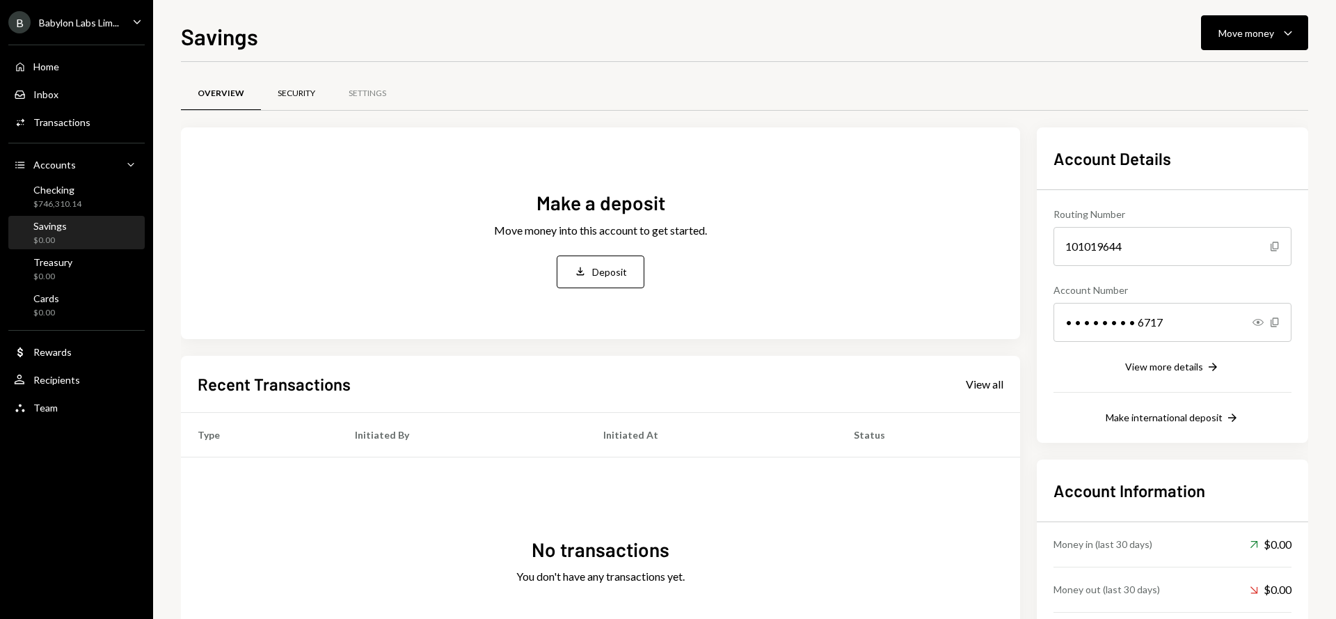
click at [302, 94] on div "Security" at bounding box center [297, 94] width 38 height 12
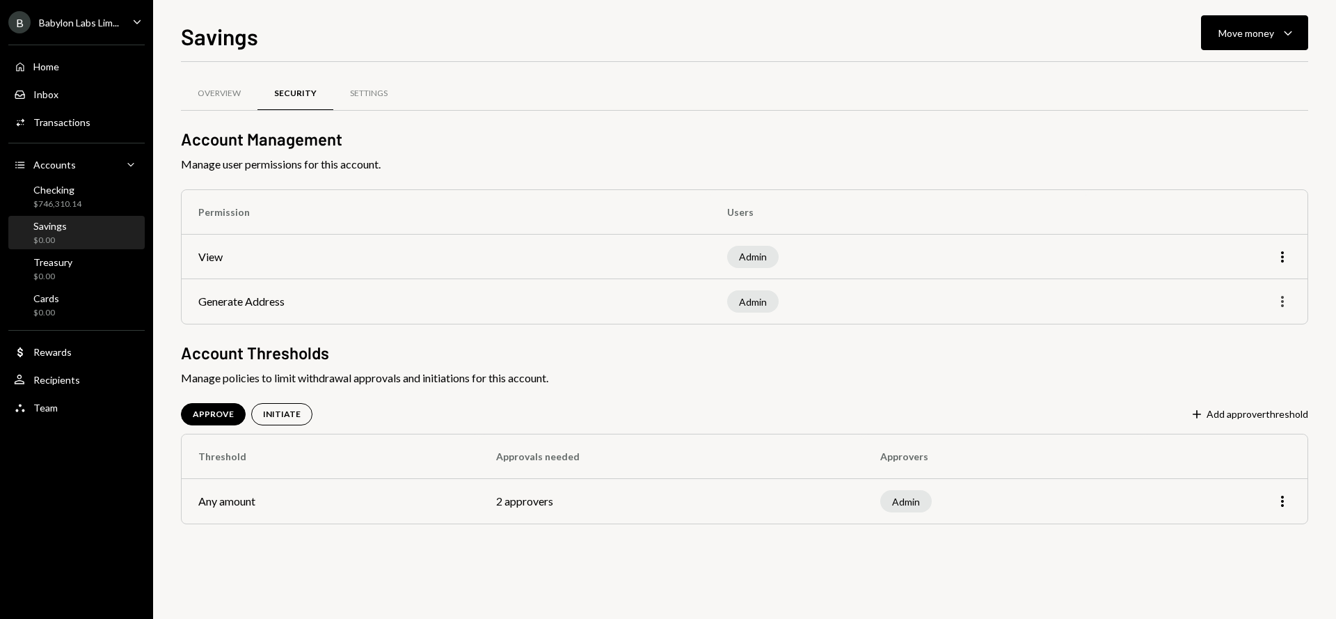
click at [1279, 301] on icon "More" at bounding box center [1282, 301] width 17 height 17
click at [1255, 331] on div "Edit" at bounding box center [1251, 331] width 70 height 24
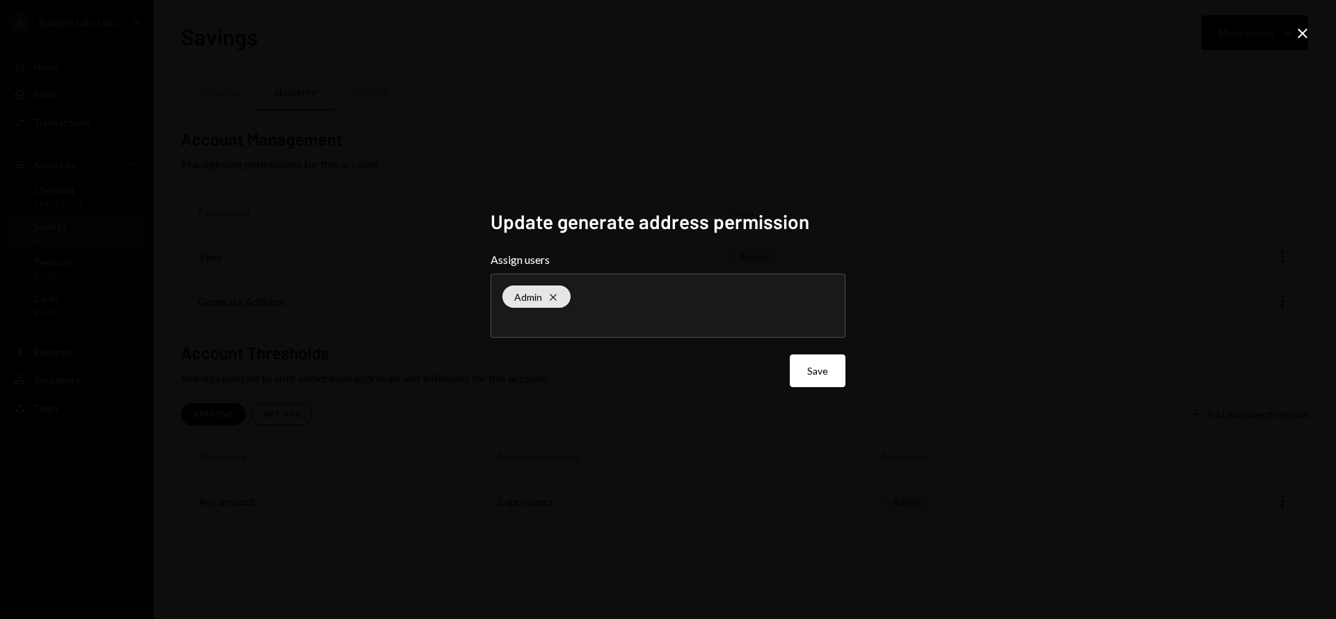
click at [1301, 29] on icon "Close" at bounding box center [1303, 33] width 17 height 17
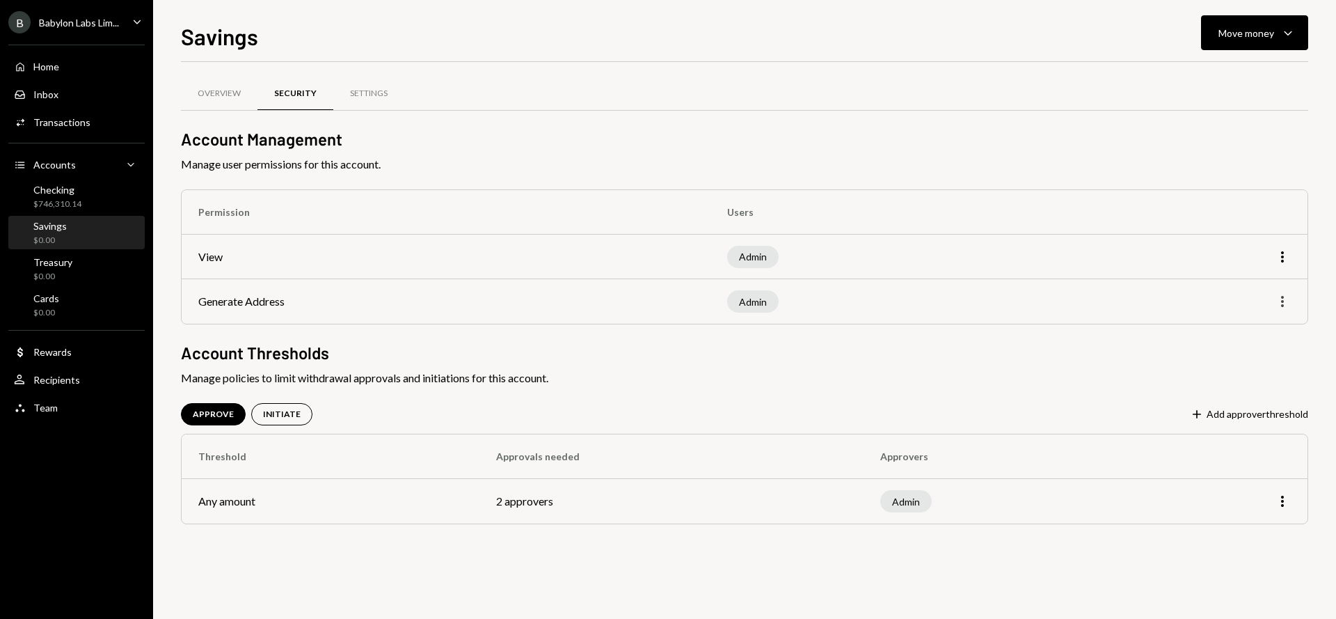
click at [1283, 306] on icon "button" at bounding box center [1282, 301] width 3 height 11
click at [1096, 341] on h2 "Account Thresholds" at bounding box center [745, 352] width 1128 height 23
click at [1279, 306] on icon "More" at bounding box center [1282, 301] width 17 height 17
click at [1244, 335] on div "Edit" at bounding box center [1251, 331] width 70 height 24
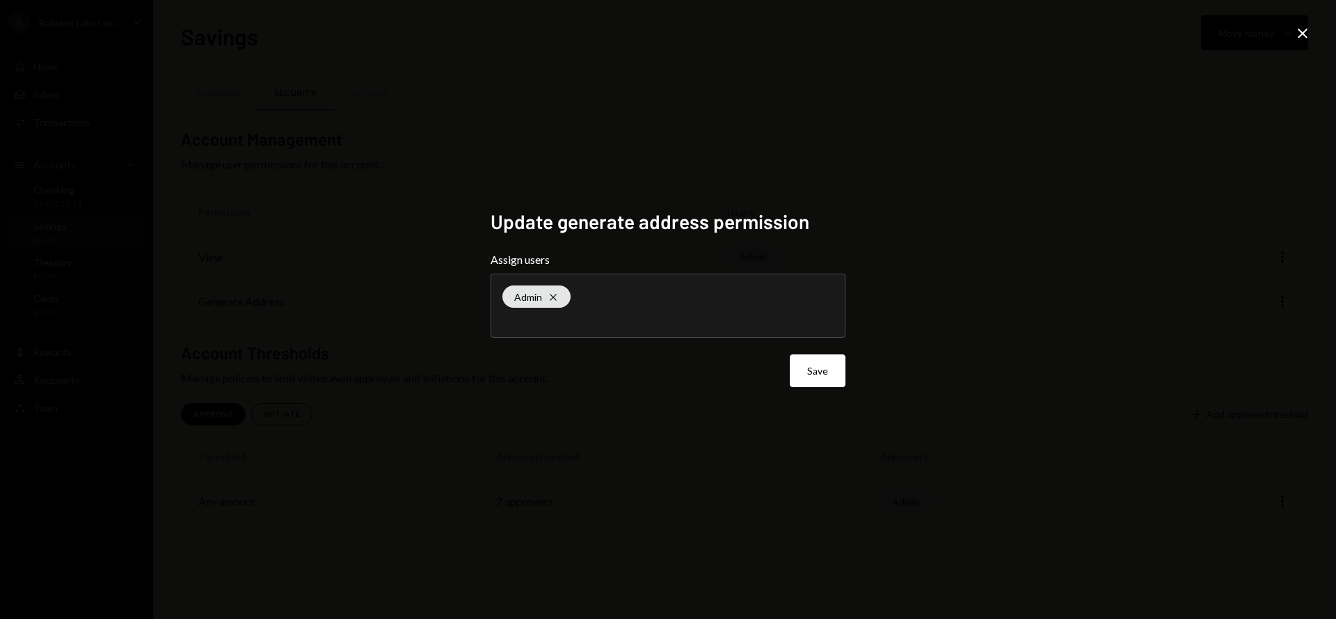
type input "*"
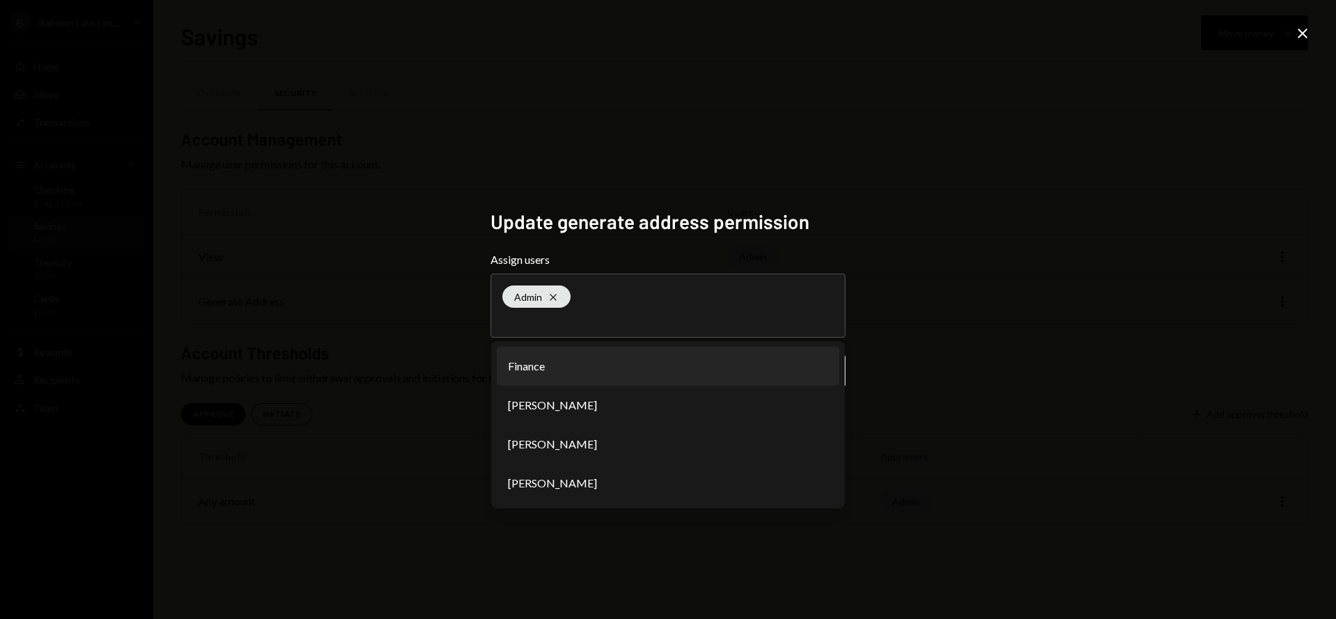
click at [860, 271] on div "Update generate address permission Assign users Admin Cross Finance Mingchao Yu…" at bounding box center [668, 310] width 388 height 234
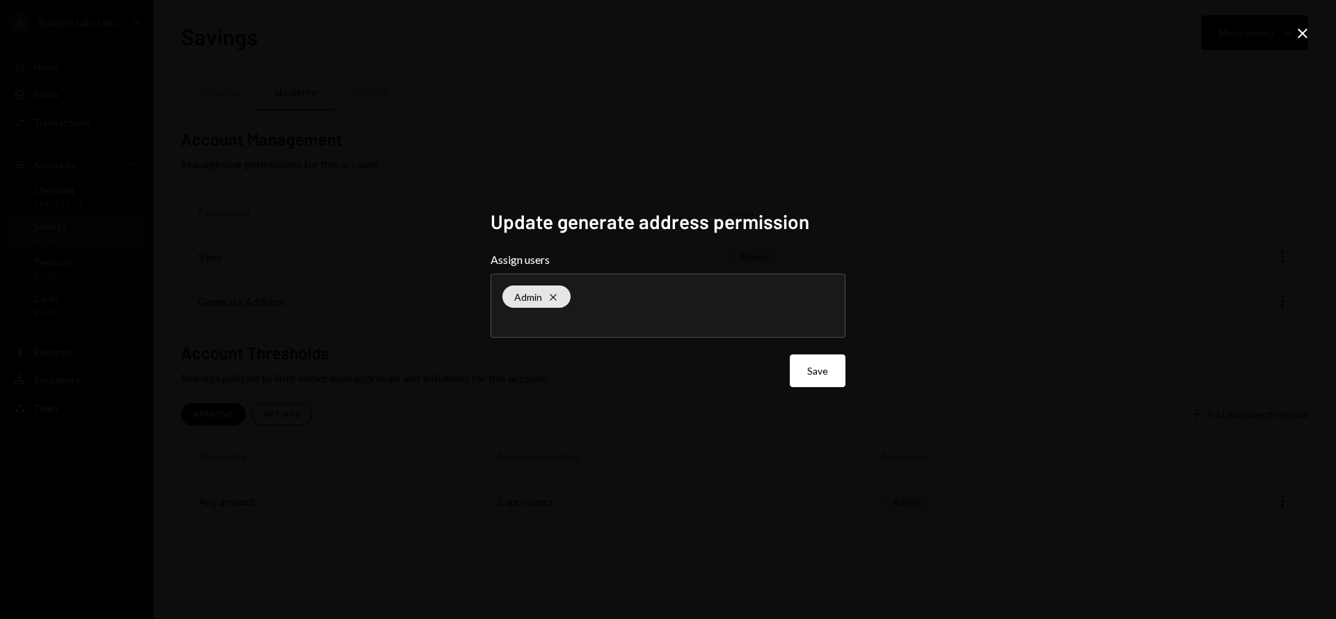
click at [1305, 31] on icon at bounding box center [1303, 34] width 10 height 10
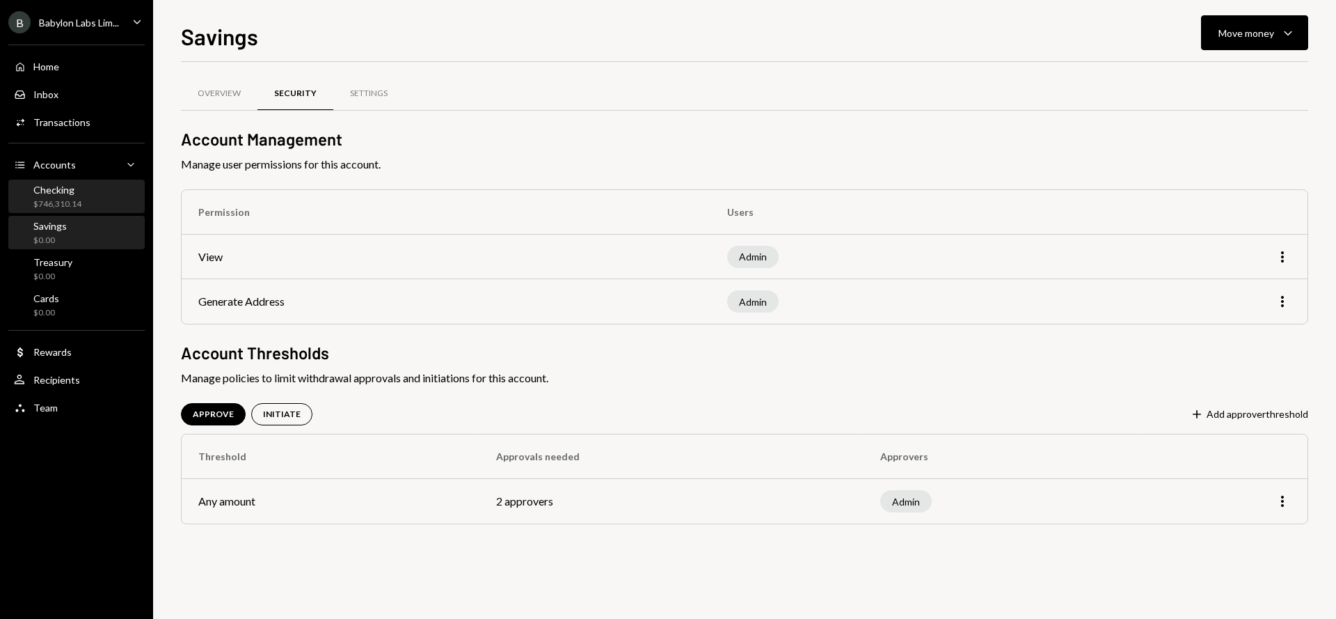
click at [94, 199] on div "Checking $746,310.14" at bounding box center [76, 197] width 125 height 26
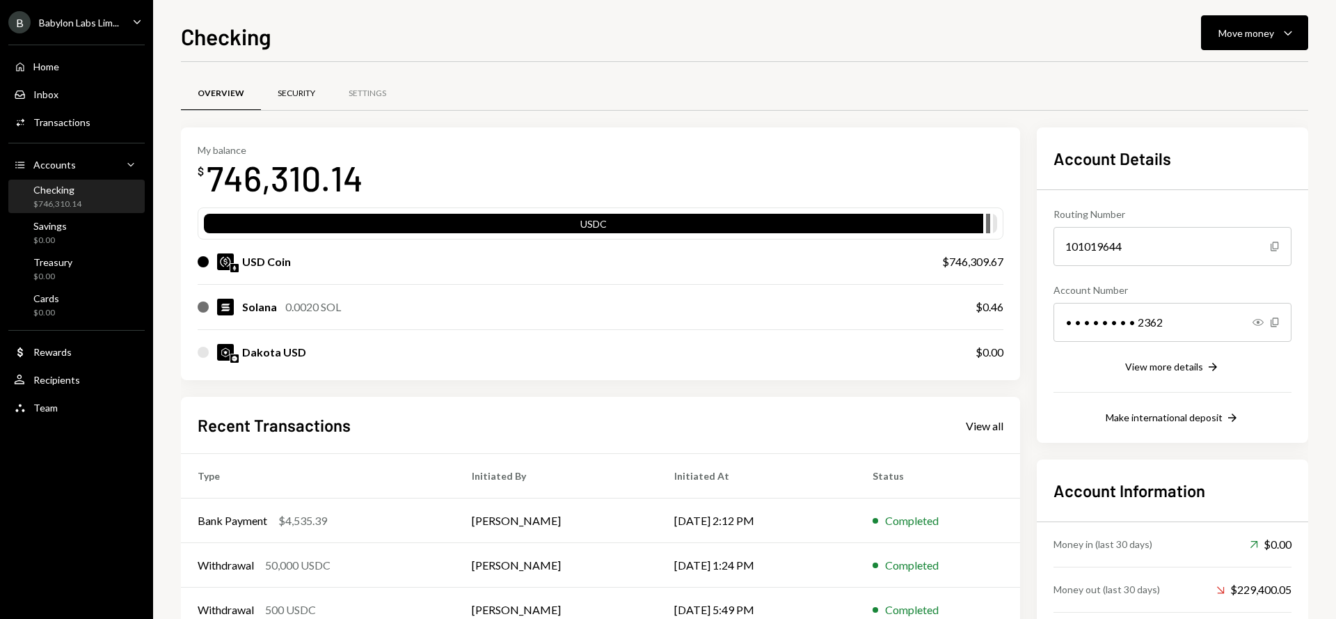
click at [306, 81] on div "Security" at bounding box center [296, 93] width 71 height 33
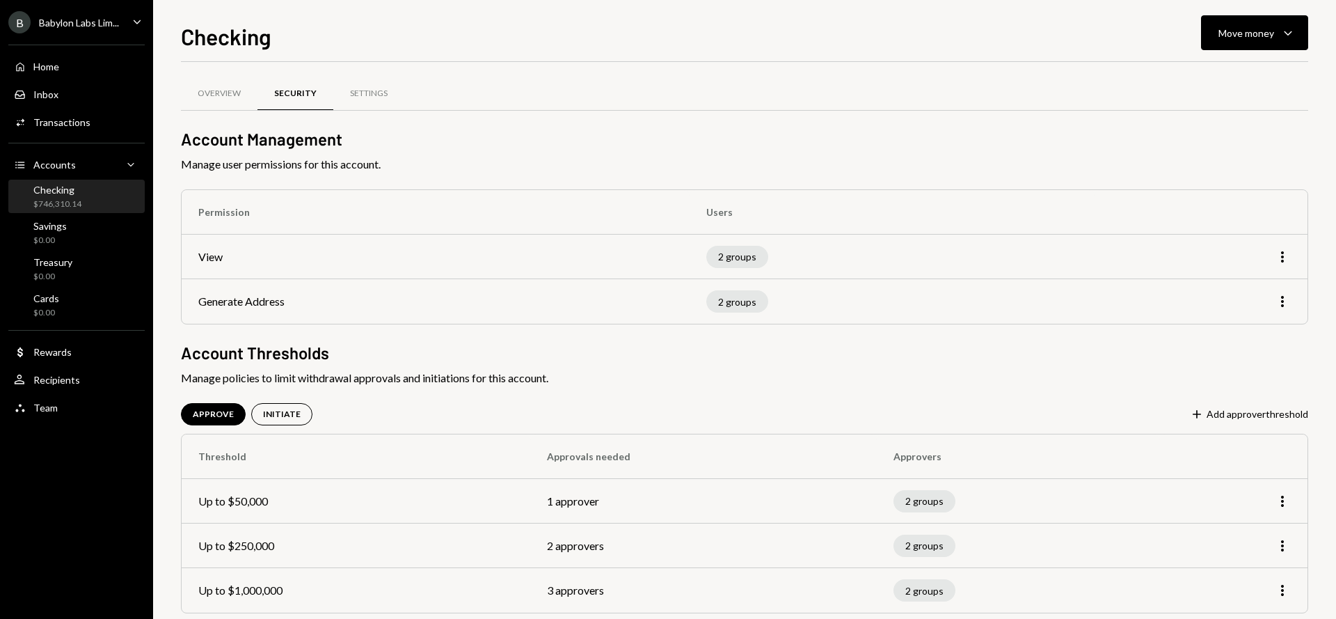
scroll to position [22, 0]
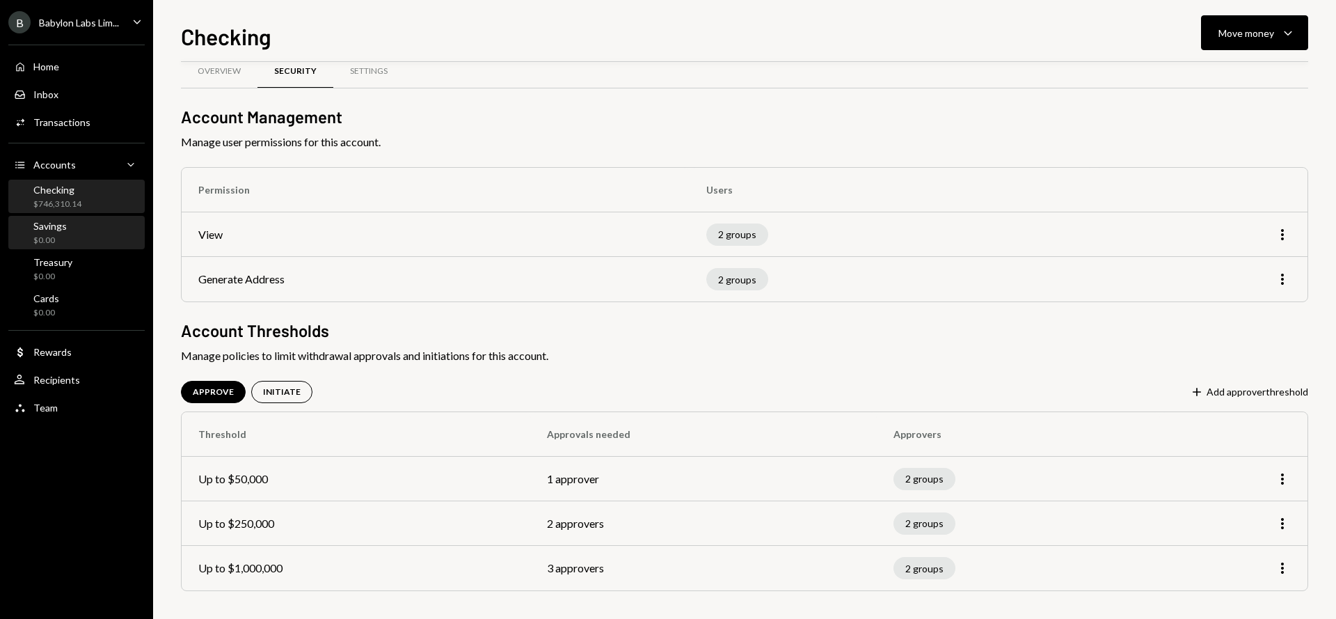
click at [104, 229] on div "Savings $0.00" at bounding box center [76, 233] width 125 height 26
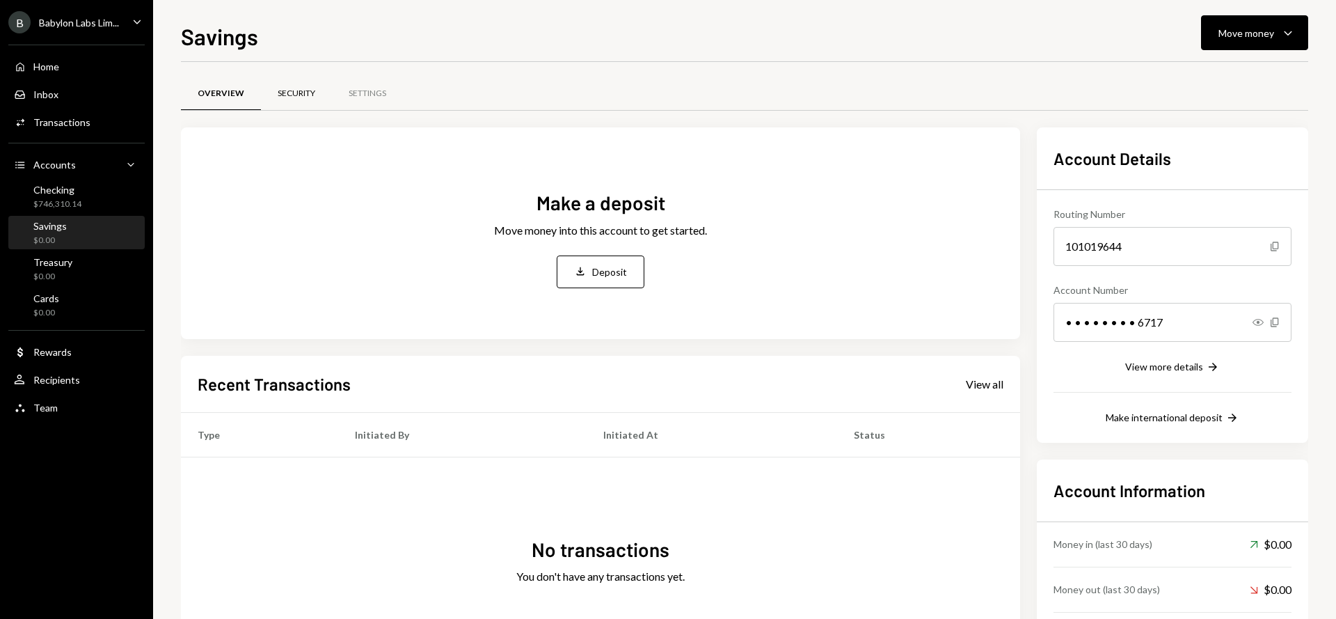
click at [294, 93] on div "Security" at bounding box center [297, 94] width 38 height 12
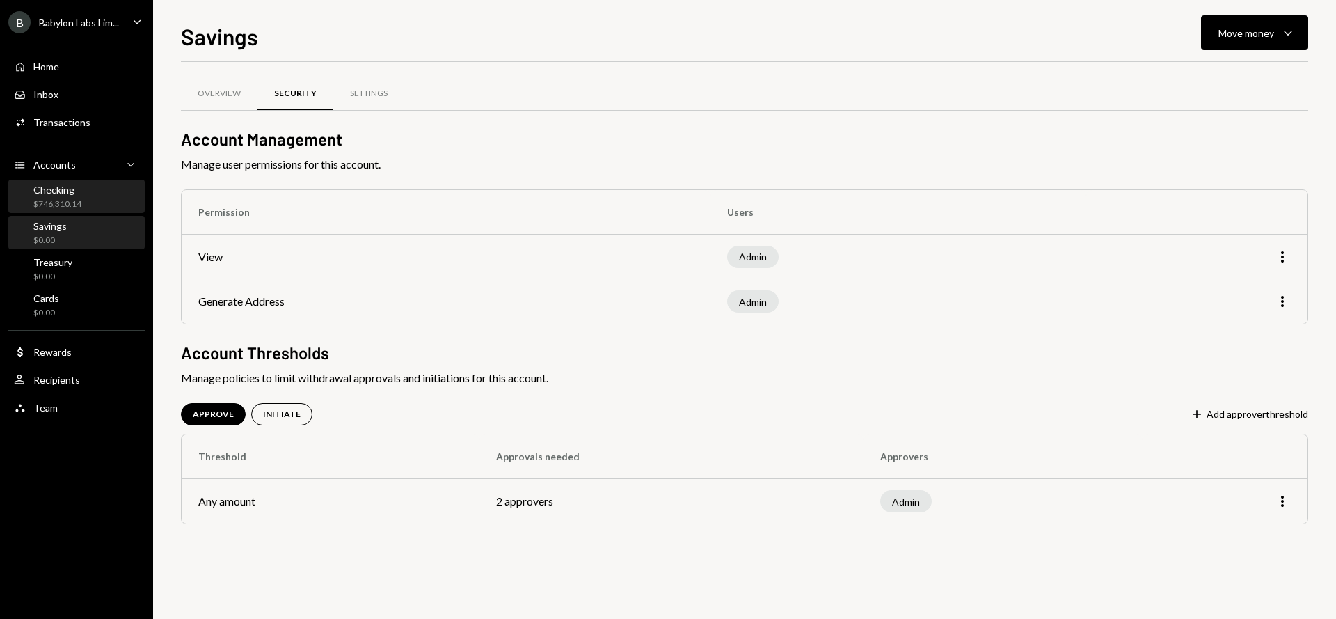
click at [63, 194] on div "Checking" at bounding box center [57, 190] width 48 height 12
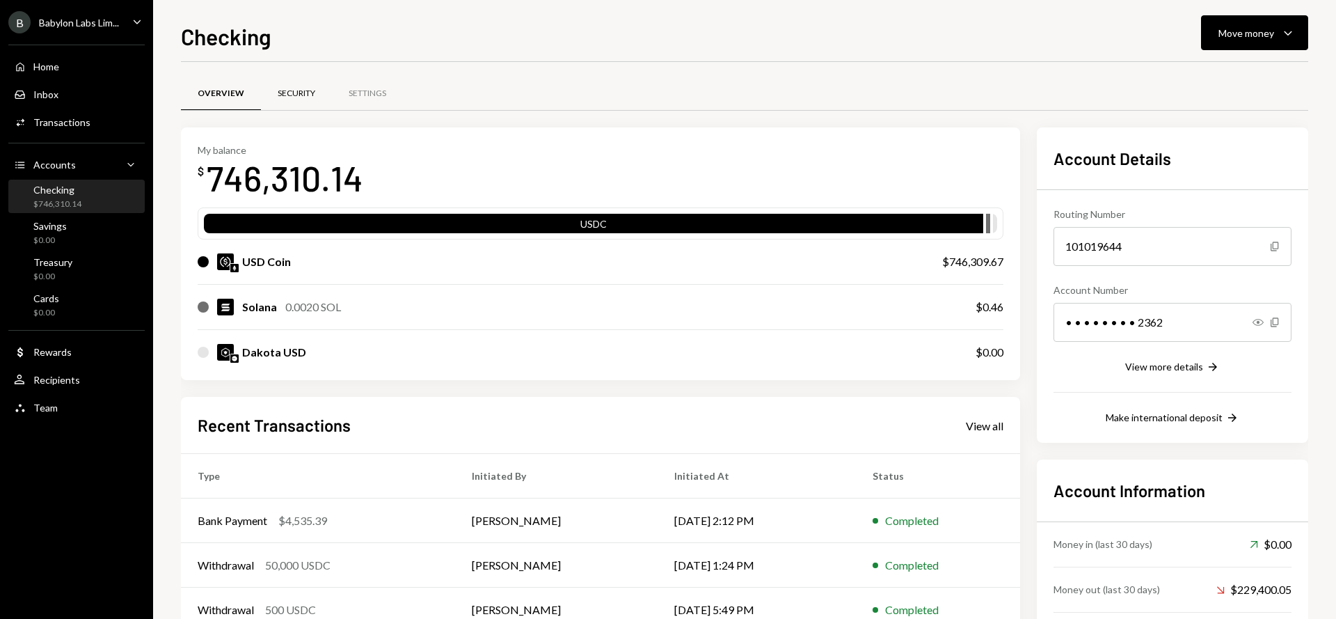
click at [297, 97] on div "Security" at bounding box center [297, 94] width 38 height 12
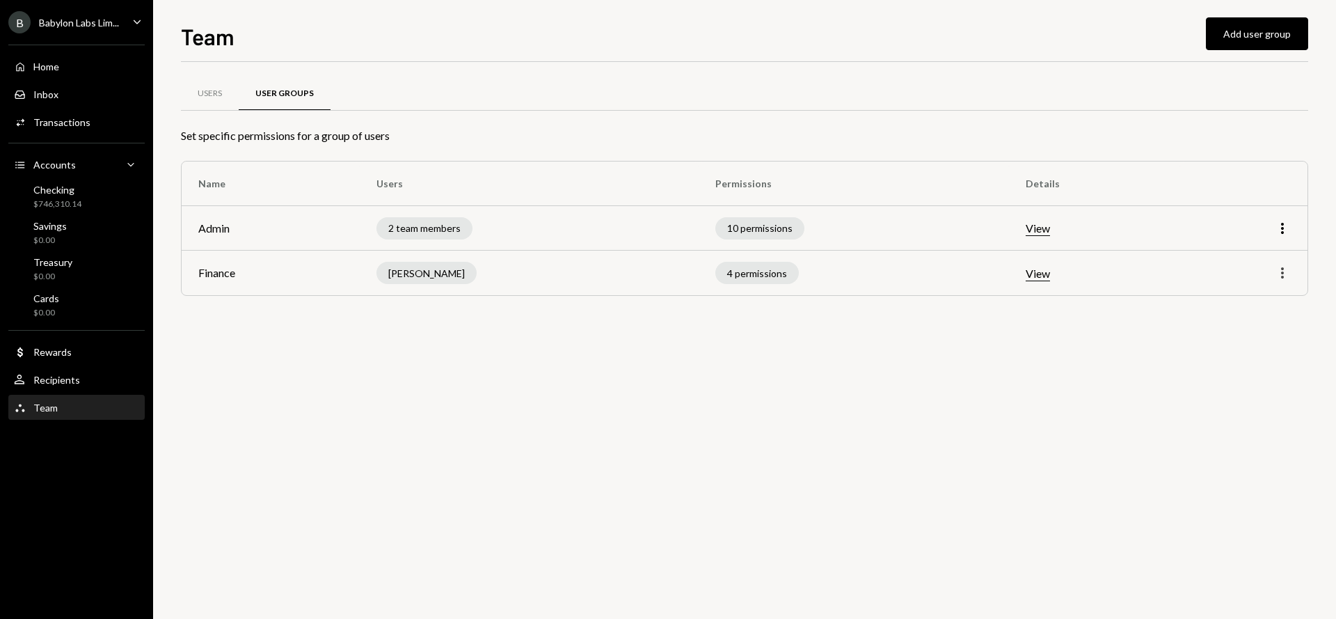
click at [1286, 276] on icon "More" at bounding box center [1282, 272] width 17 height 17
click at [1249, 308] on div "Edit" at bounding box center [1251, 302] width 70 height 24
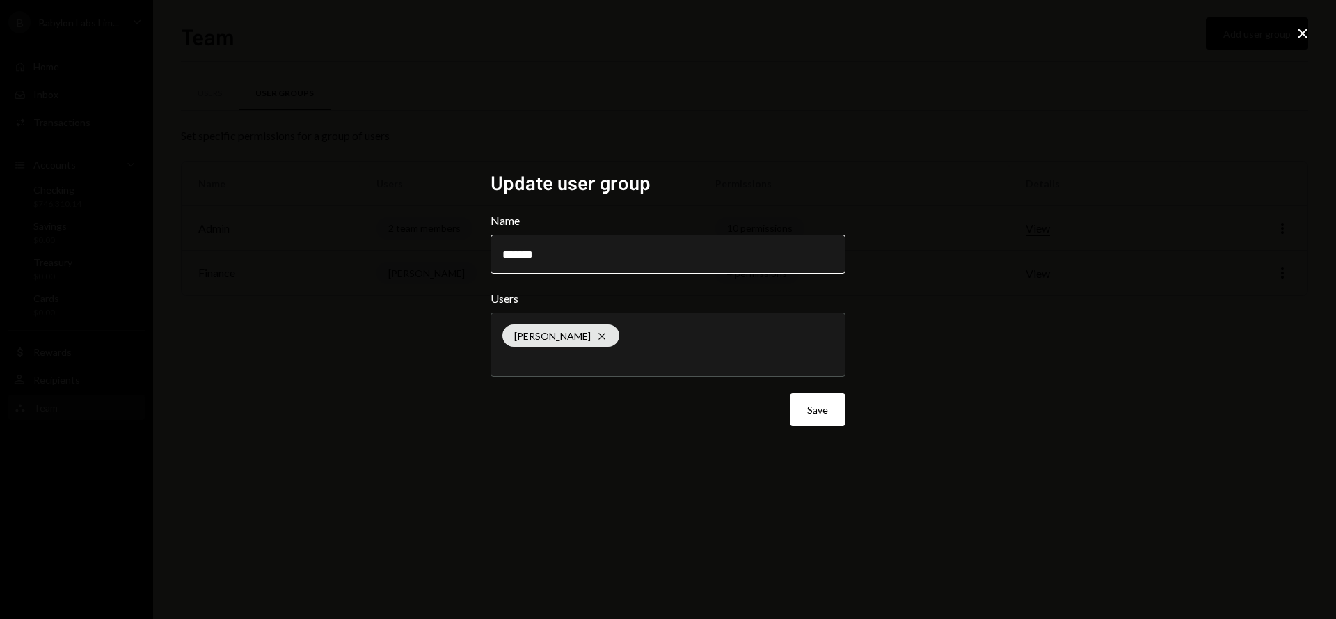
click at [585, 256] on input "*******" at bounding box center [668, 254] width 355 height 39
type input "**********"
click at [818, 411] on button "Save" at bounding box center [818, 409] width 56 height 33
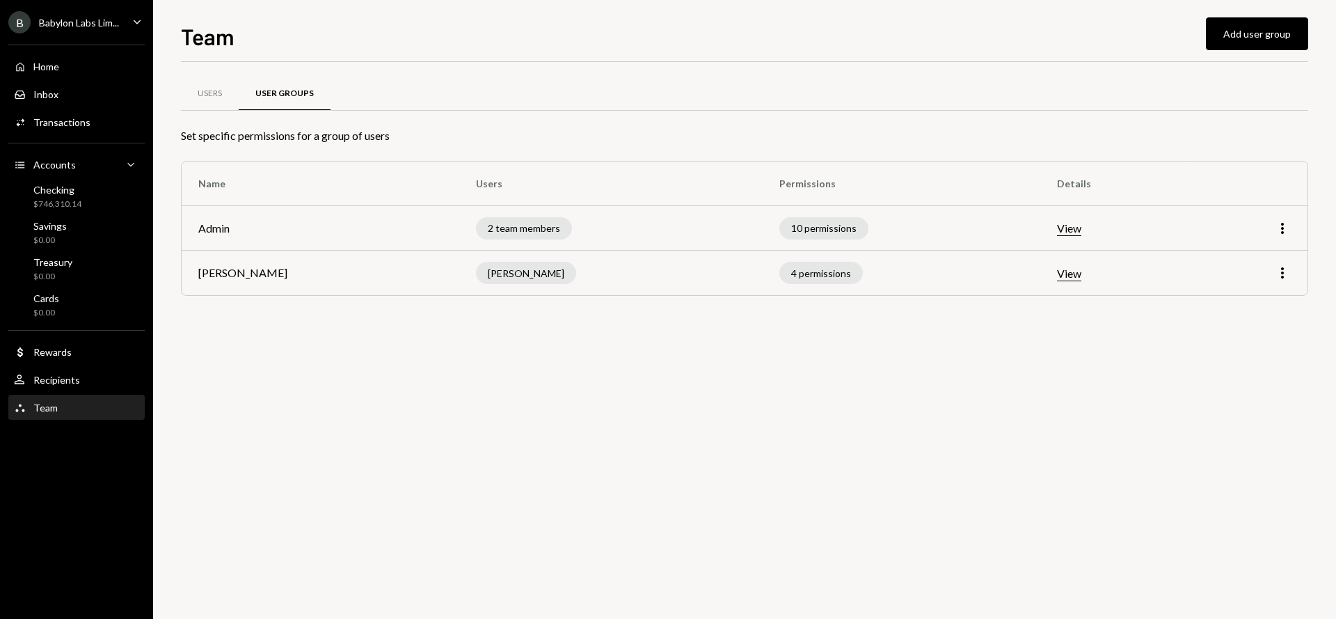
click at [212, 228] on td "Admin" at bounding box center [321, 228] width 278 height 45
click at [1282, 228] on icon "button" at bounding box center [1282, 228] width 3 height 11
click at [1100, 362] on div "Users User Groups Set specific permissions for a group of users Name Users Perm…" at bounding box center [745, 340] width 1128 height 557
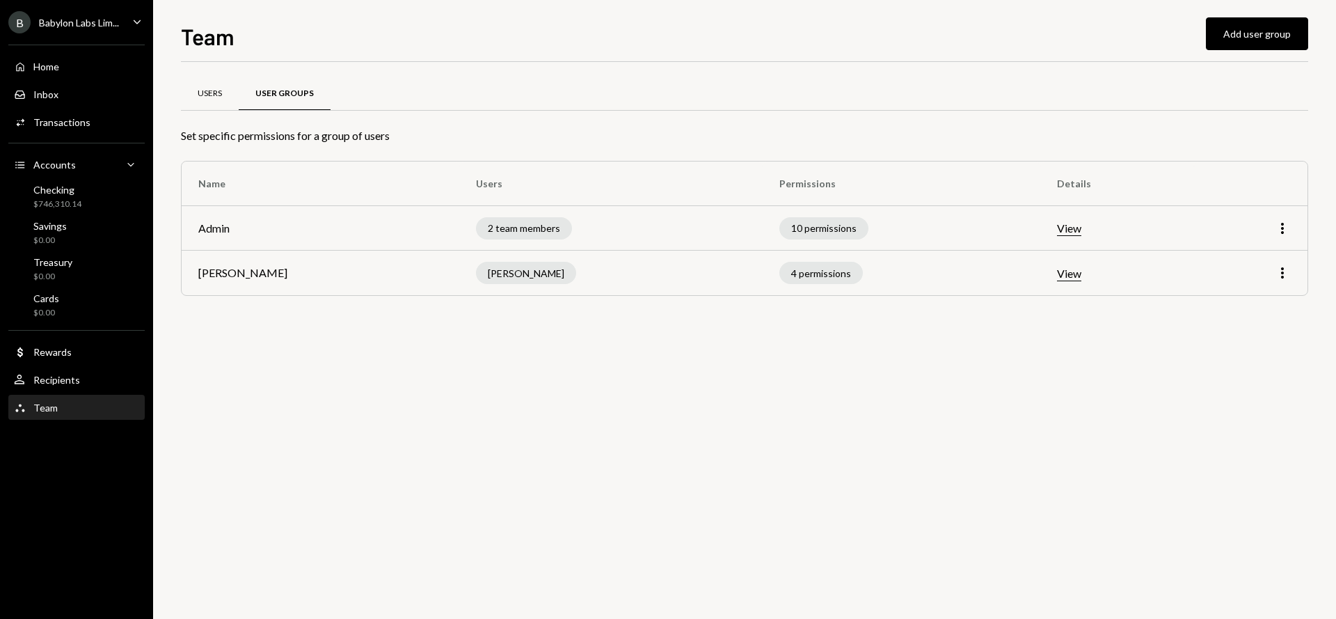
click at [204, 95] on div "Users" at bounding box center [210, 94] width 24 height 12
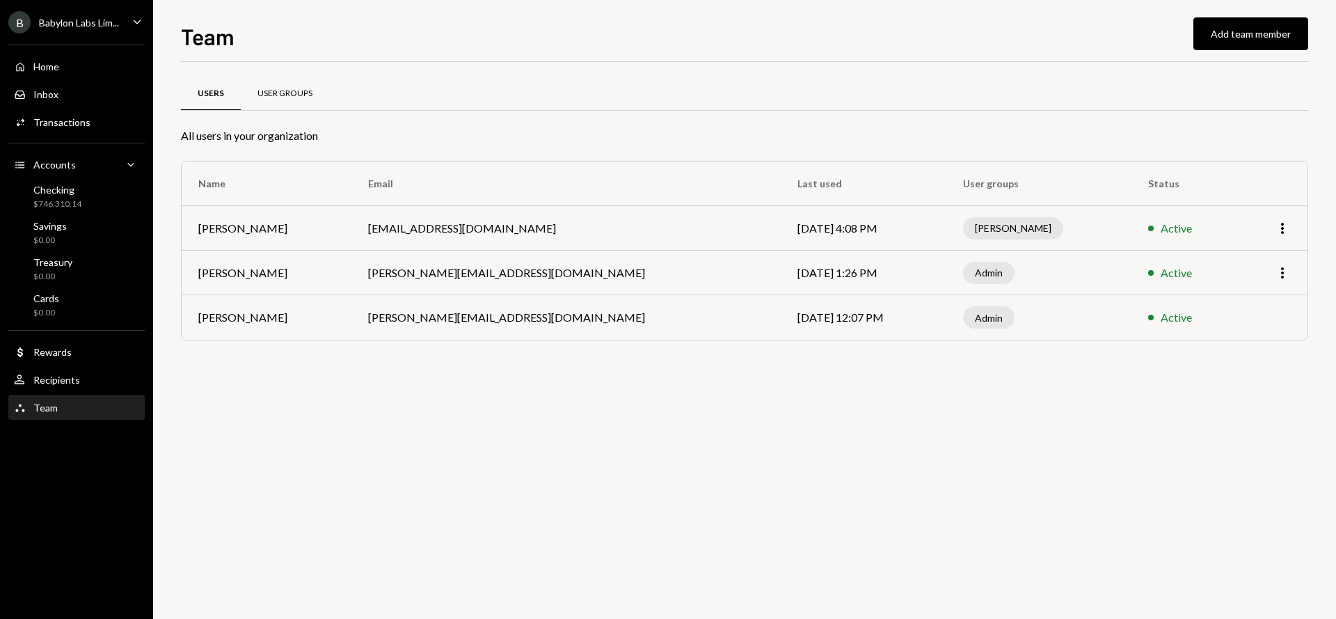
click at [287, 102] on div "User Groups" at bounding box center [285, 93] width 88 height 33
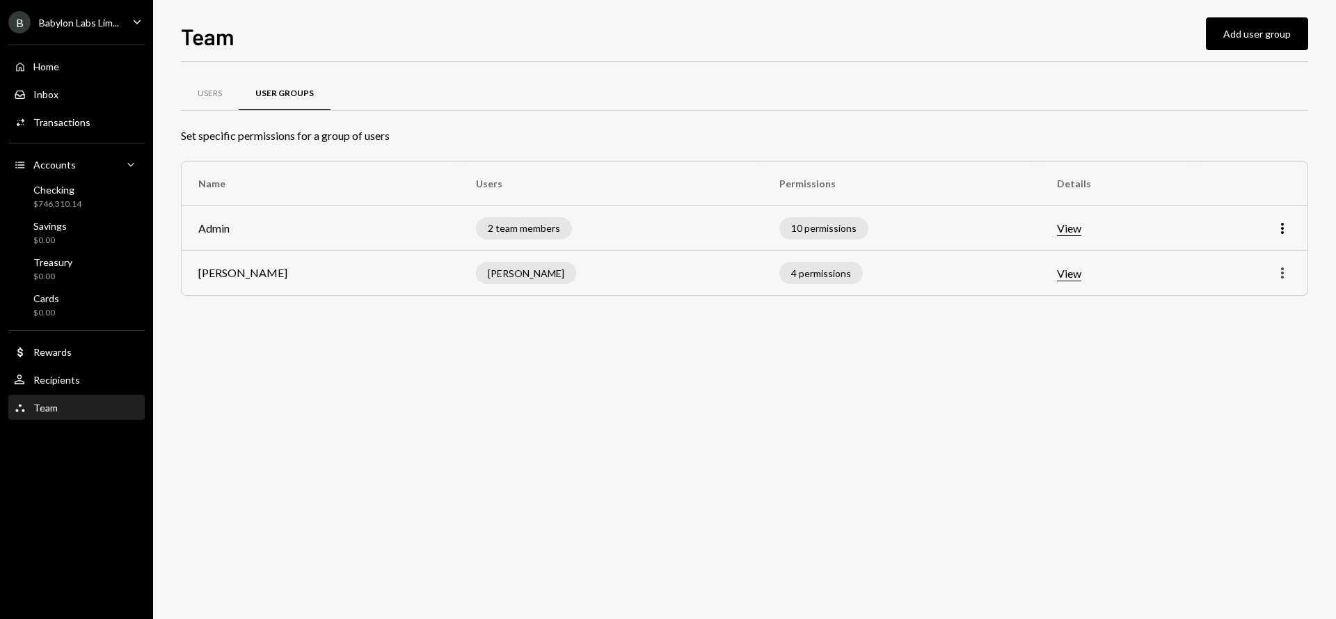
click at [1281, 272] on icon "button" at bounding box center [1282, 272] width 3 height 11
click at [1246, 304] on div "Edit" at bounding box center [1251, 302] width 70 height 24
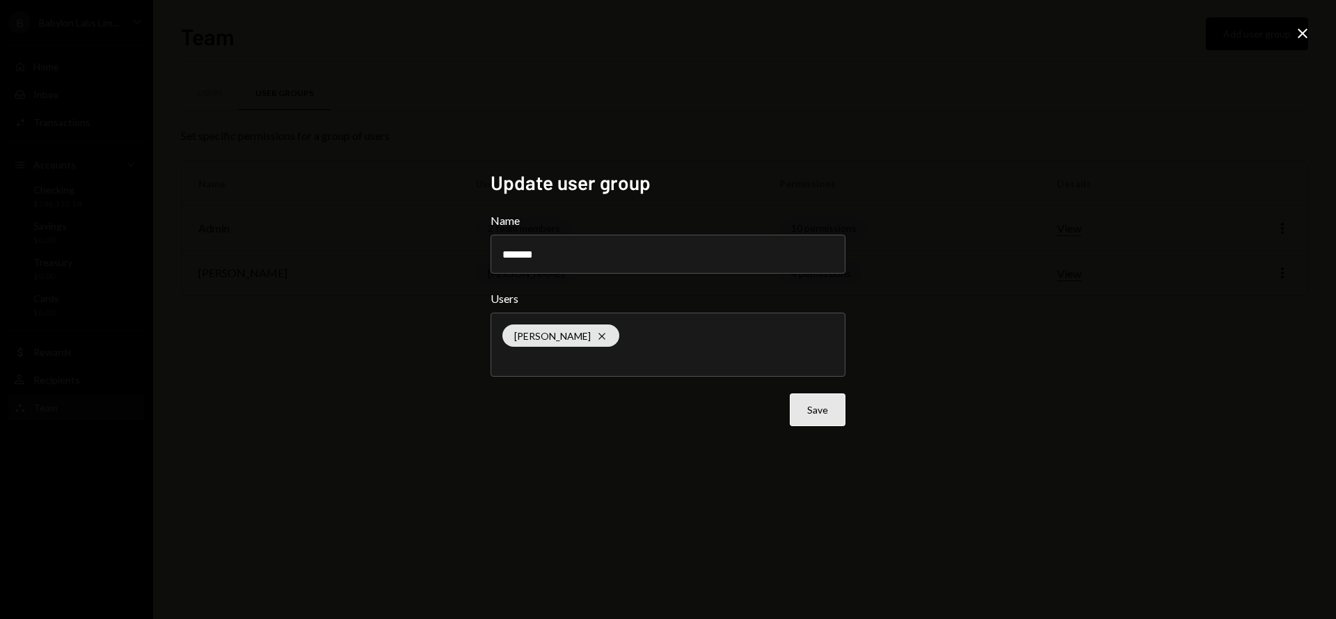
type input "*******"
click at [805, 401] on button "Save" at bounding box center [818, 409] width 56 height 33
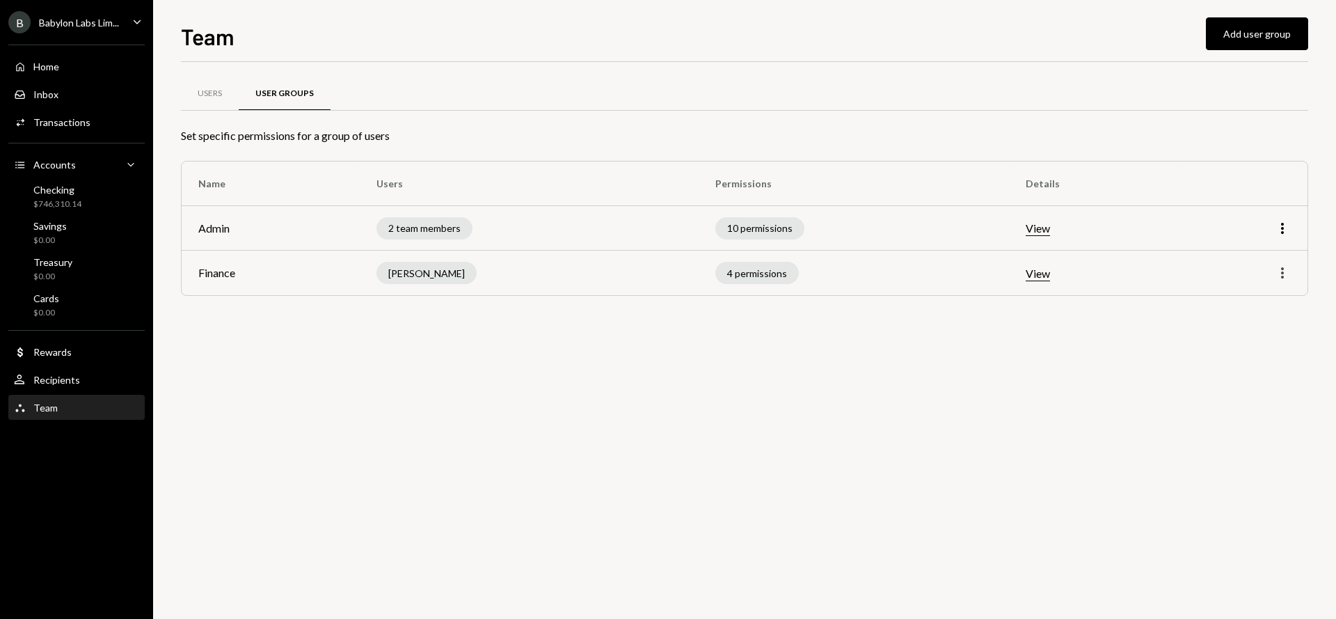
click at [1284, 274] on icon "More" at bounding box center [1282, 272] width 17 height 17
click at [1247, 301] on div "Edit" at bounding box center [1251, 302] width 70 height 24
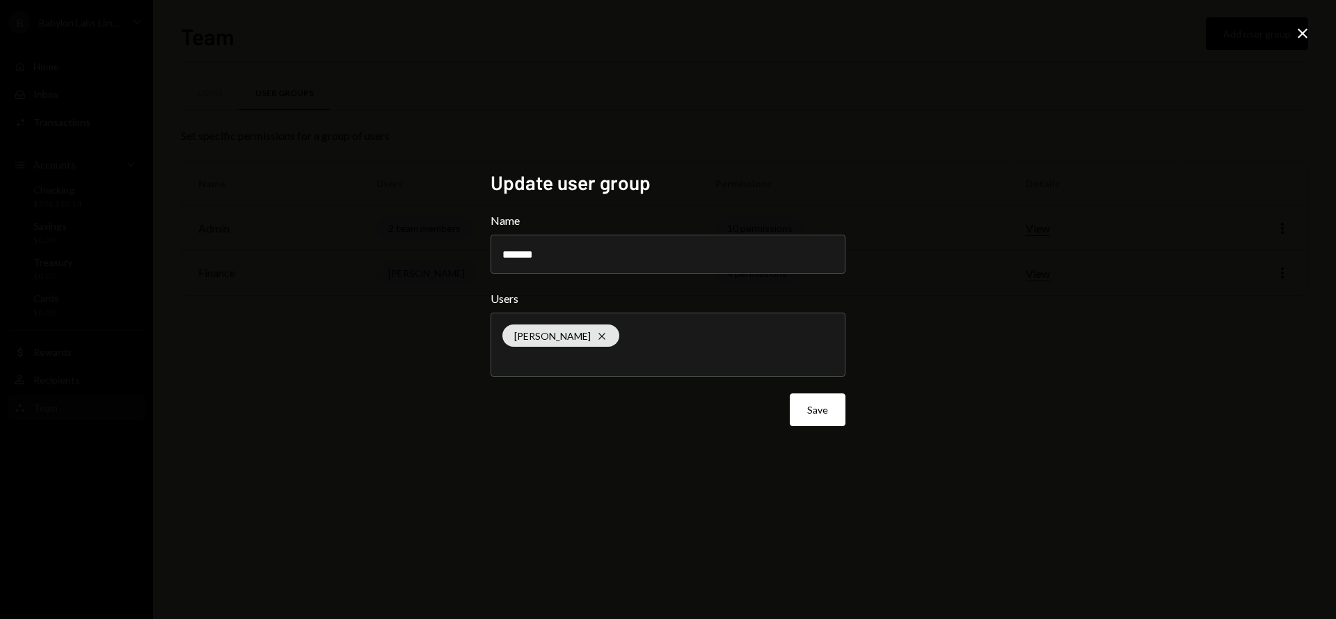
click at [648, 329] on div "Anja Bajuk Cross" at bounding box center [668, 344] width 331 height 63
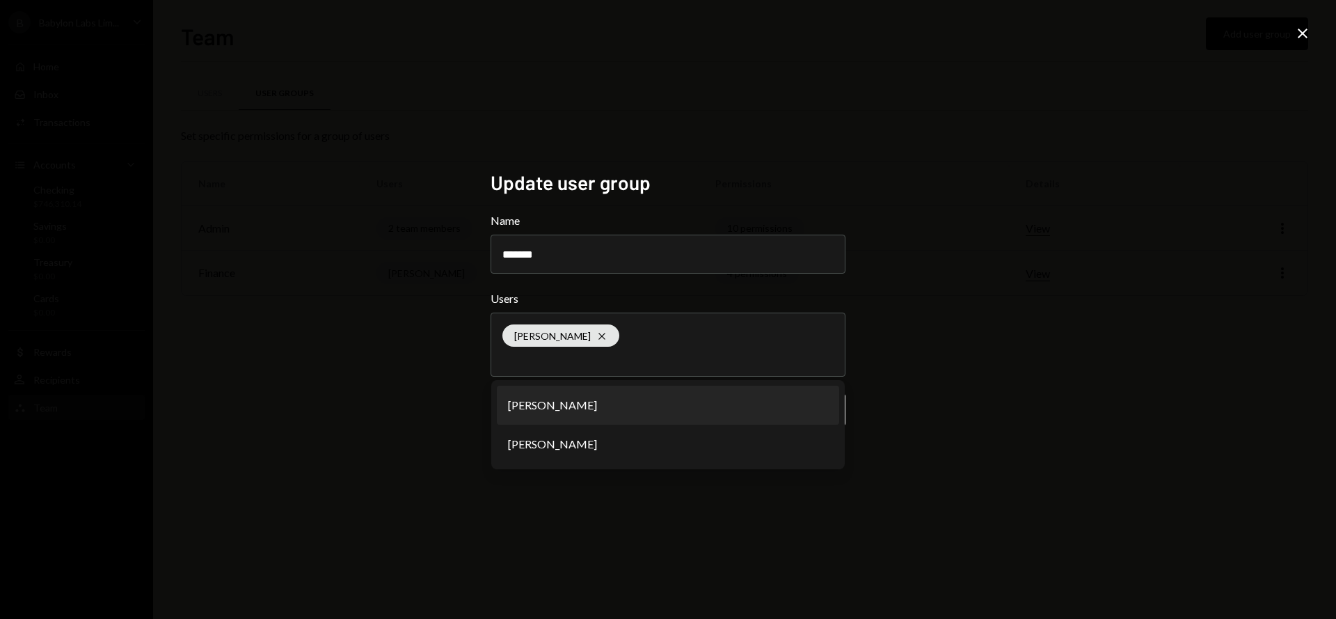
click at [645, 340] on div "Anja Bajuk Cross" at bounding box center [668, 344] width 331 height 63
type input "****"
click at [625, 412] on li "[PERSON_NAME]" at bounding box center [668, 405] width 342 height 39
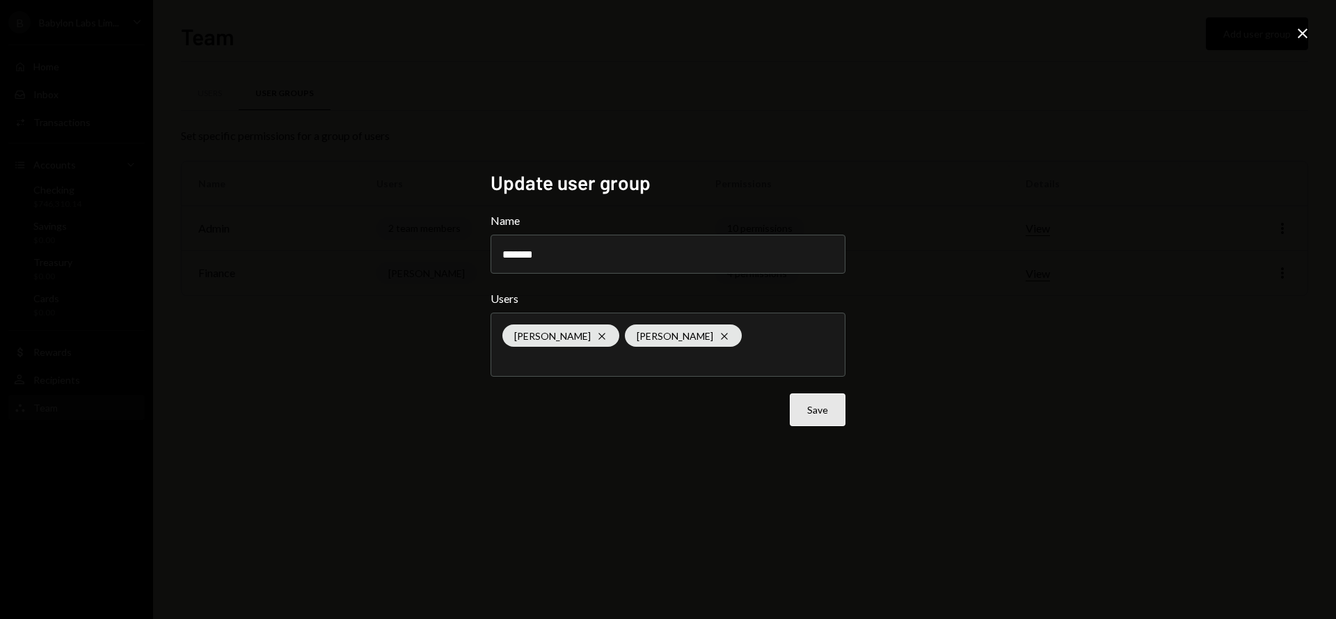
click at [807, 417] on button "Save" at bounding box center [818, 409] width 56 height 33
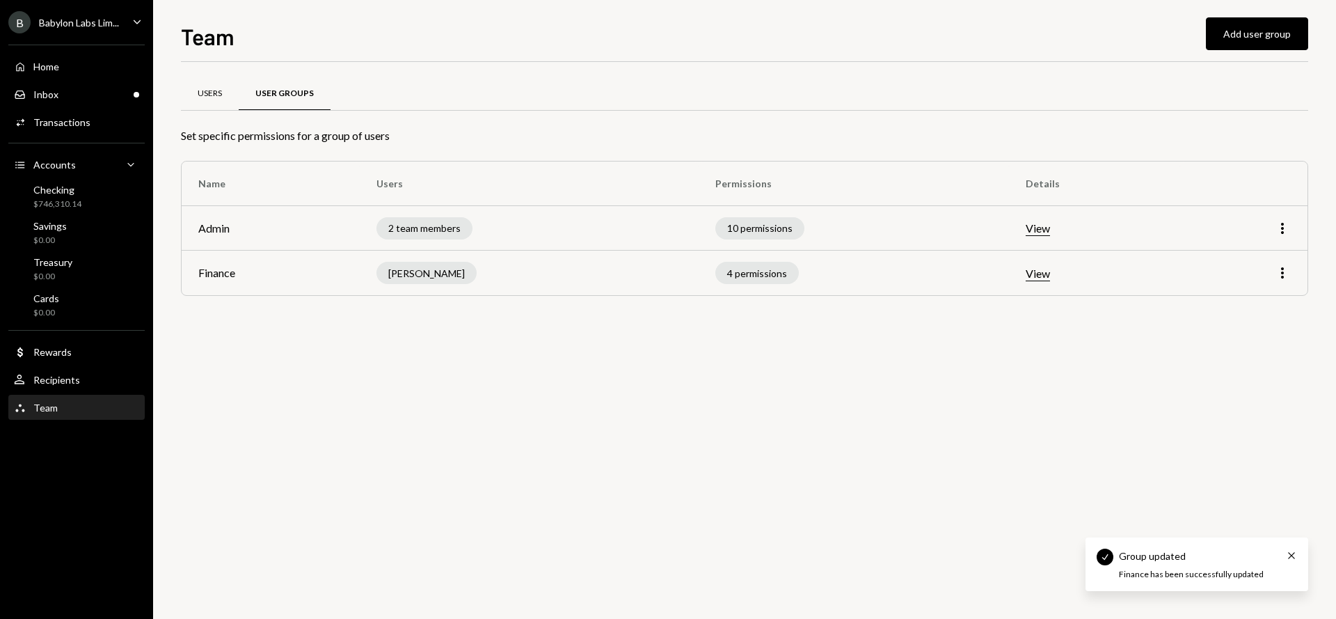
click at [214, 93] on div "Users" at bounding box center [210, 94] width 24 height 12
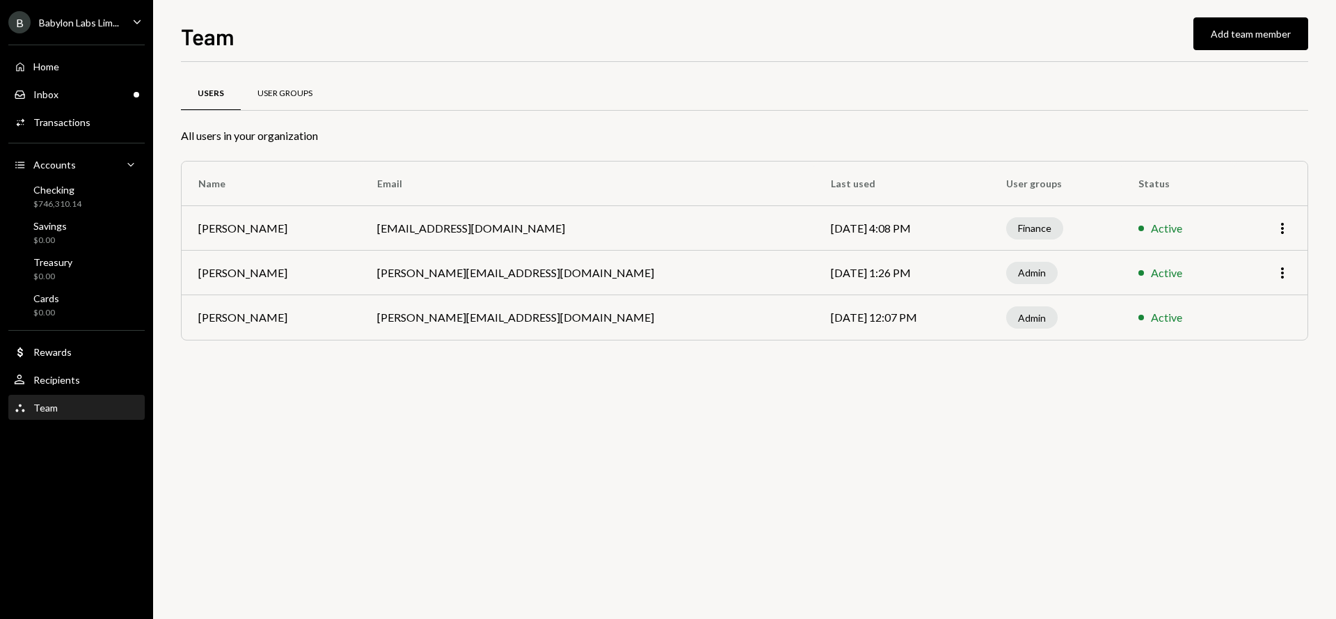
click at [287, 89] on div "User Groups" at bounding box center [285, 94] width 55 height 12
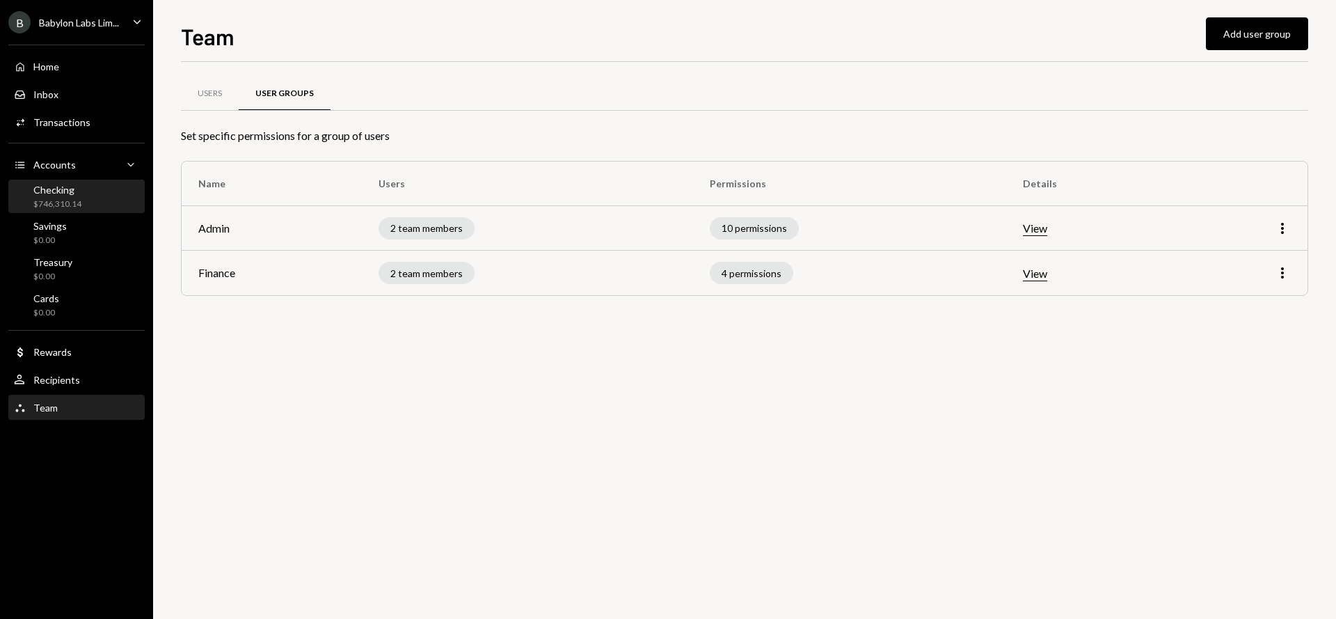
click at [93, 191] on div "Checking $746,310.14" at bounding box center [76, 197] width 125 height 26
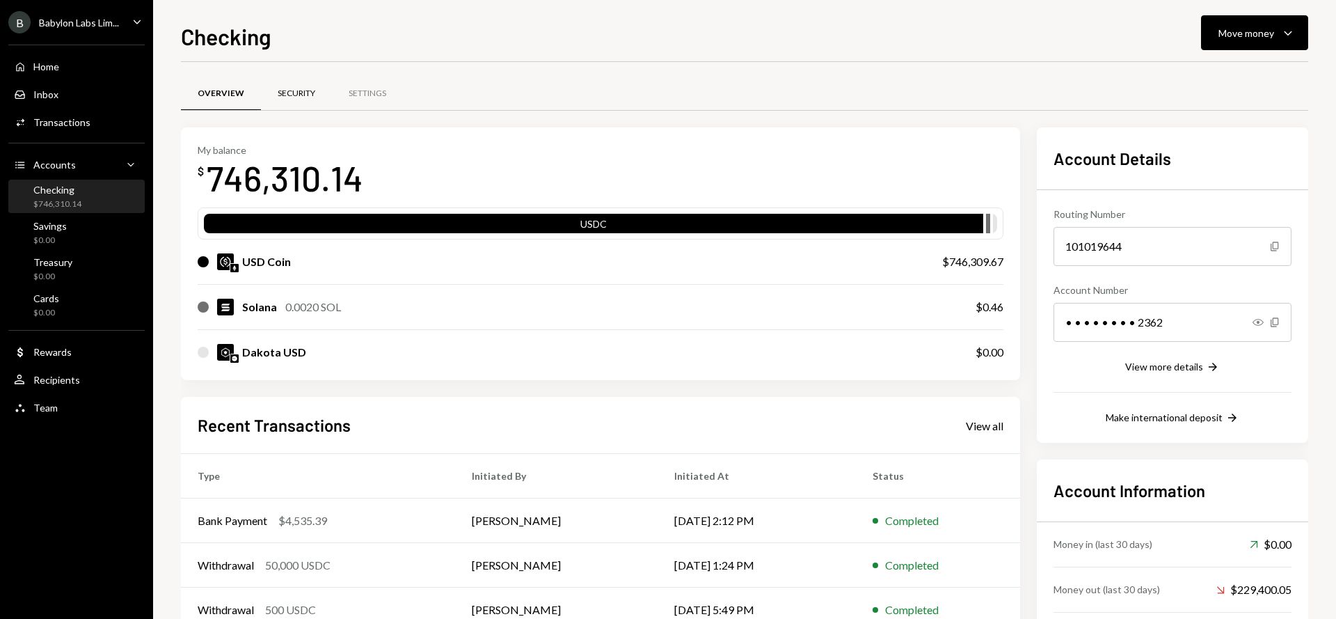
click at [303, 83] on div "Security" at bounding box center [296, 93] width 71 height 33
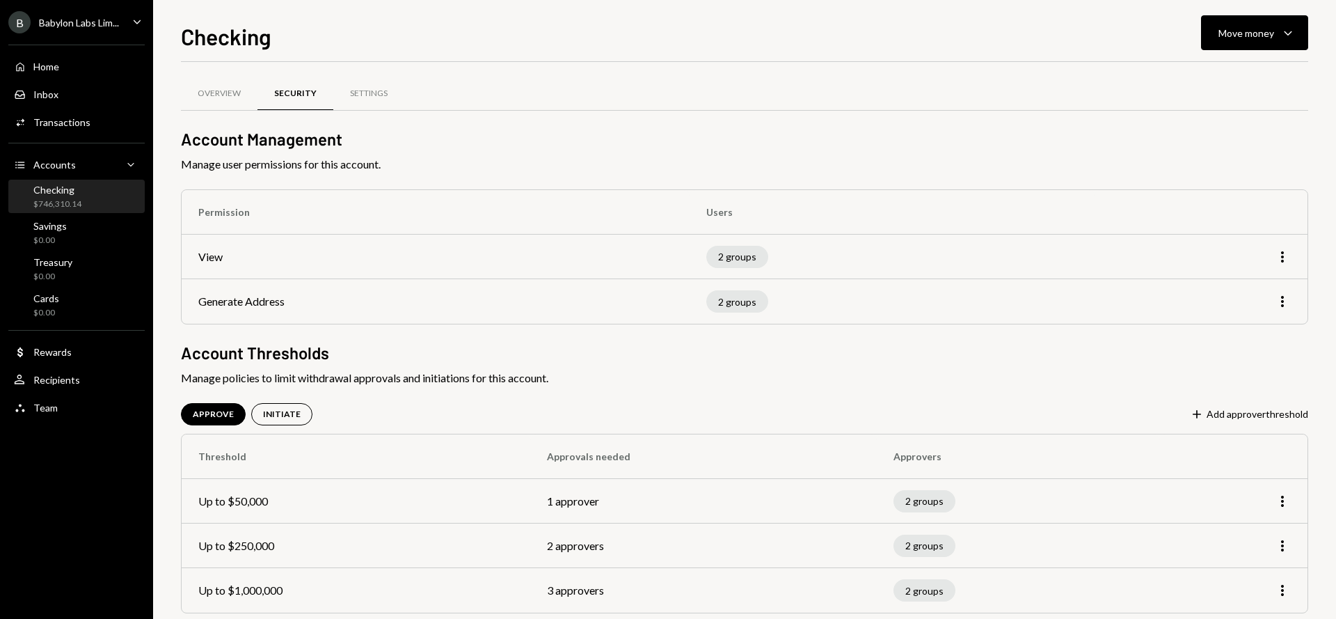
scroll to position [22, 0]
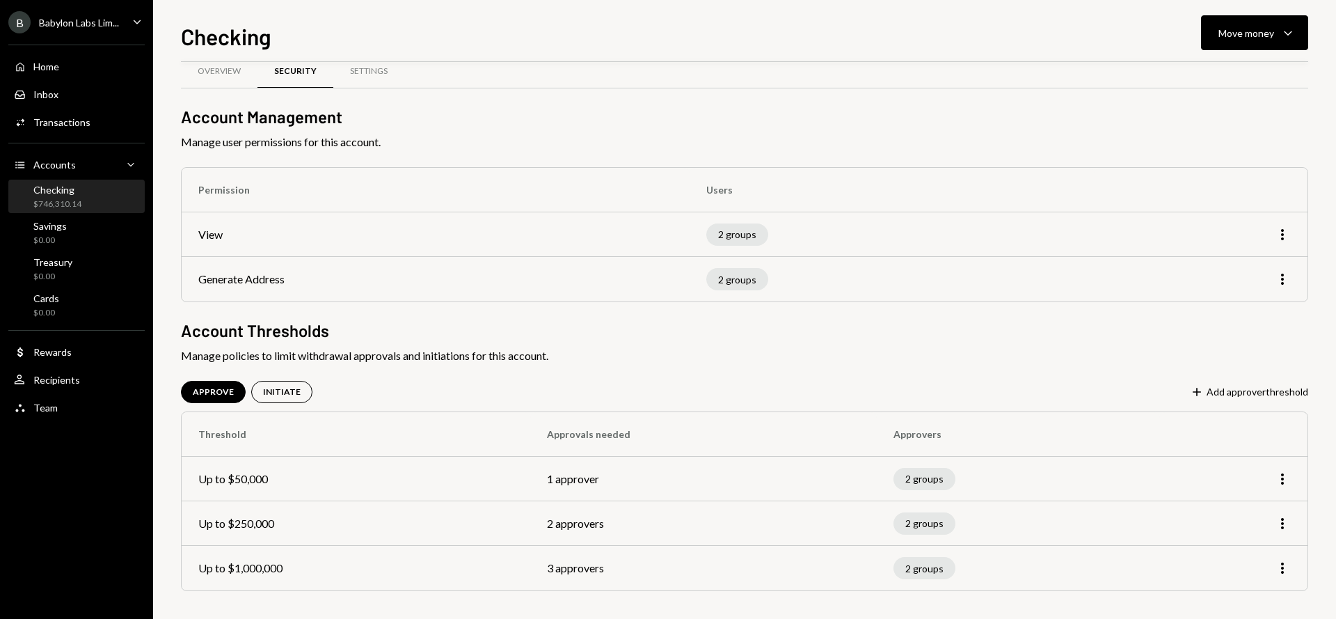
click at [102, 24] on div "Babylon Labs Lim..." at bounding box center [79, 23] width 80 height 12
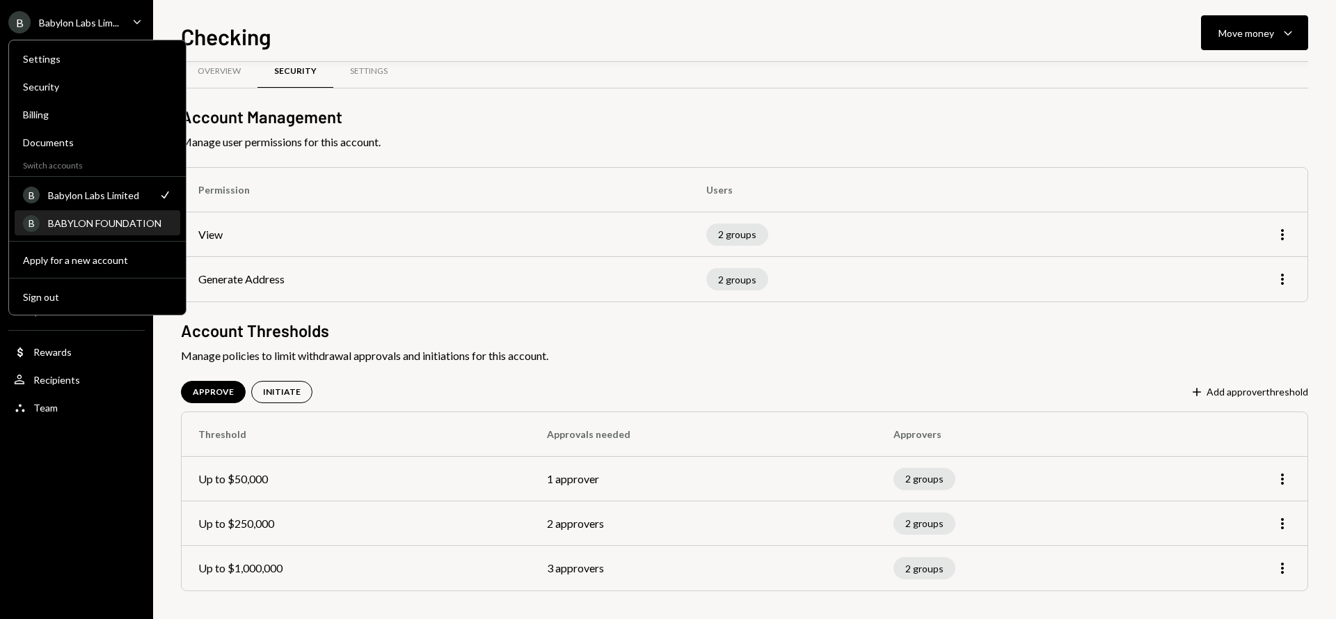
click at [110, 221] on div "BABYLON FOUNDATION" at bounding box center [110, 223] width 124 height 12
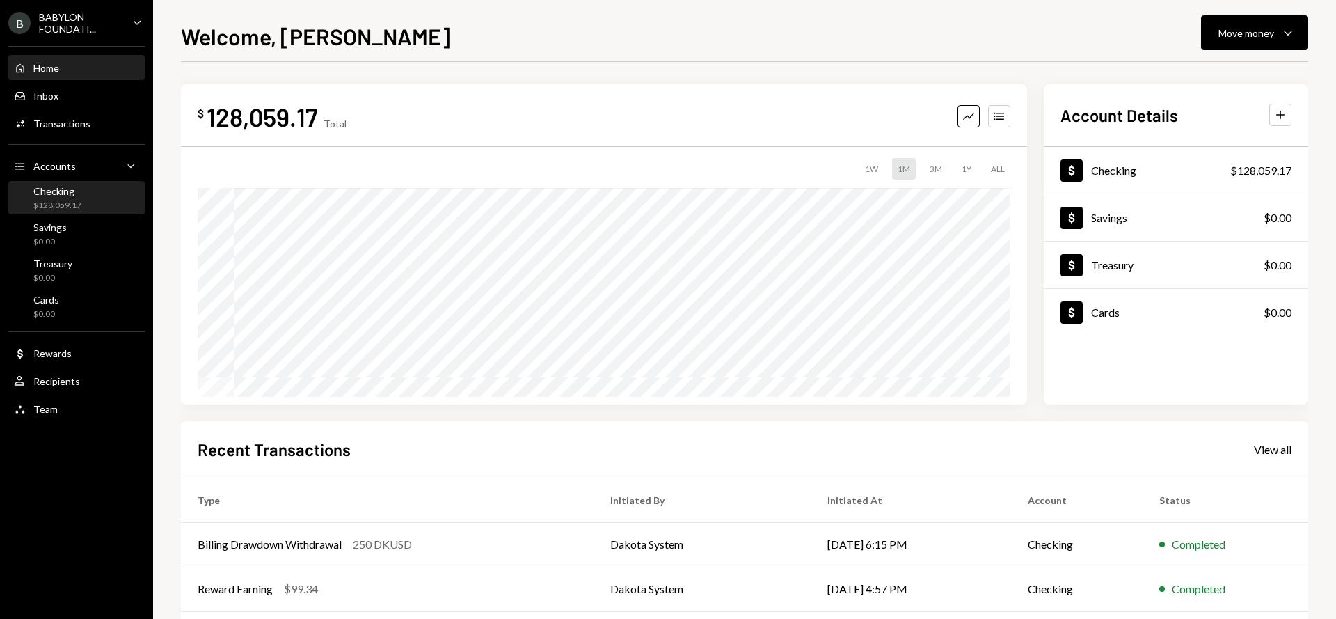
click at [81, 197] on div "Checking $128,059.17" at bounding box center [76, 198] width 125 height 26
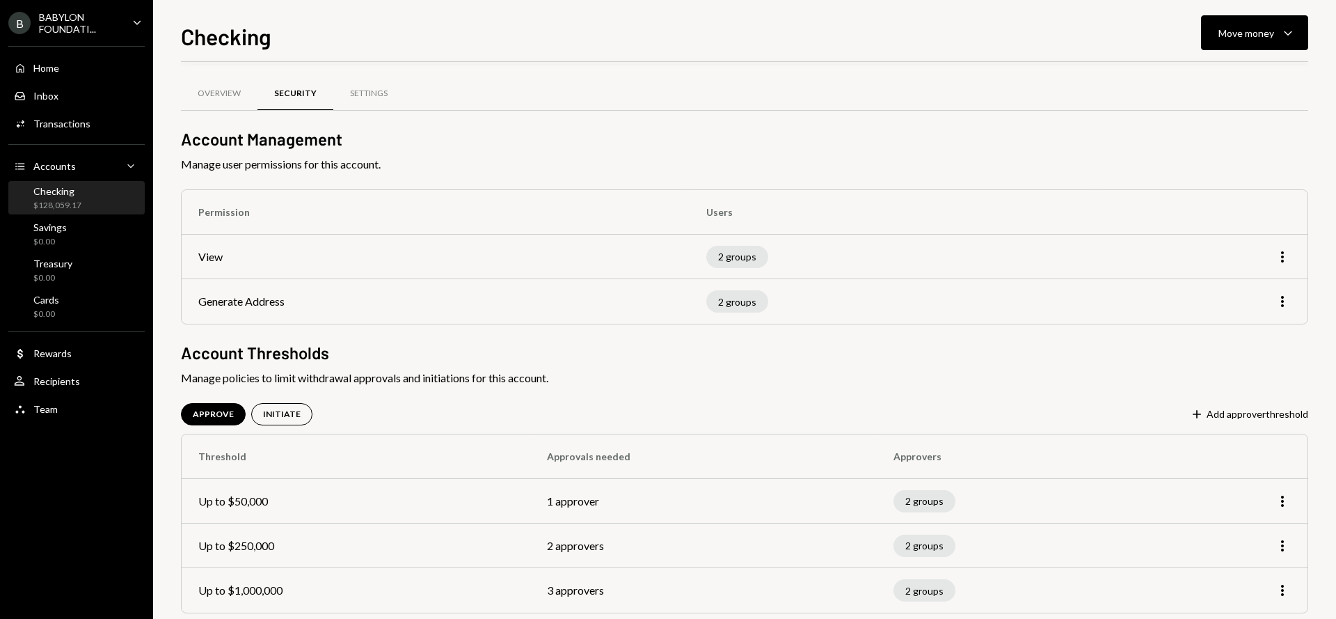
scroll to position [22, 0]
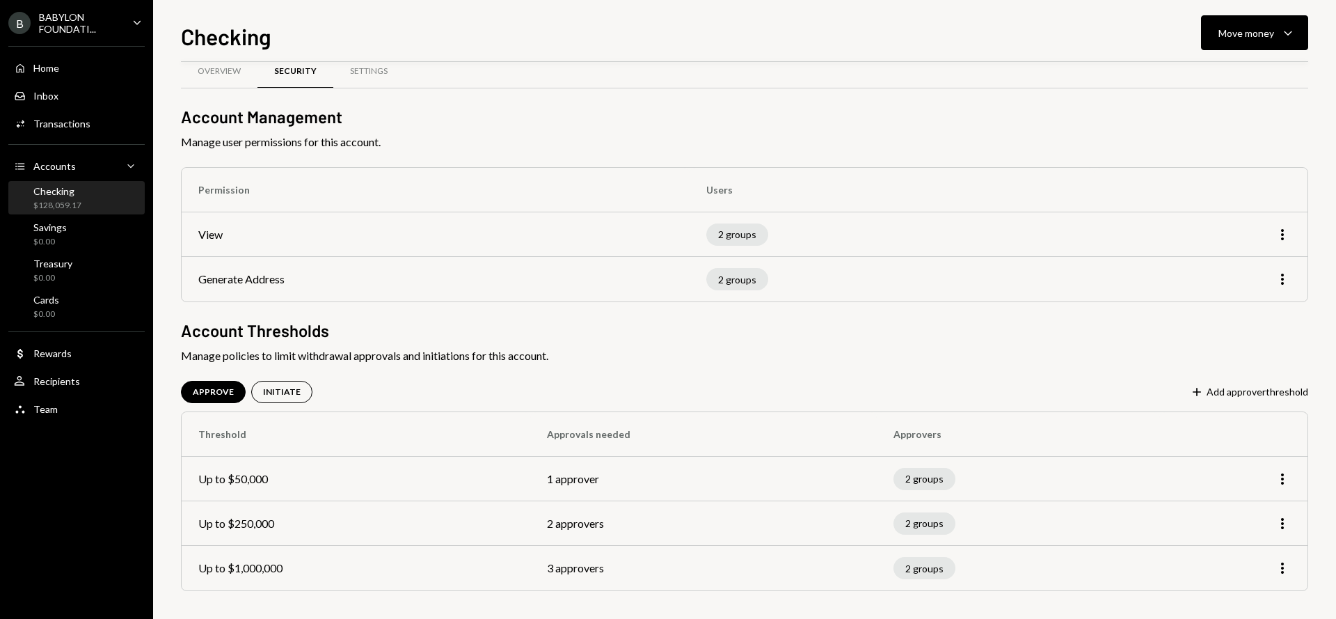
click at [184, 232] on td "View" at bounding box center [436, 234] width 508 height 45
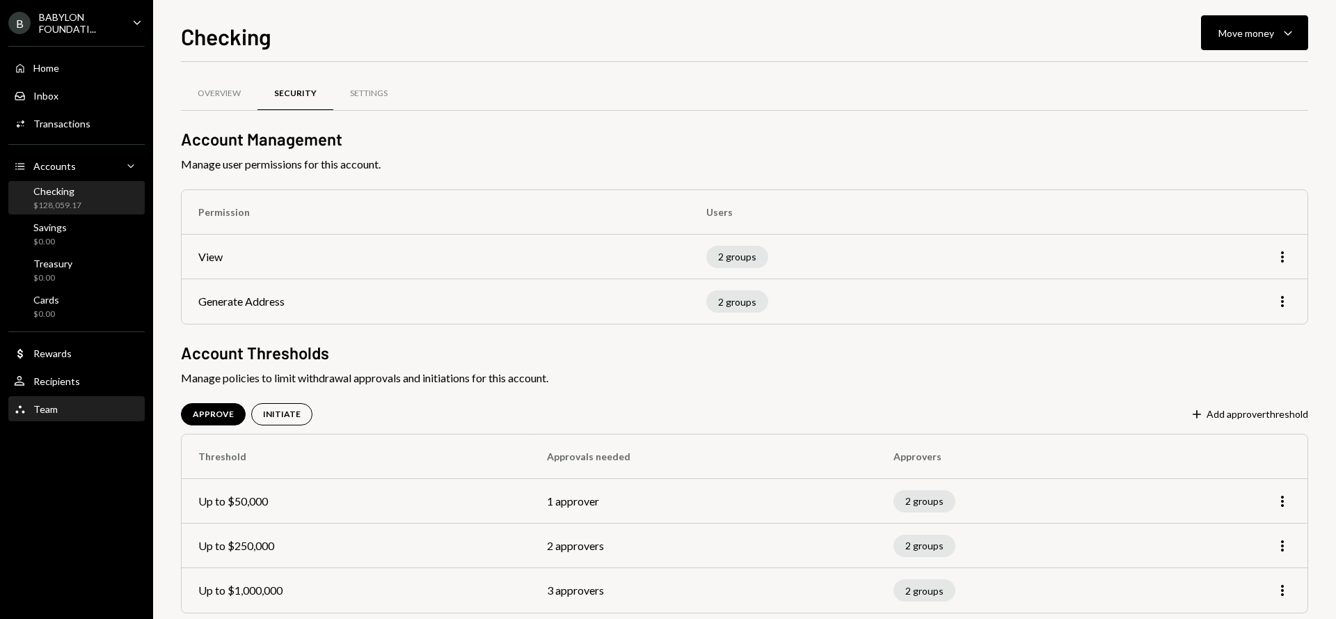
click at [77, 410] on div "Team Team" at bounding box center [76, 409] width 125 height 13
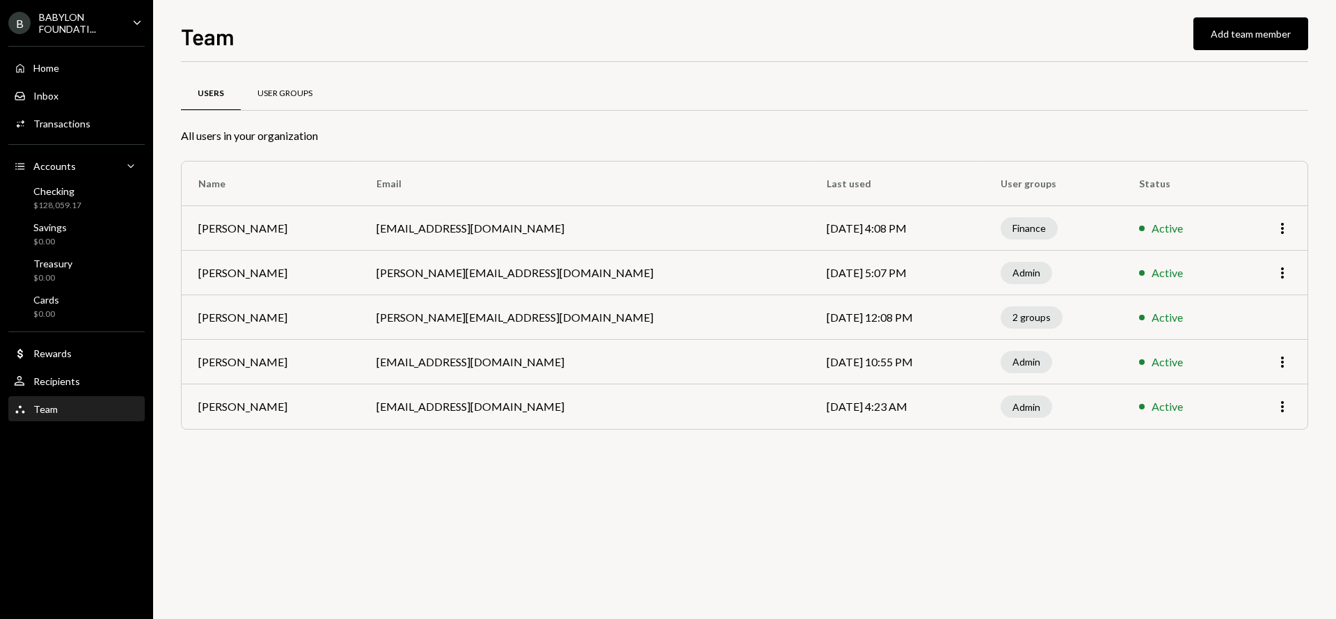
click at [285, 90] on div "User Groups" at bounding box center [285, 94] width 55 height 12
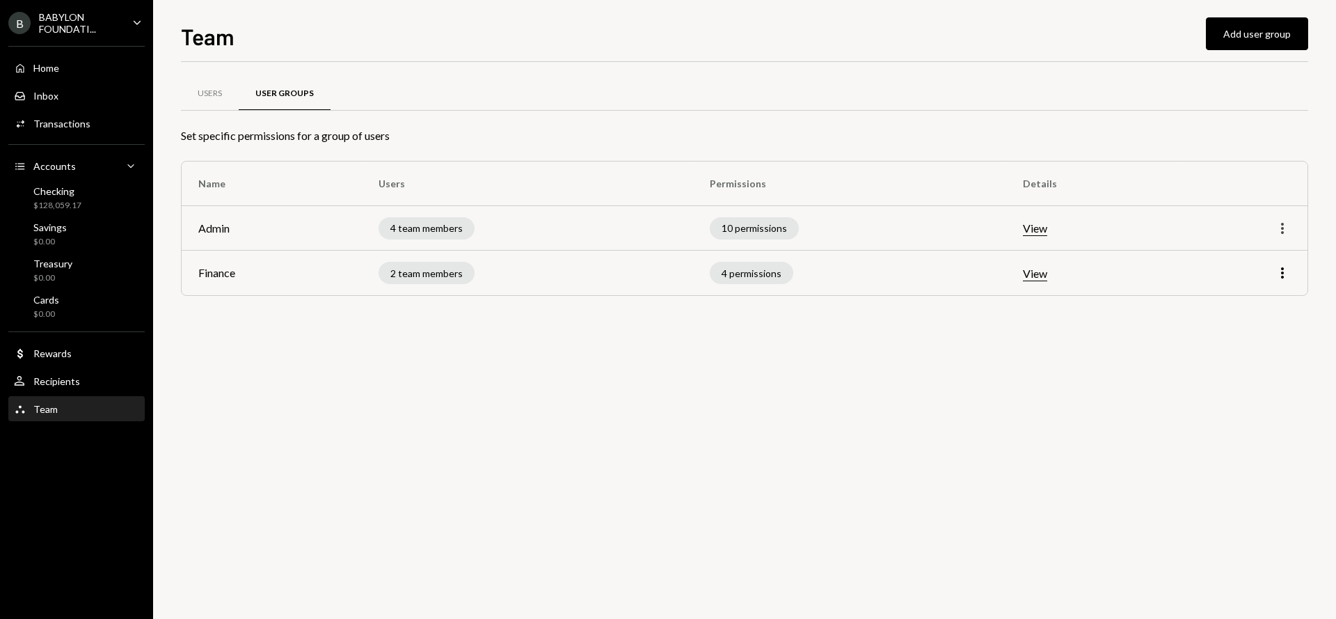
click at [1282, 233] on icon "More" at bounding box center [1282, 228] width 17 height 17
click at [1236, 259] on div "Edit" at bounding box center [1251, 258] width 70 height 24
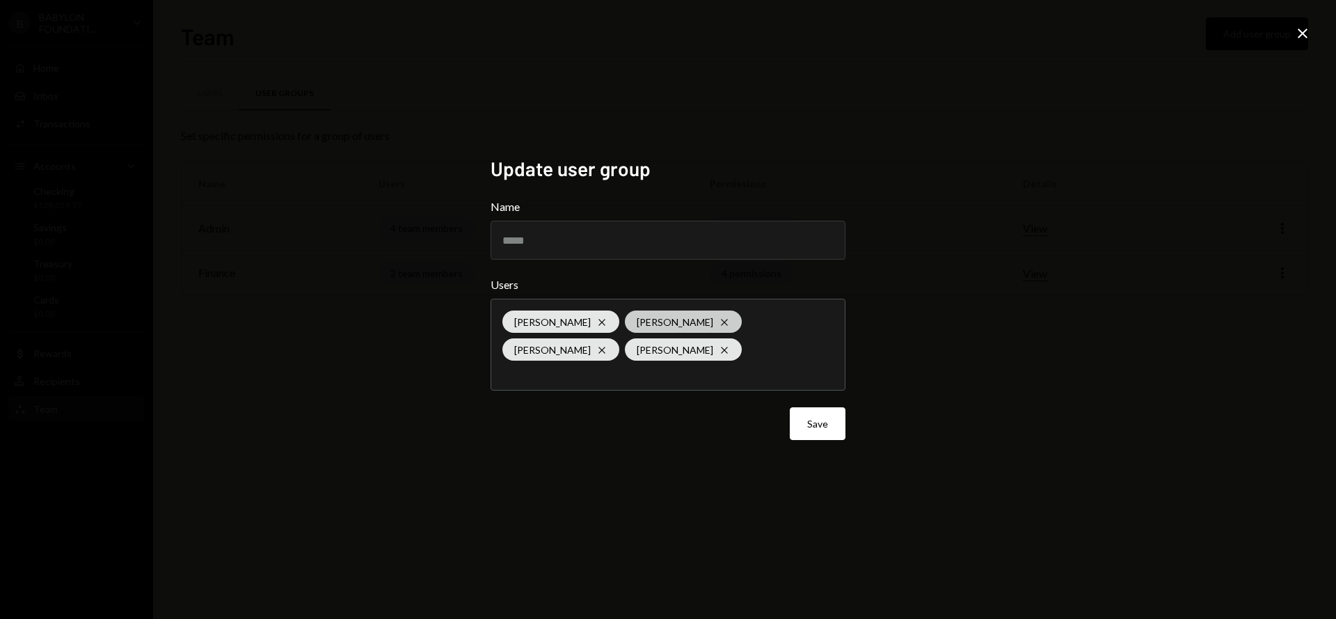
click at [719, 324] on icon "Cross" at bounding box center [724, 322] width 11 height 11
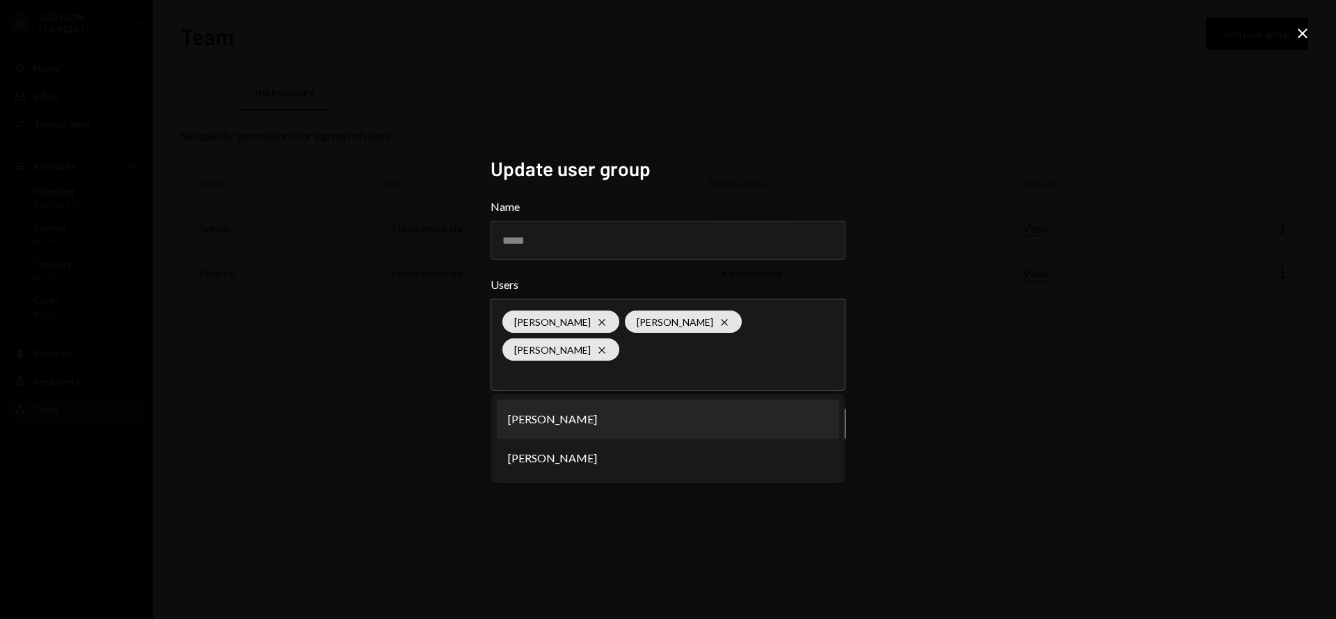
click at [929, 353] on div "Update user group Name ***** Users [PERSON_NAME] [PERSON_NAME] Cross [PERSON_NA…" at bounding box center [668, 309] width 1336 height 619
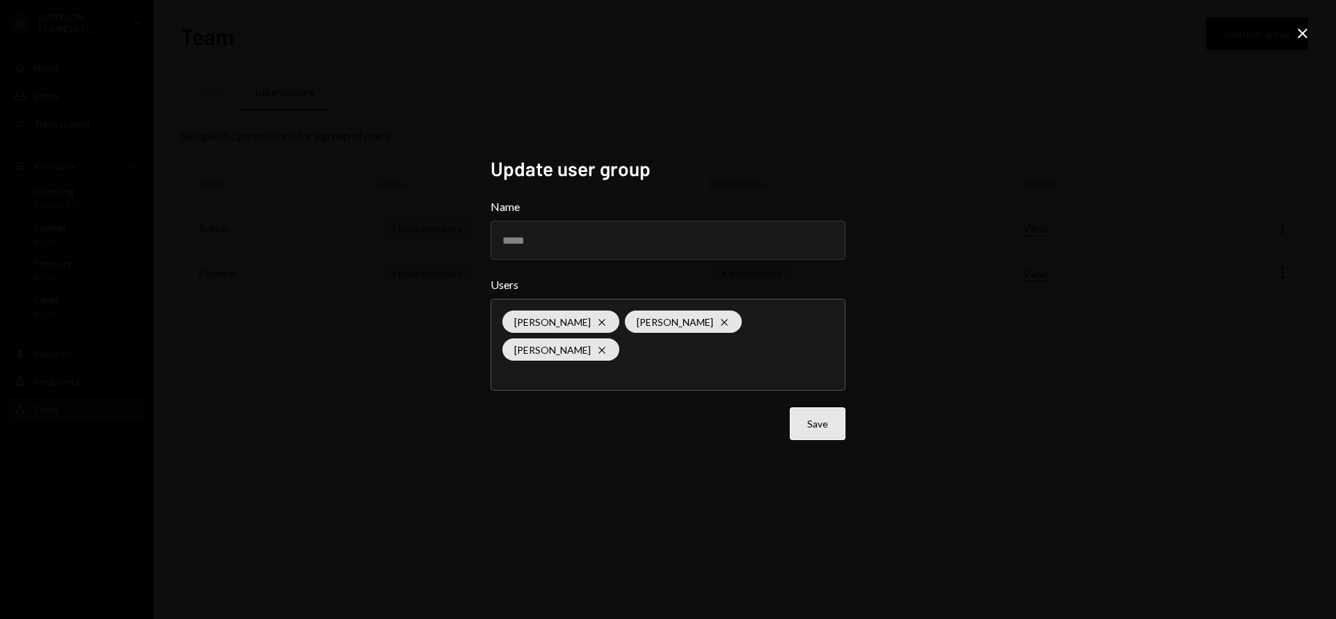
click at [814, 418] on button "Save" at bounding box center [818, 423] width 56 height 33
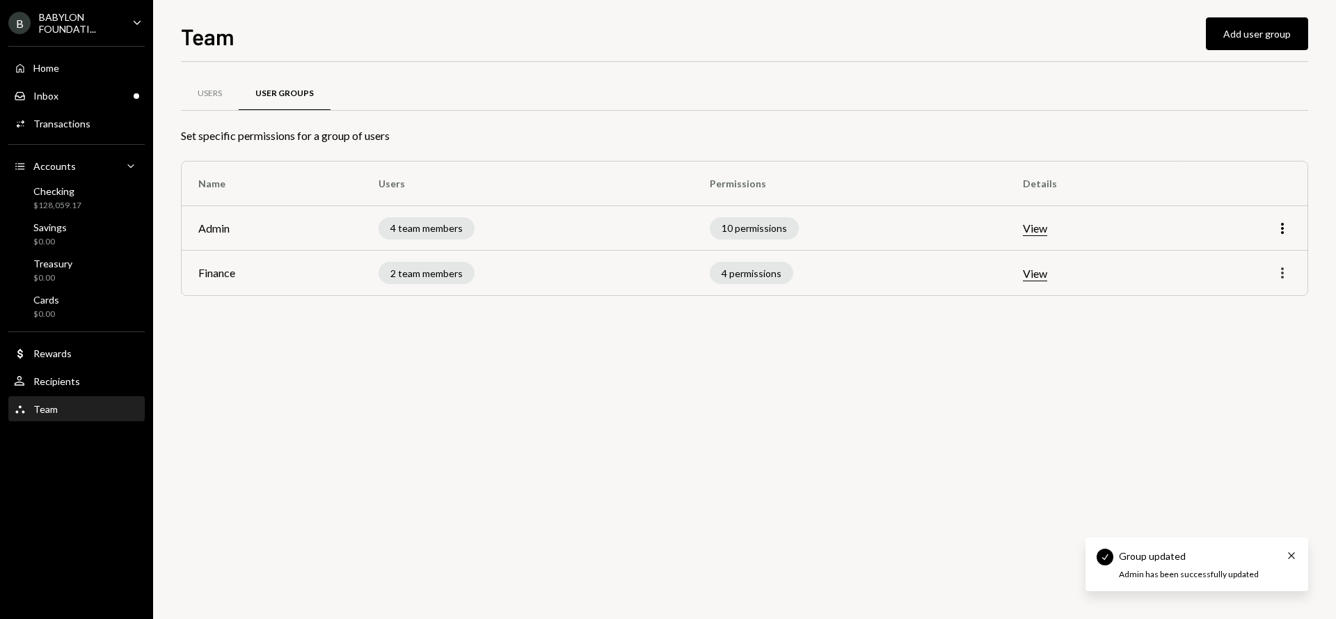
click at [1290, 278] on icon "More" at bounding box center [1282, 272] width 17 height 17
click at [1269, 294] on div "Edit" at bounding box center [1251, 302] width 70 height 24
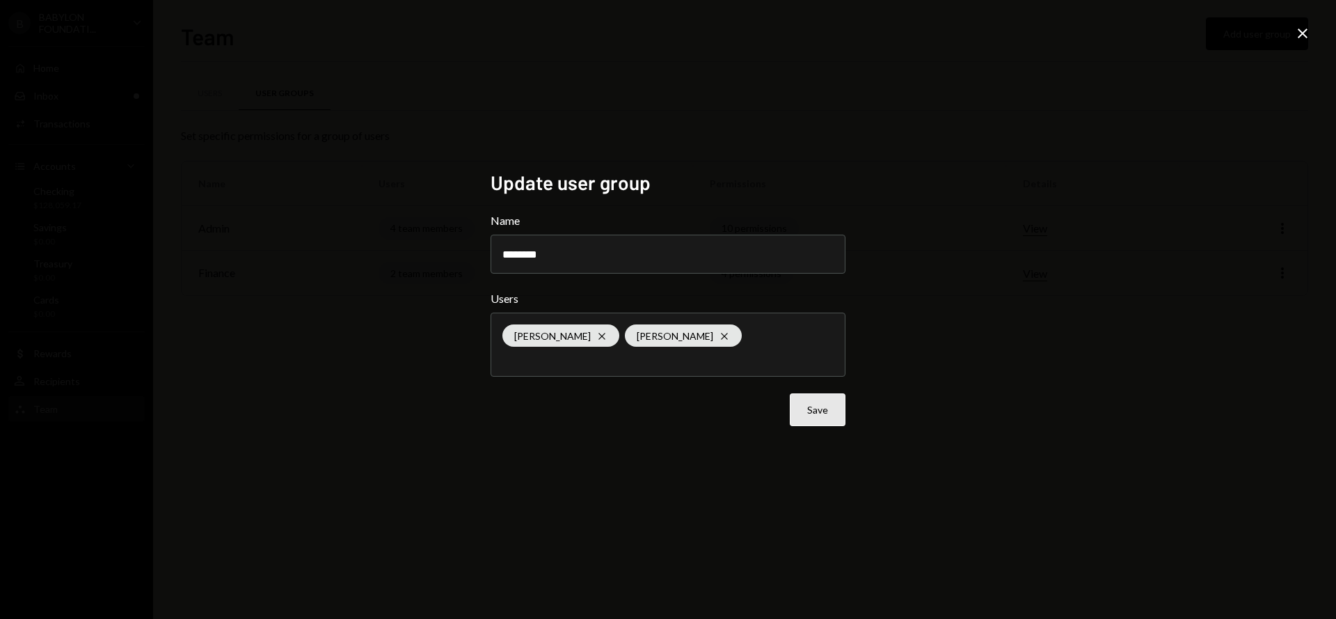
click at [829, 409] on button "Save" at bounding box center [818, 409] width 56 height 33
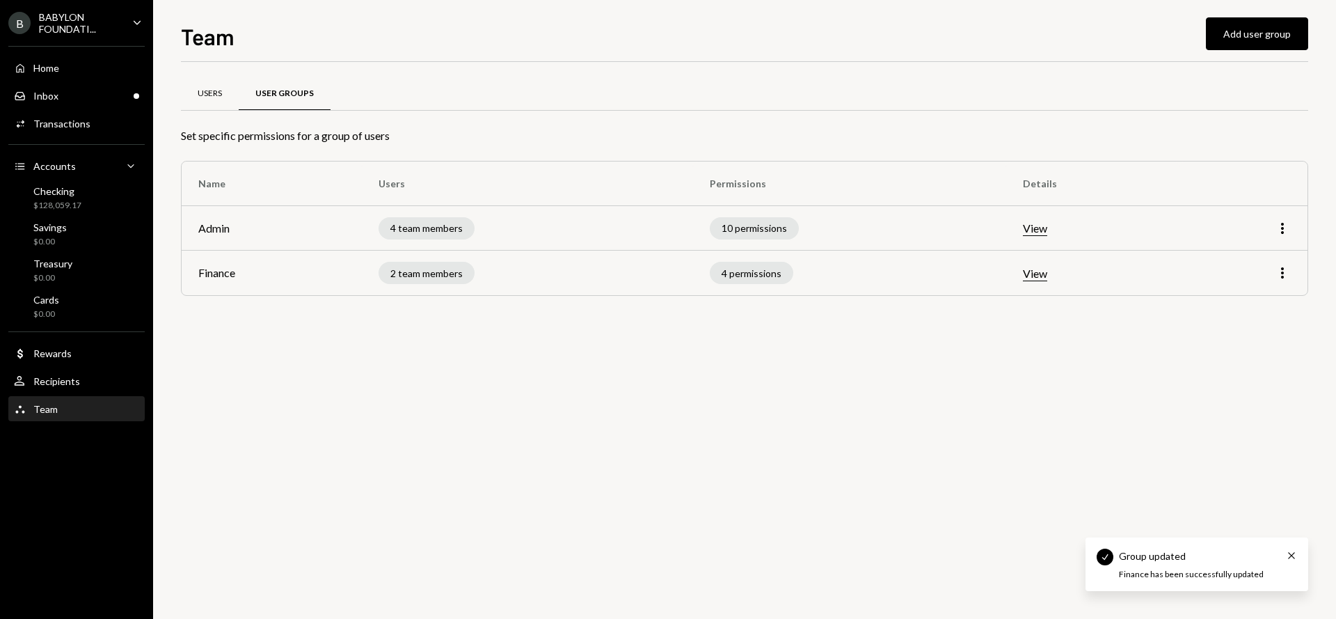
click at [209, 92] on div "Users" at bounding box center [210, 94] width 24 height 12
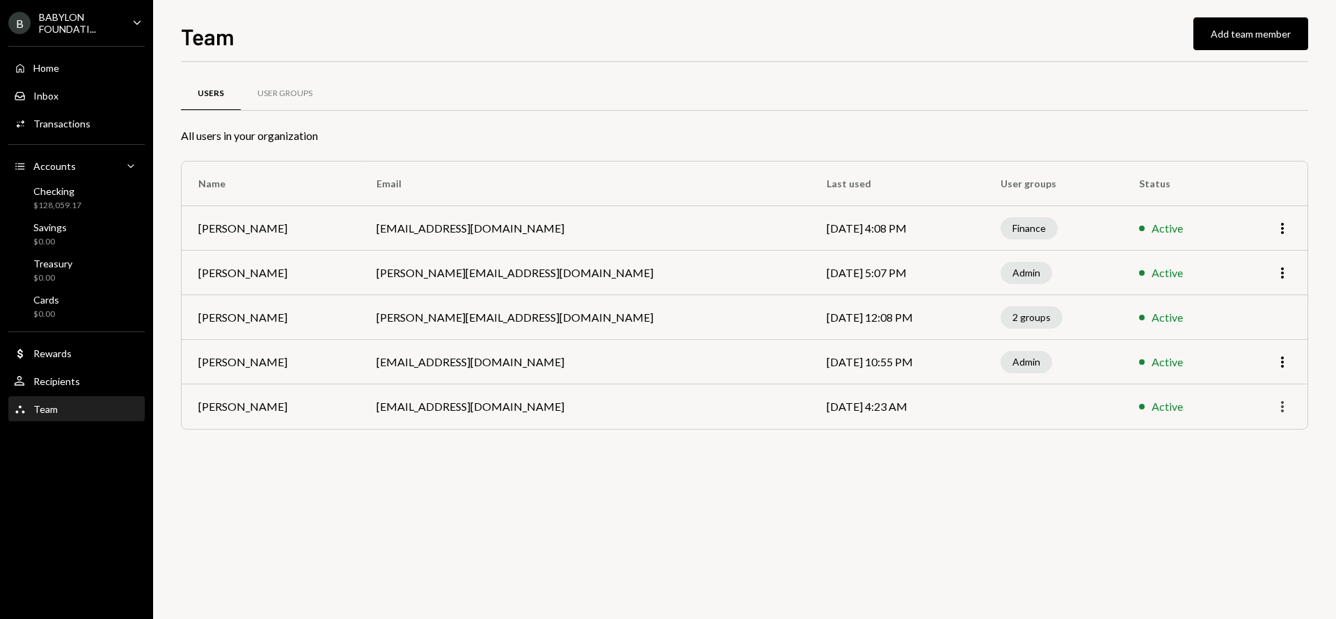
click at [1279, 409] on icon "More" at bounding box center [1282, 406] width 17 height 17
click at [1252, 459] on div "Remove" at bounding box center [1251, 460] width 70 height 24
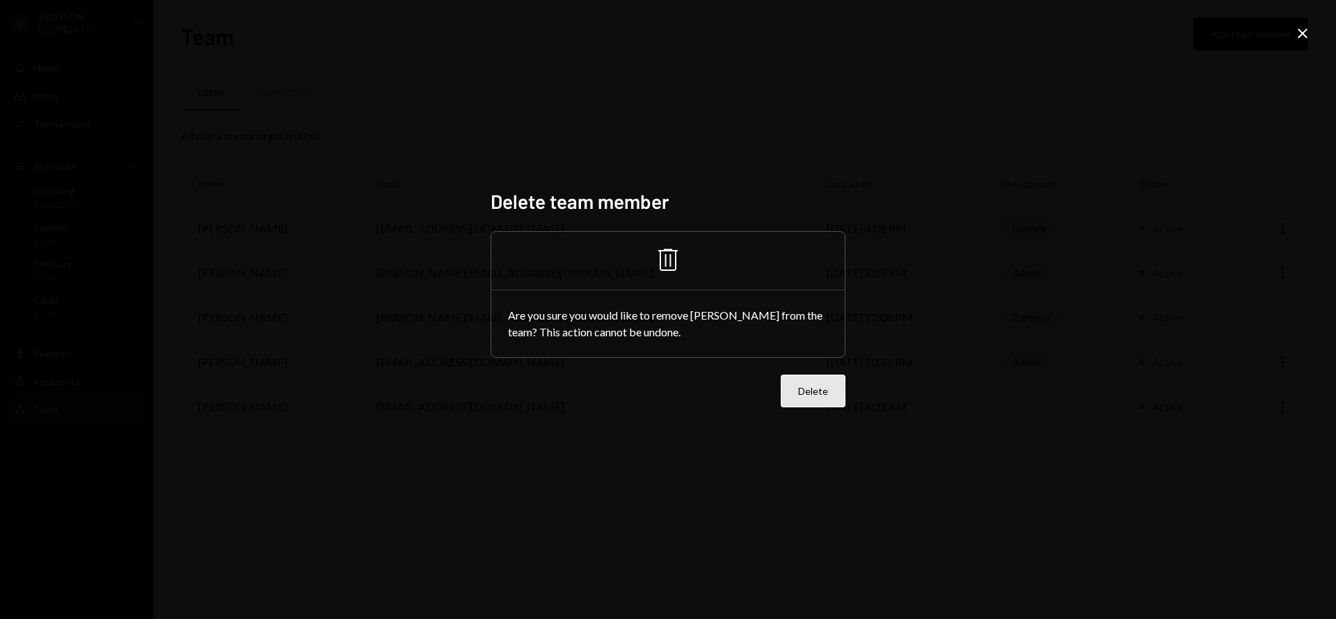
click at [821, 396] on button "Delete" at bounding box center [813, 390] width 65 height 33
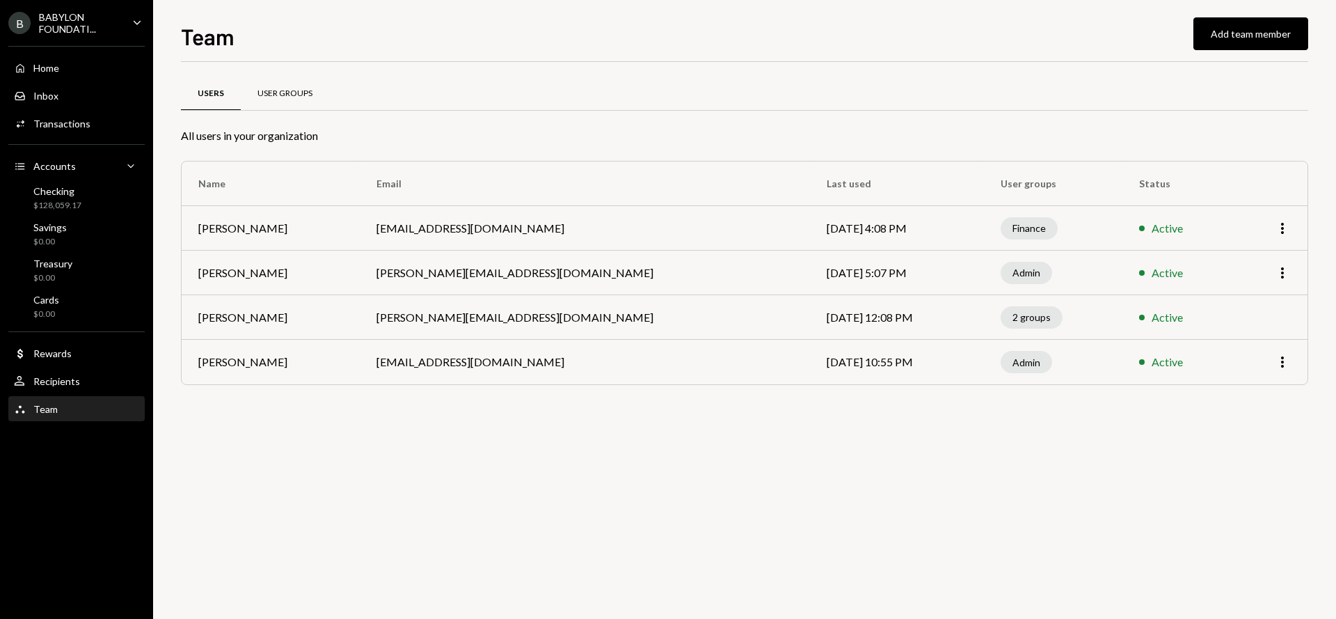
click at [274, 93] on div "User Groups" at bounding box center [285, 94] width 55 height 12
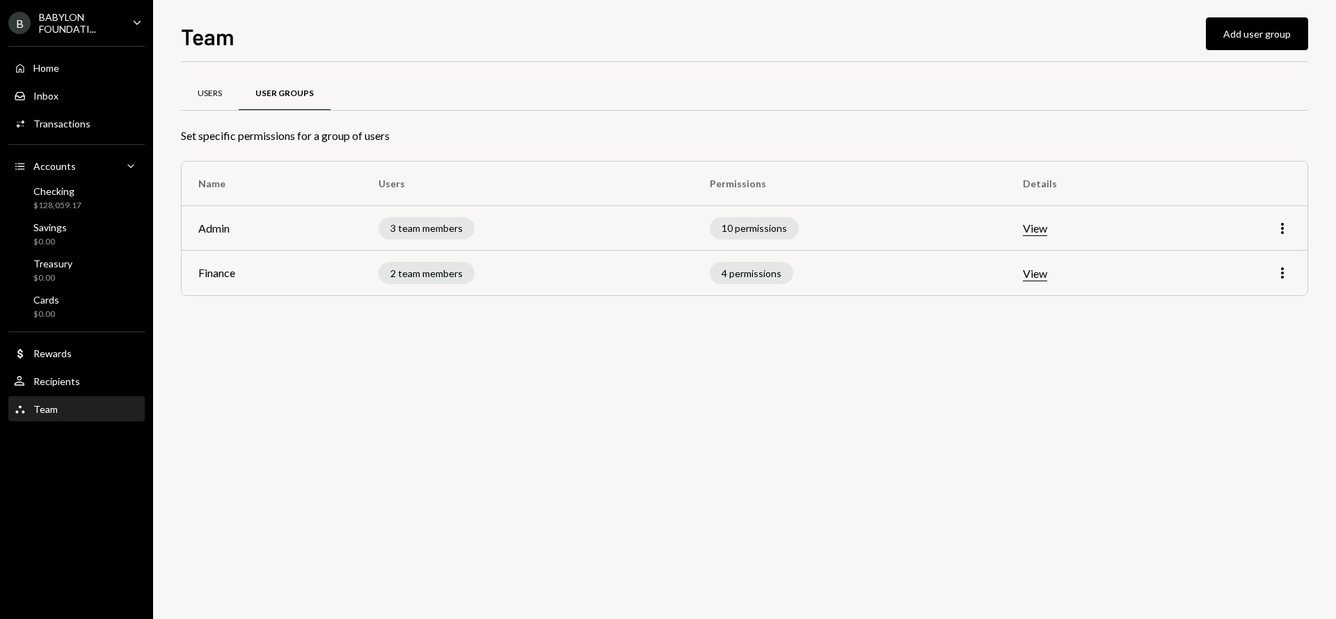
click at [212, 99] on div "Users" at bounding box center [210, 94] width 24 height 12
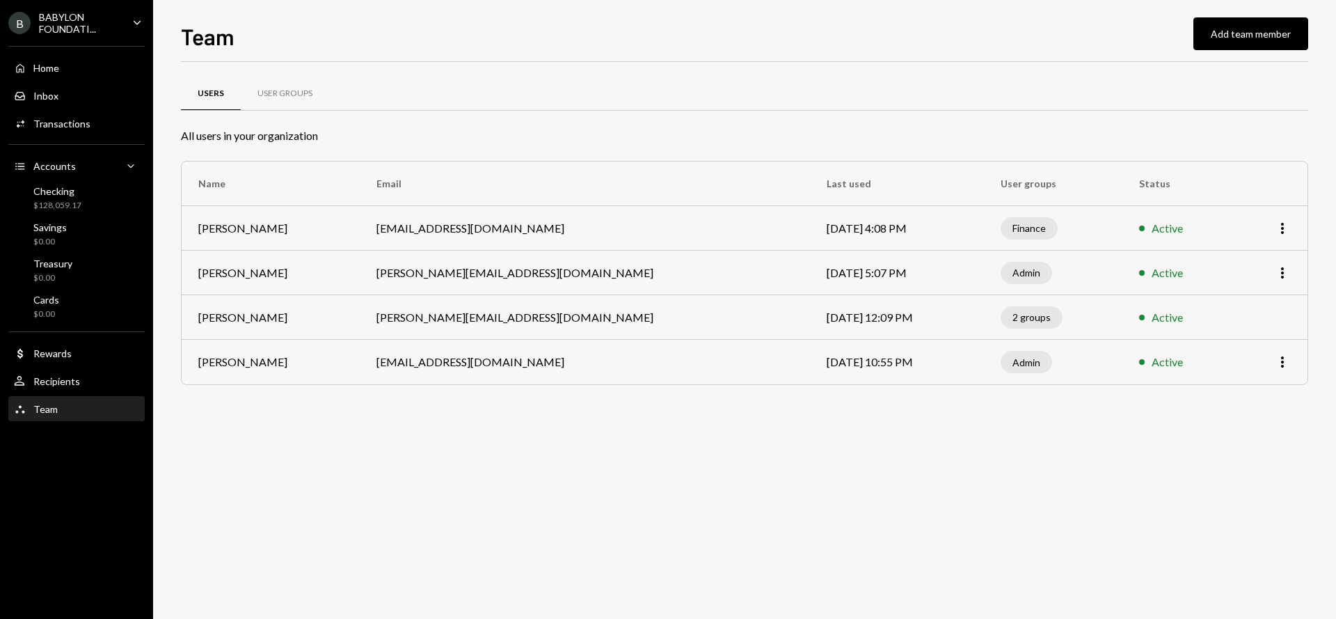
click at [276, 427] on div "Users User Groups All users in your organization Name Email Last used User grou…" at bounding box center [745, 340] width 1128 height 557
click at [276, 102] on div "User Groups" at bounding box center [285, 93] width 88 height 33
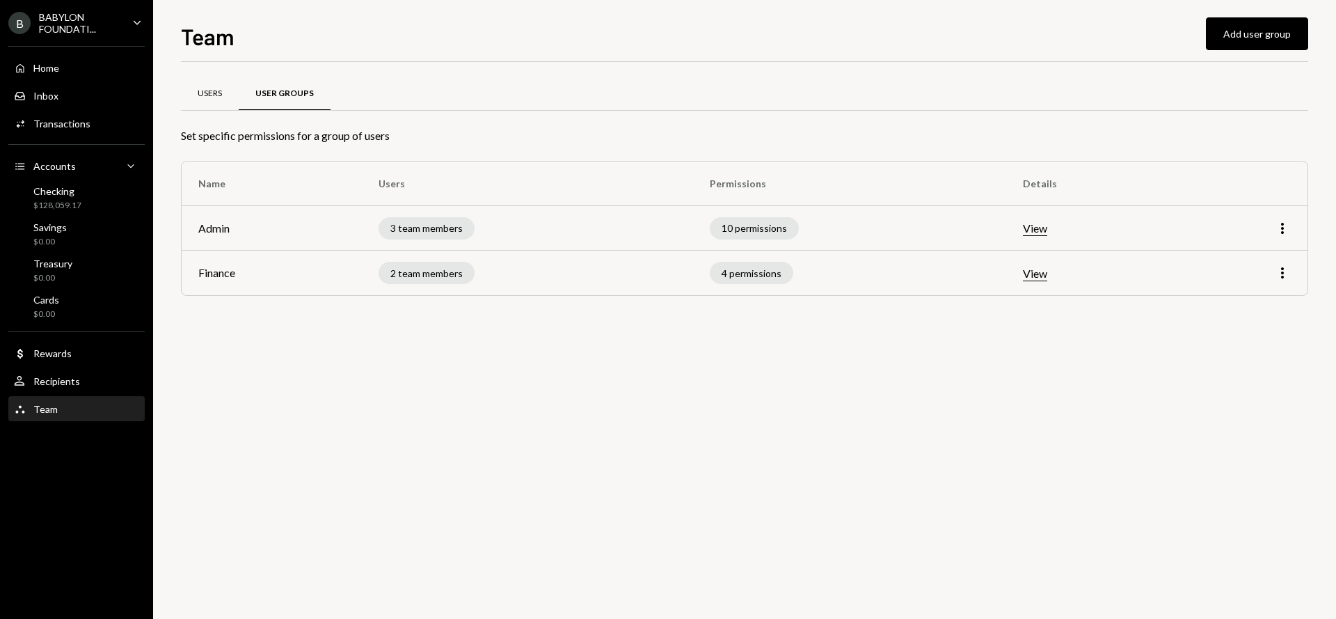
click at [208, 93] on div "Users" at bounding box center [210, 94] width 24 height 12
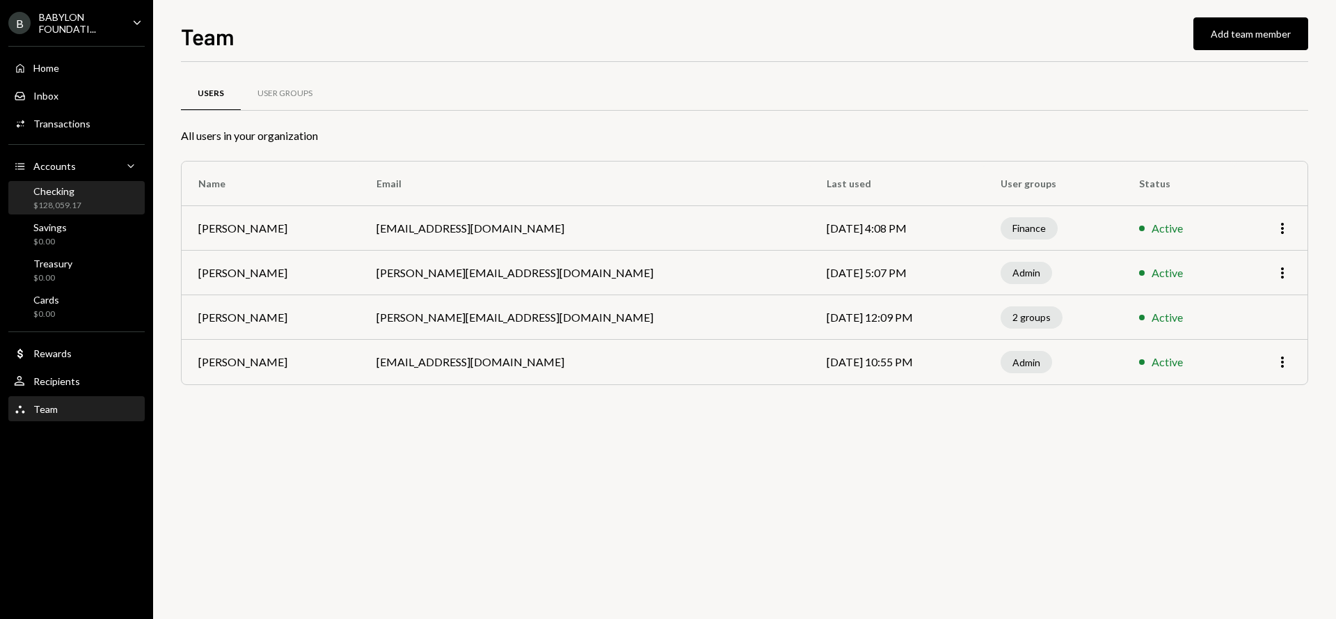
click at [92, 205] on div "Checking $128,059.17" at bounding box center [76, 198] width 125 height 26
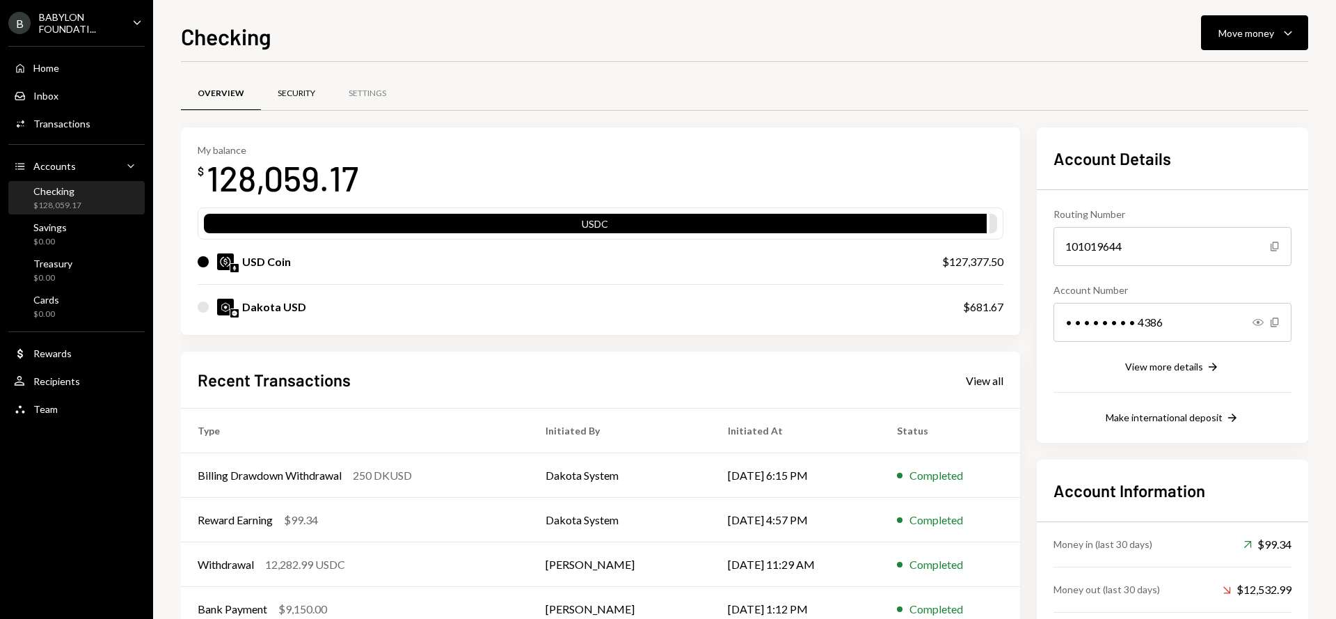
click at [295, 97] on div "Security" at bounding box center [297, 94] width 38 height 12
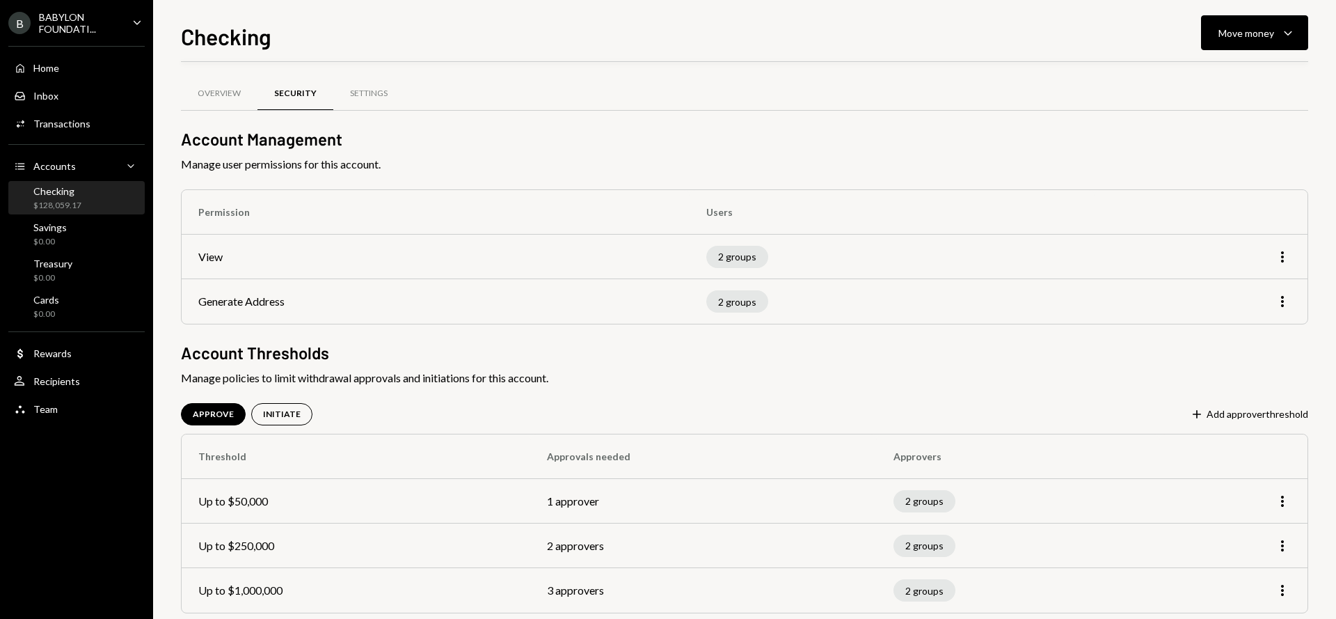
scroll to position [22, 0]
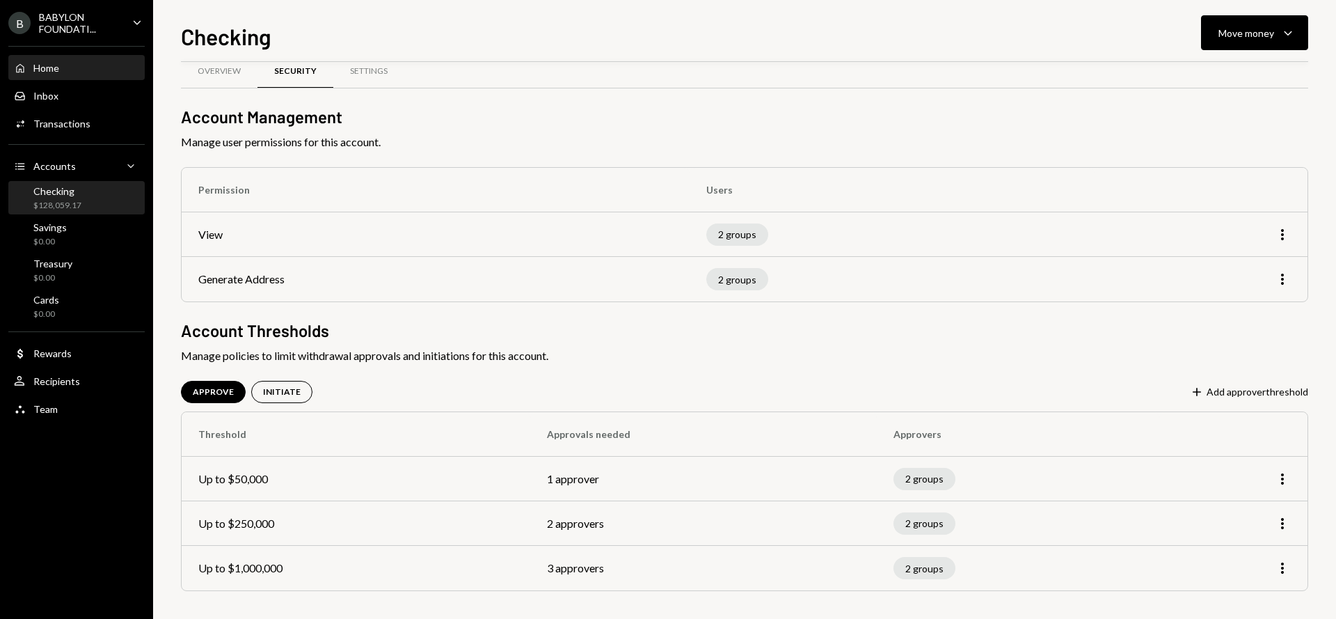
click at [78, 70] on div "Home Home" at bounding box center [76, 68] width 125 height 13
